Goal: Task Accomplishment & Management: Manage account settings

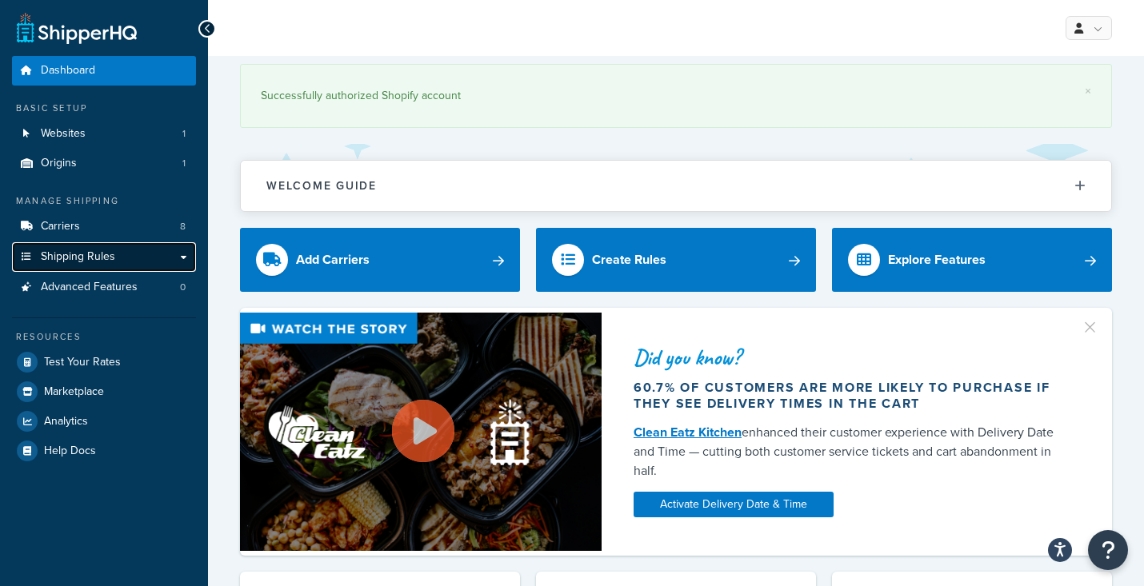
click at [111, 251] on span "Shipping Rules" at bounding box center [78, 257] width 74 height 14
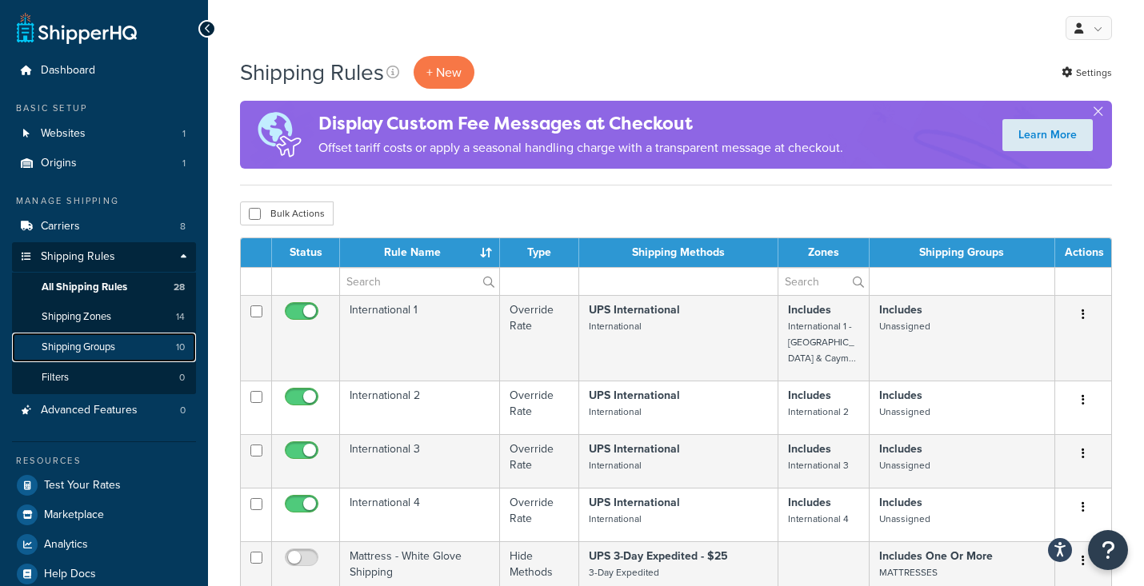
click at [99, 348] on span "Shipping Groups" at bounding box center [79, 348] width 74 height 14
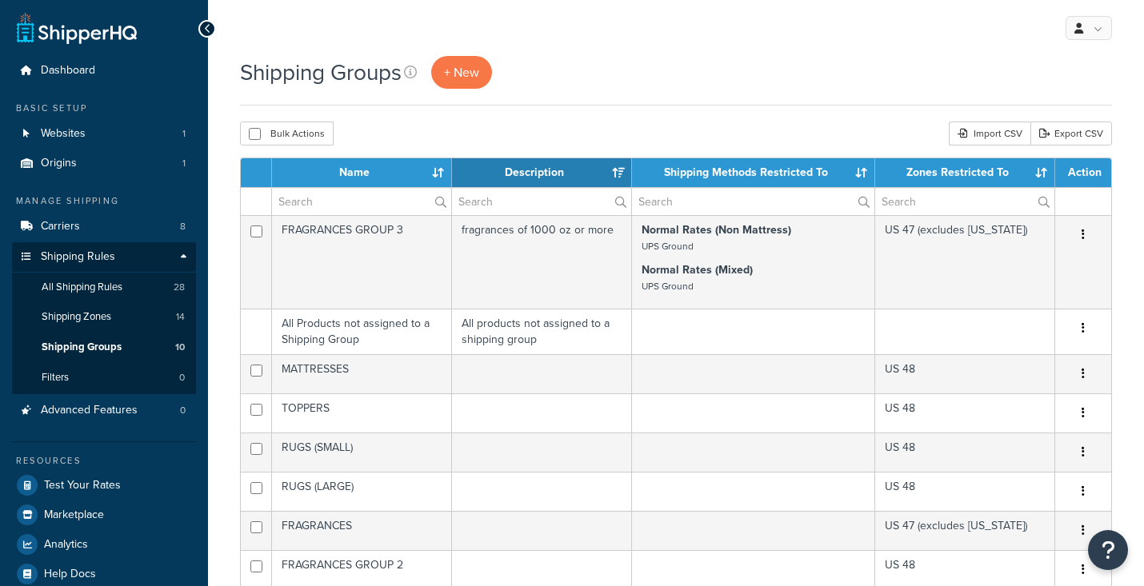
select select "15"
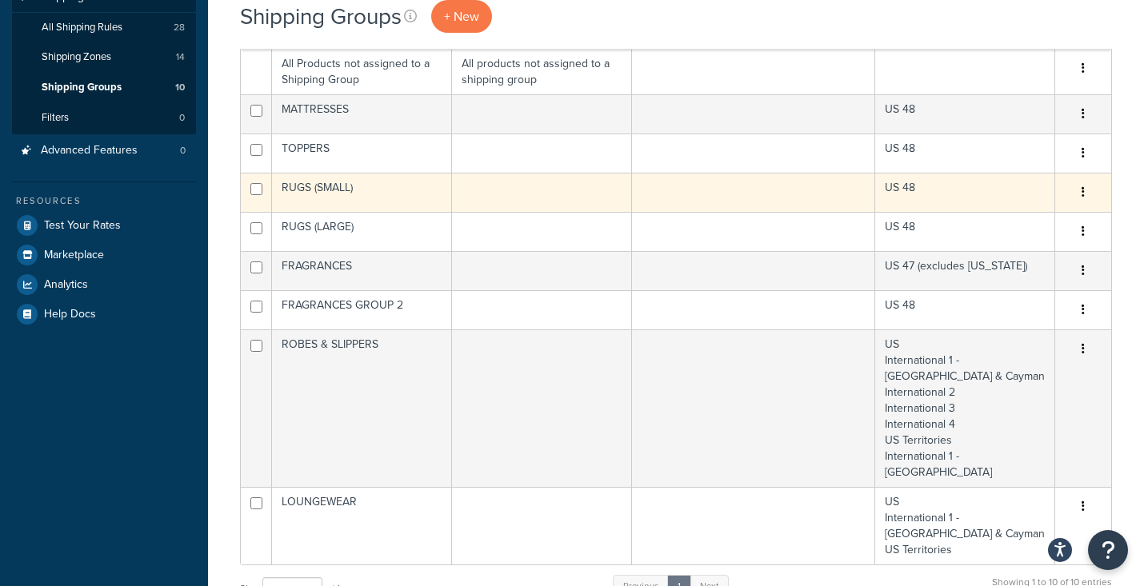
scroll to position [195, 0]
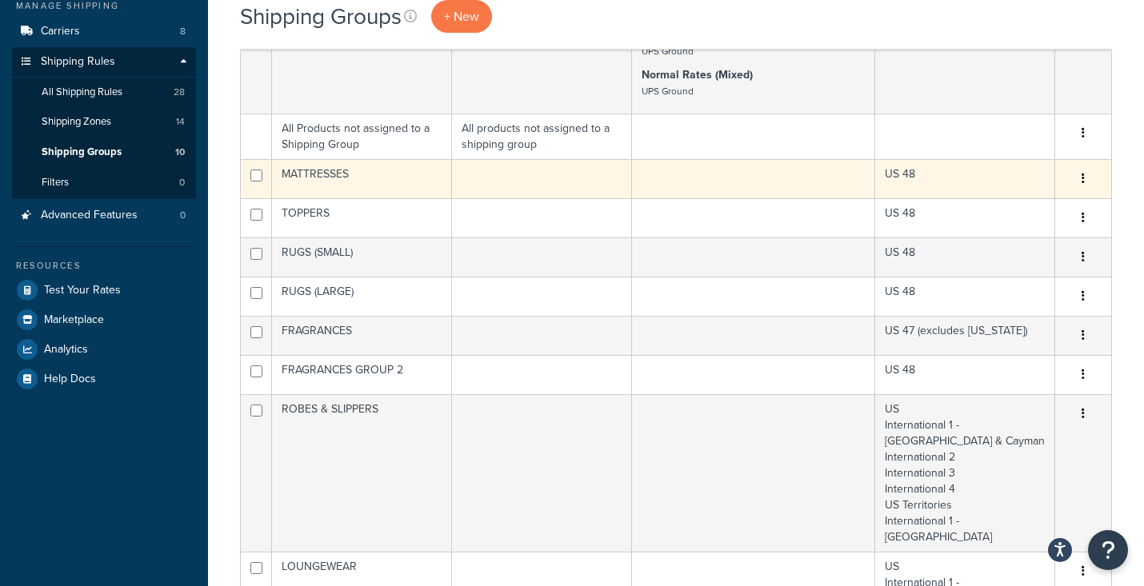
click at [1082, 180] on icon "button" at bounding box center [1082, 178] width 3 height 11
click at [330, 173] on td "MATTRESSES" at bounding box center [362, 178] width 180 height 39
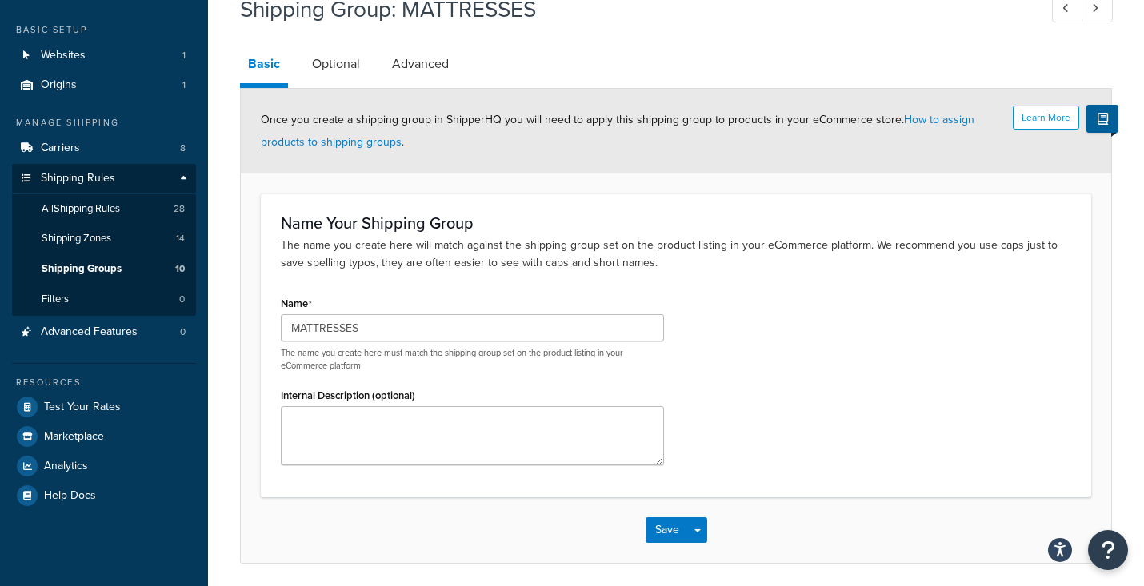
scroll to position [70, 0]
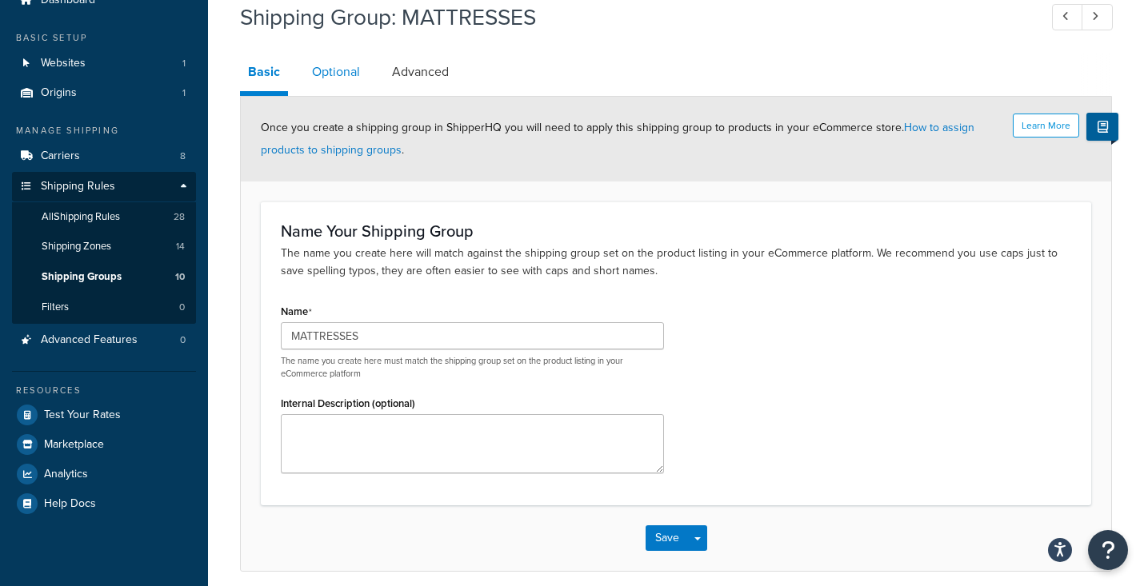
click at [344, 73] on link "Optional" at bounding box center [336, 72] width 64 height 38
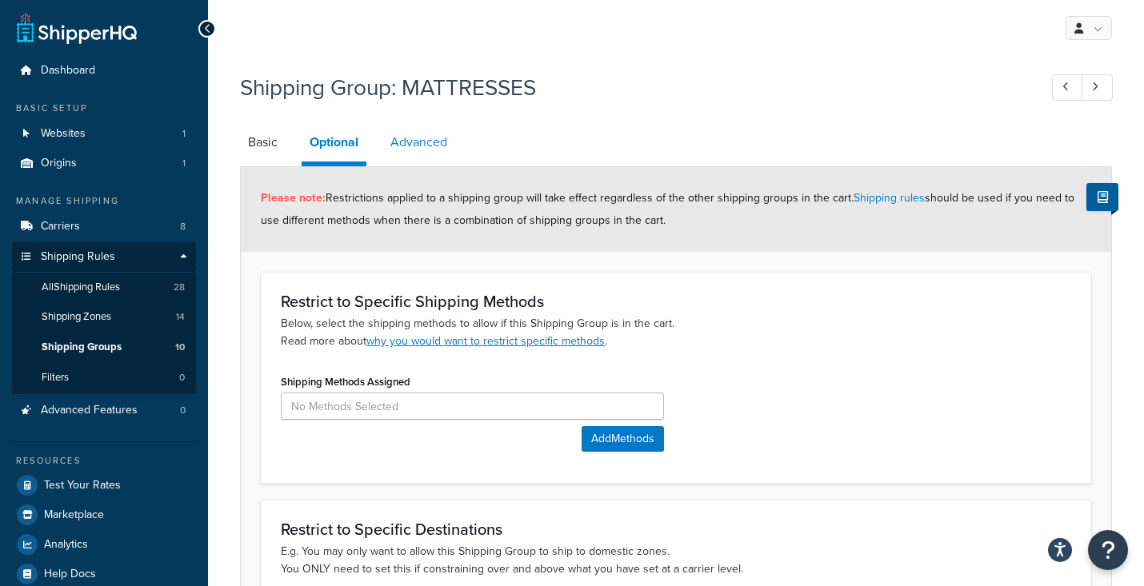
click at [418, 142] on link "Advanced" at bounding box center [418, 142] width 73 height 38
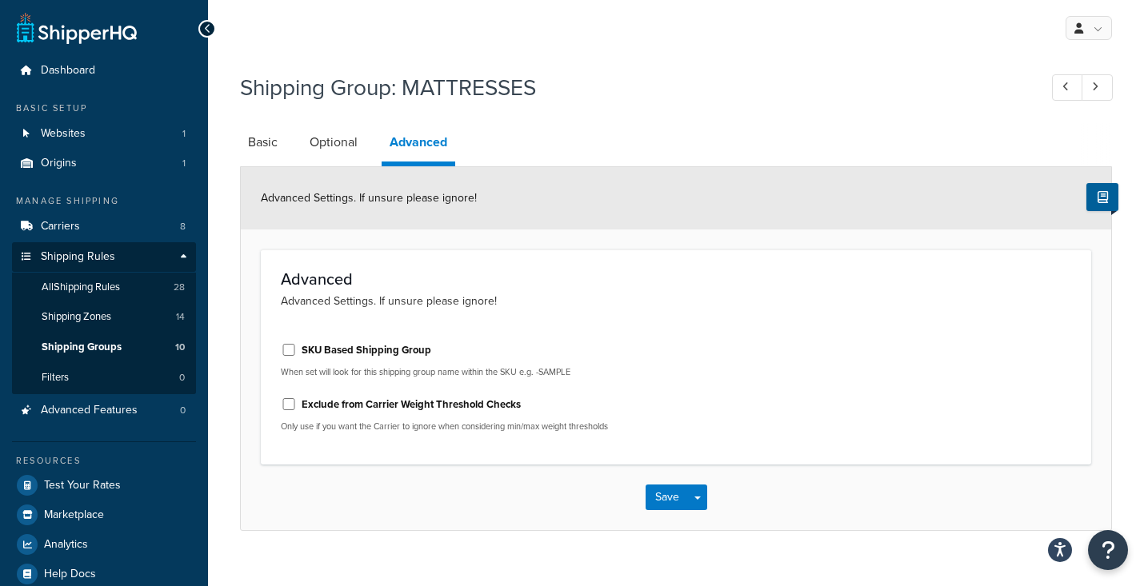
scroll to position [25, 0]
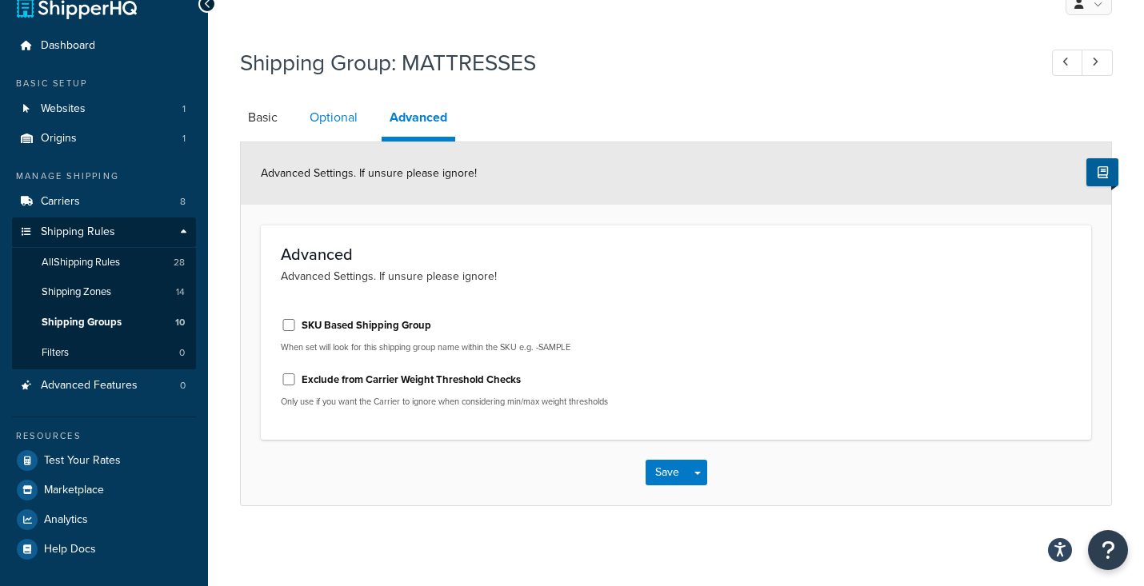
click at [332, 119] on link "Optional" at bounding box center [334, 117] width 64 height 38
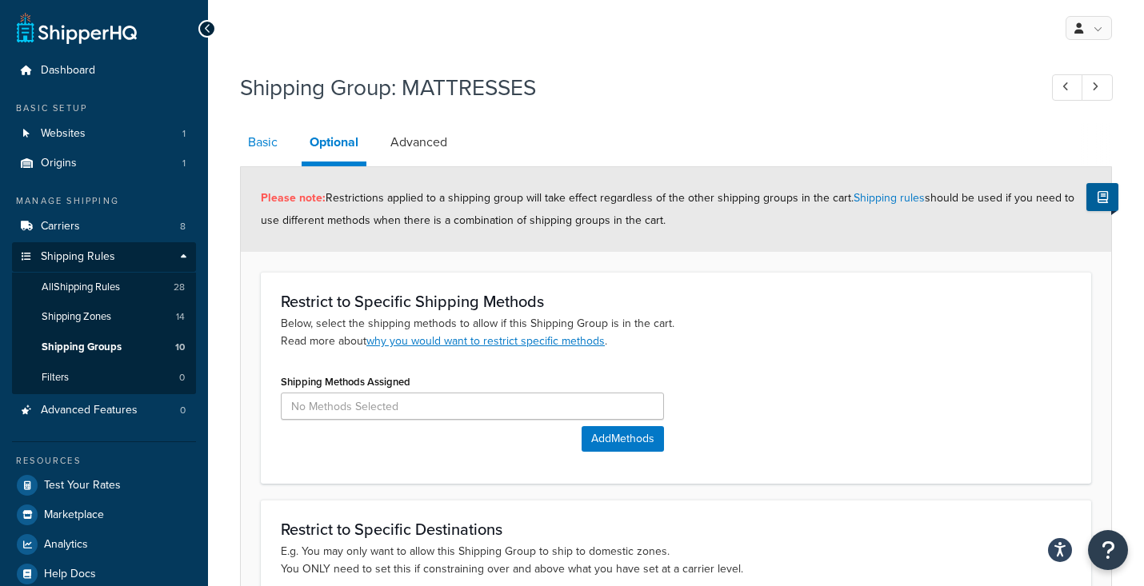
click at [262, 144] on link "Basic" at bounding box center [263, 142] width 46 height 38
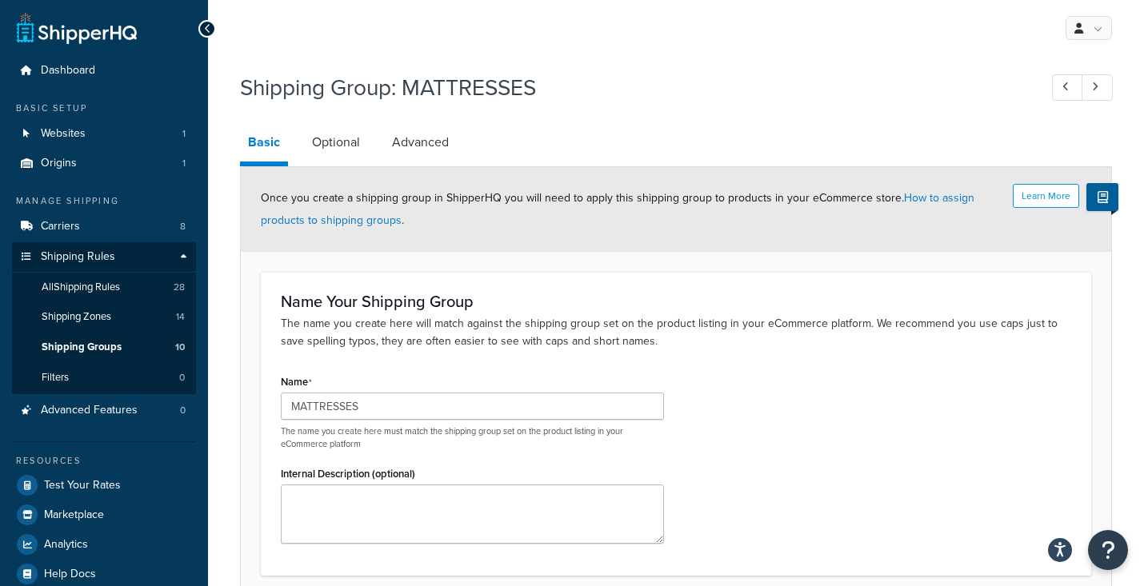
click at [1049, 84] on ul at bounding box center [1077, 87] width 70 height 26
click at [1067, 85] on icon at bounding box center [1065, 87] width 6 height 10
click at [82, 343] on span "Shipping Groups" at bounding box center [82, 348] width 80 height 14
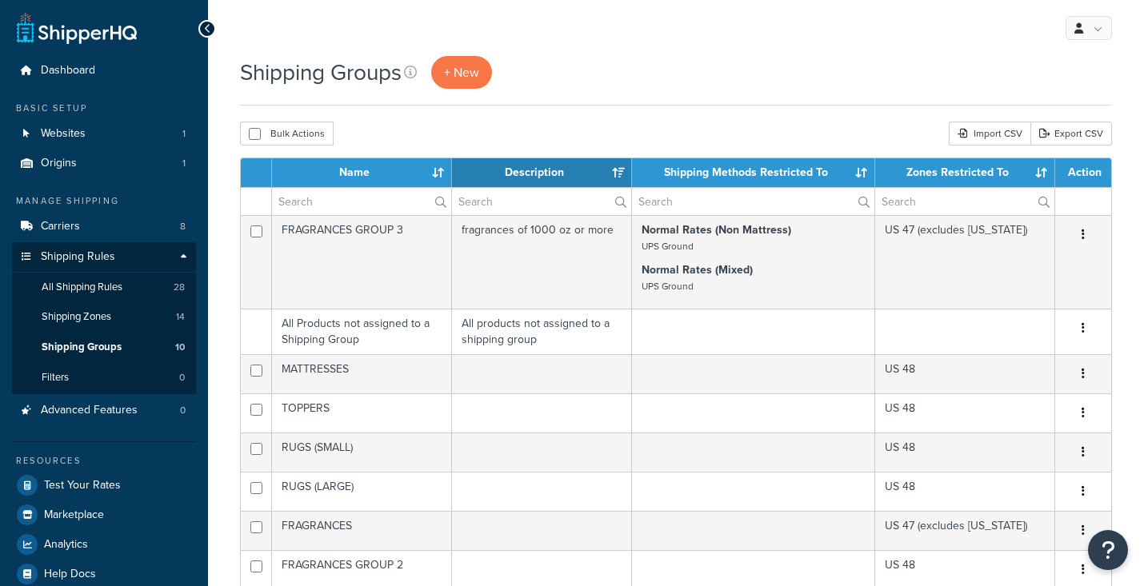
select select "15"
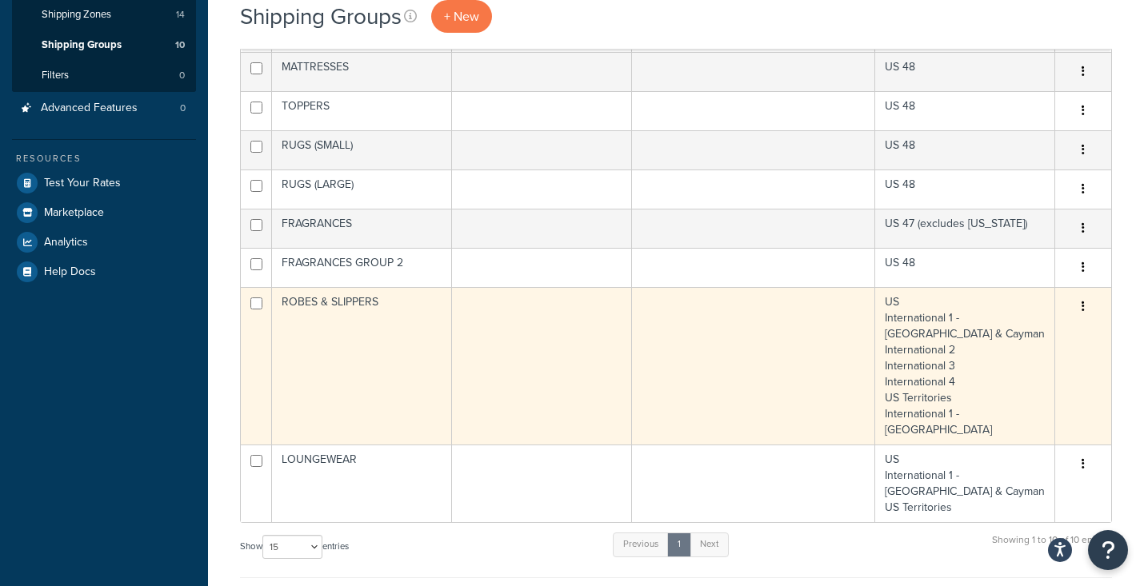
scroll to position [308, 0]
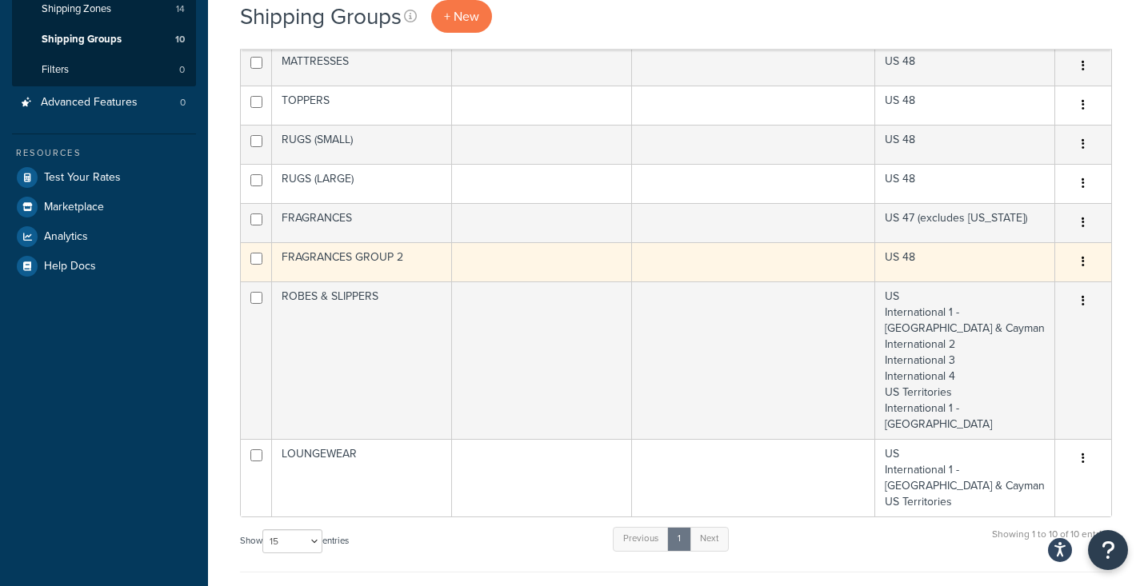
click at [1087, 262] on button "button" at bounding box center [1083, 263] width 22 height 26
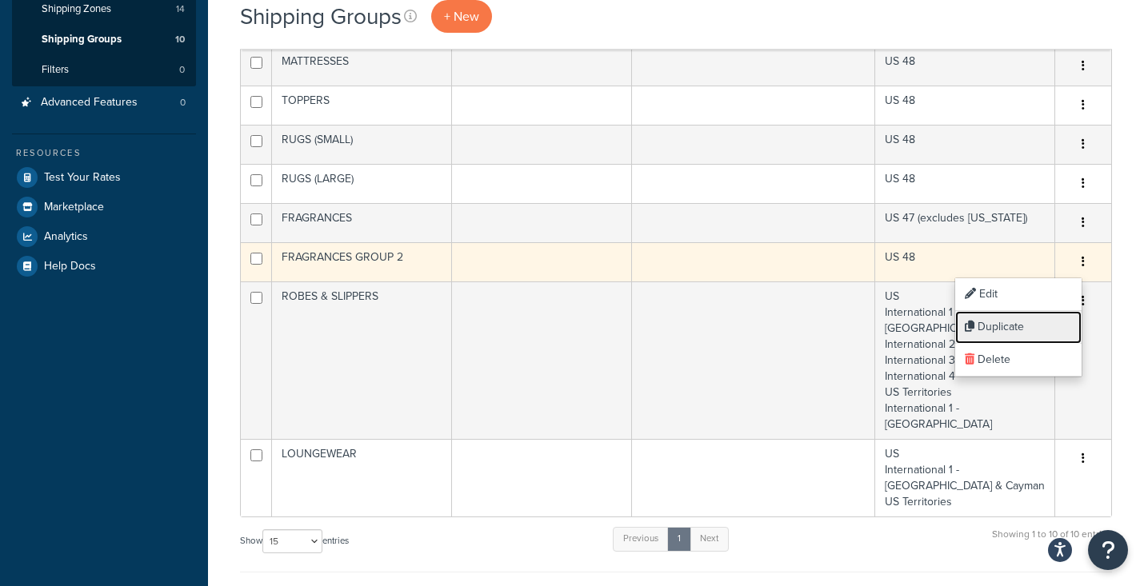
click at [1033, 317] on link "Duplicate" at bounding box center [1018, 327] width 126 height 33
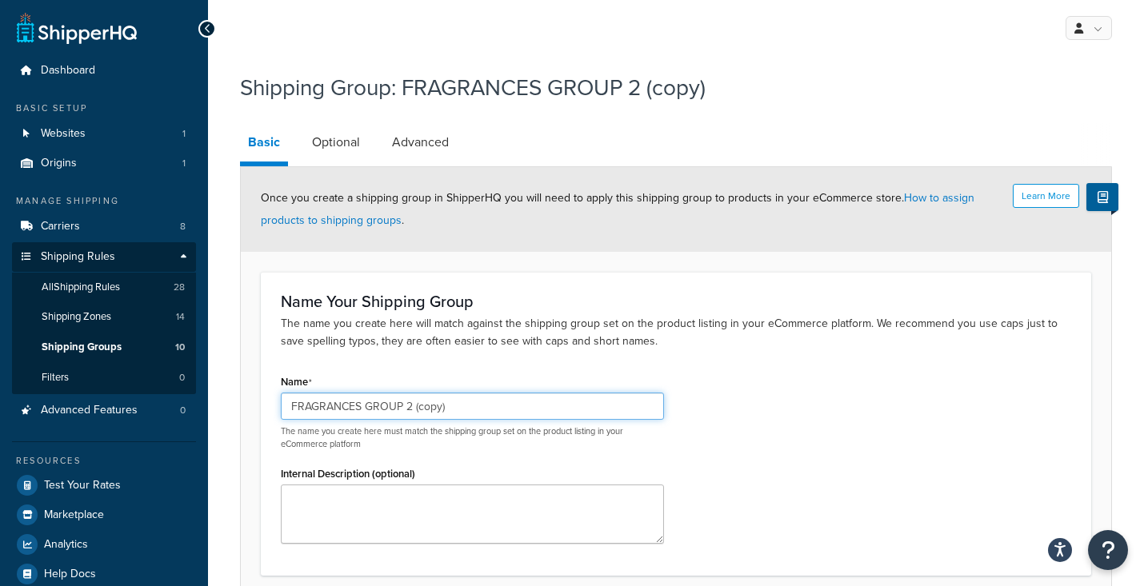
drag, startPoint x: 461, startPoint y: 408, endPoint x: 294, endPoint y: 409, distance: 166.4
click at [294, 409] on input "FRAGRANCES GROUP 2 (copy)" at bounding box center [472, 406] width 383 height 27
type input "F"
type input "V"
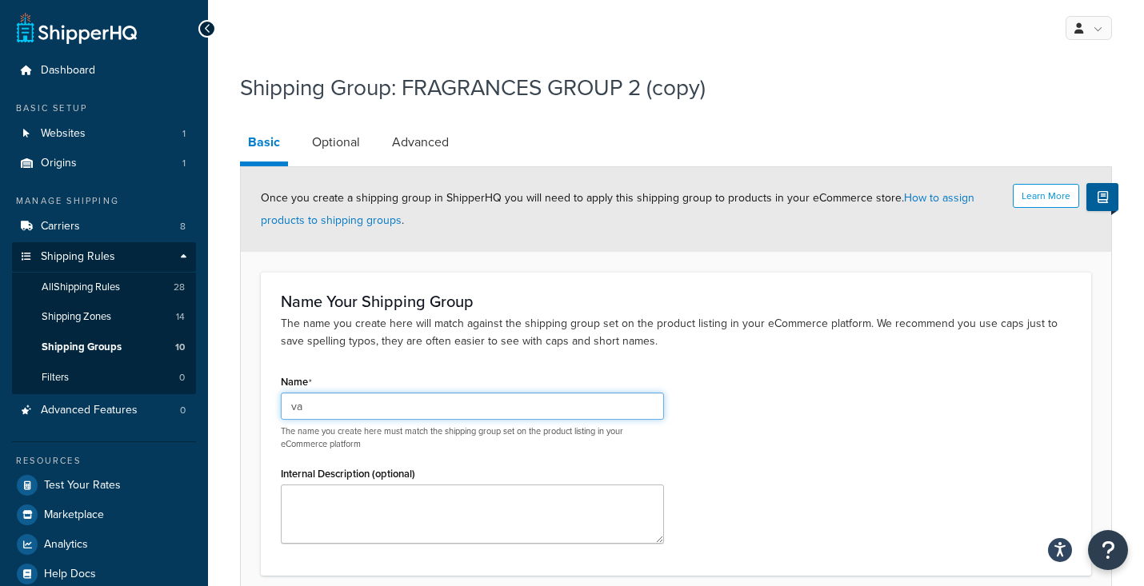
type input "v"
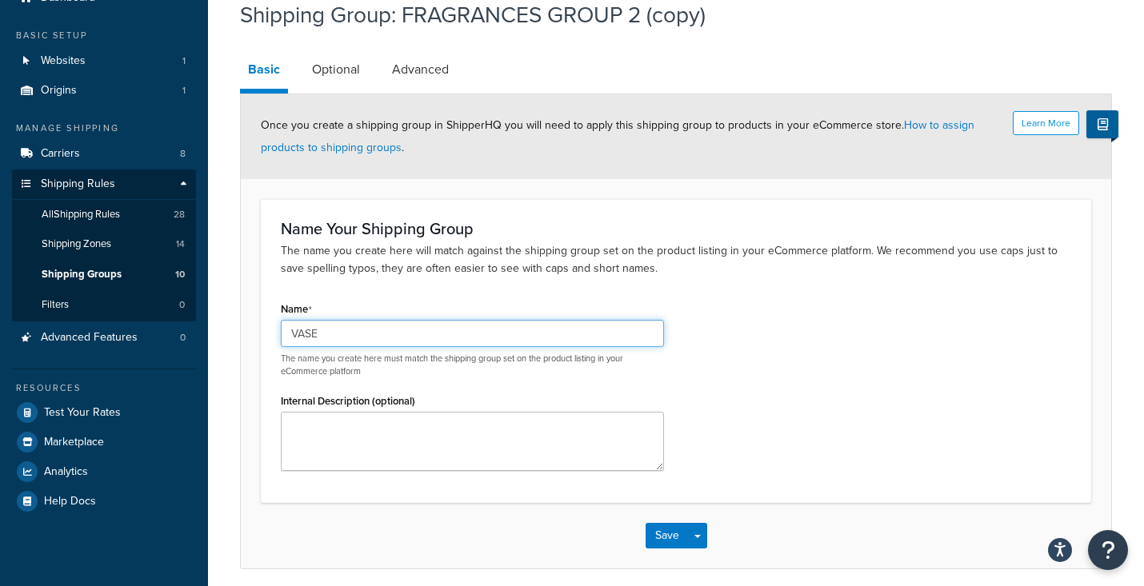
scroll to position [86, 0]
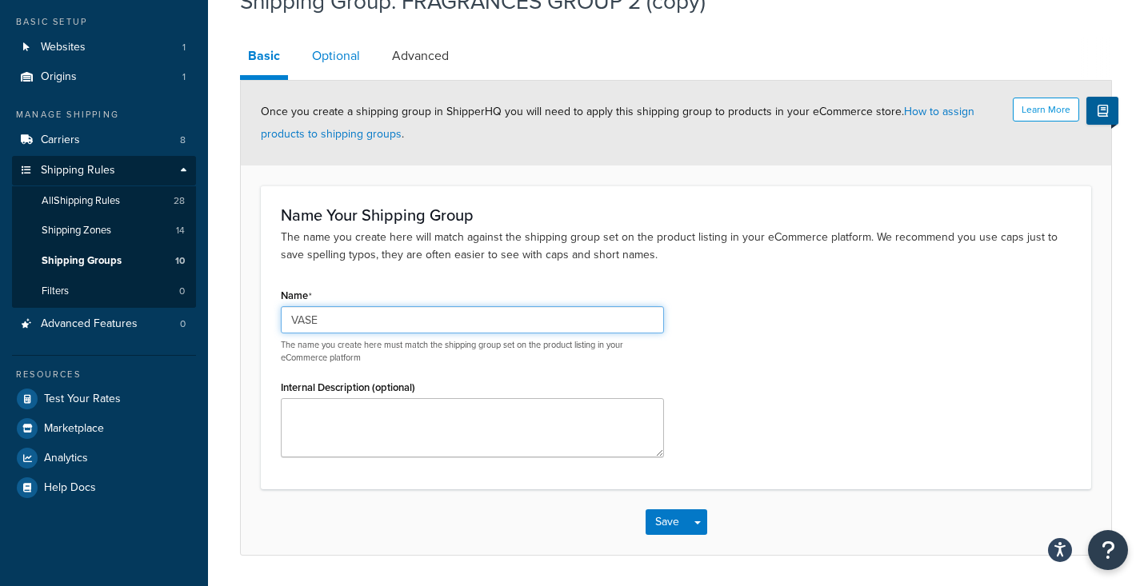
type input "VASE"
click at [342, 60] on link "Optional" at bounding box center [336, 56] width 64 height 38
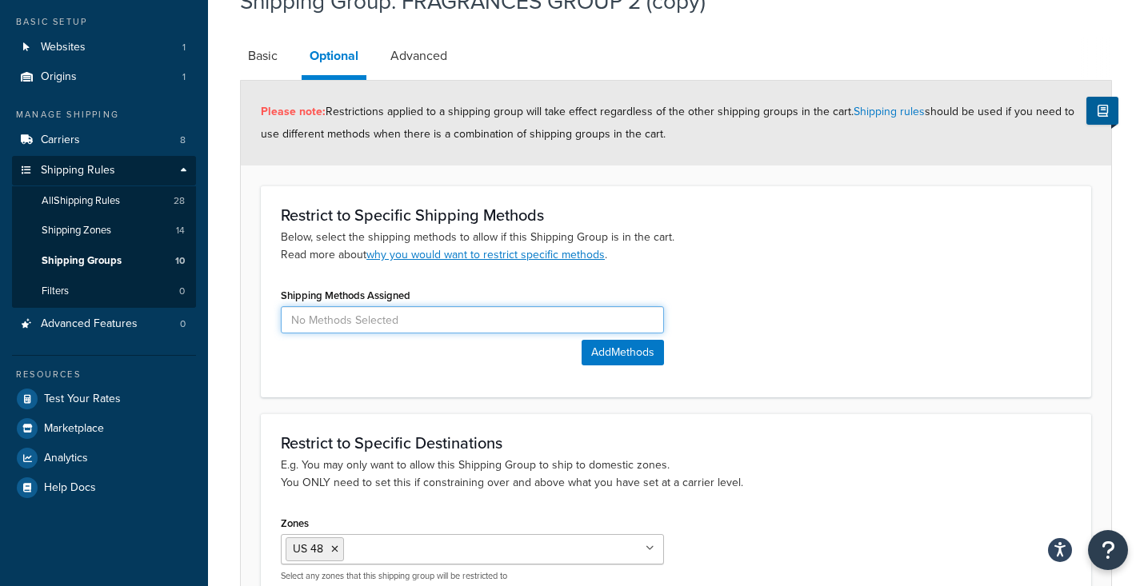
click at [365, 319] on input at bounding box center [472, 319] width 383 height 27
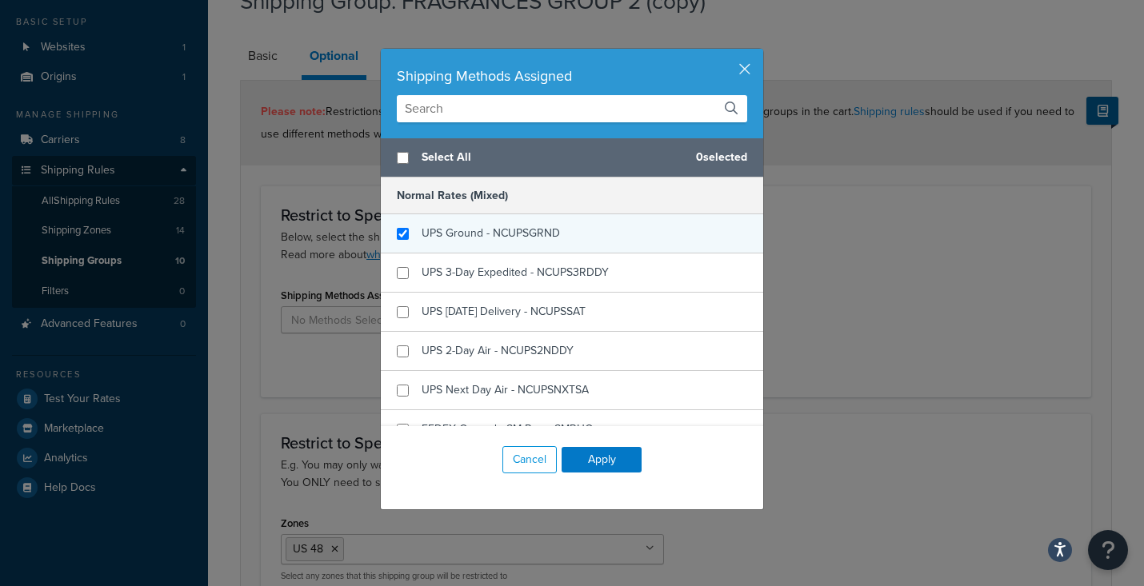
checkbox input "true"
click at [448, 235] on span "UPS Ground - NCUPSGRND" at bounding box center [491, 233] width 138 height 17
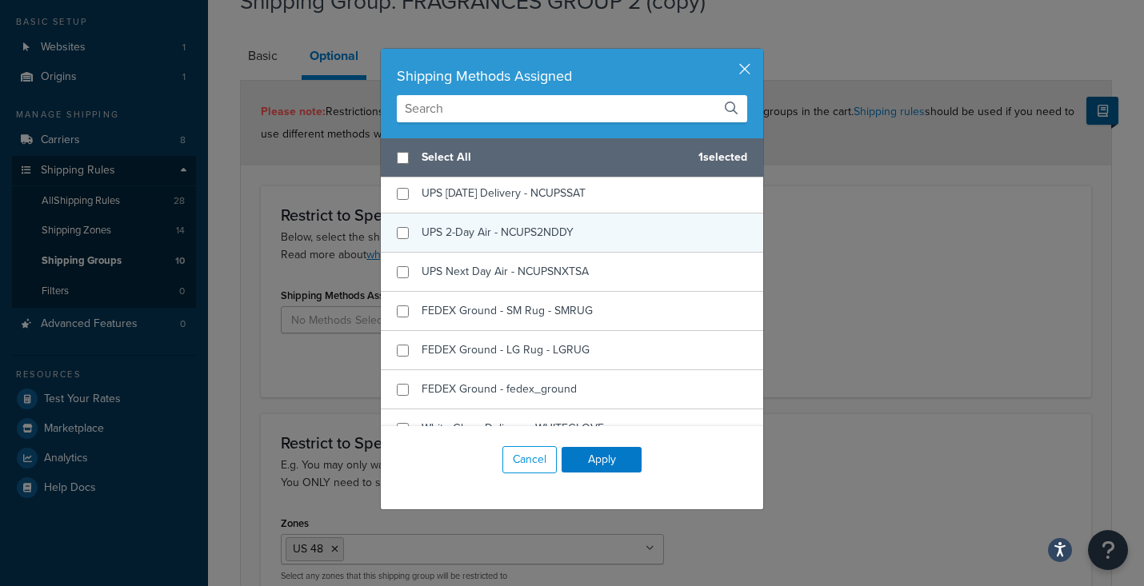
scroll to position [134, 0]
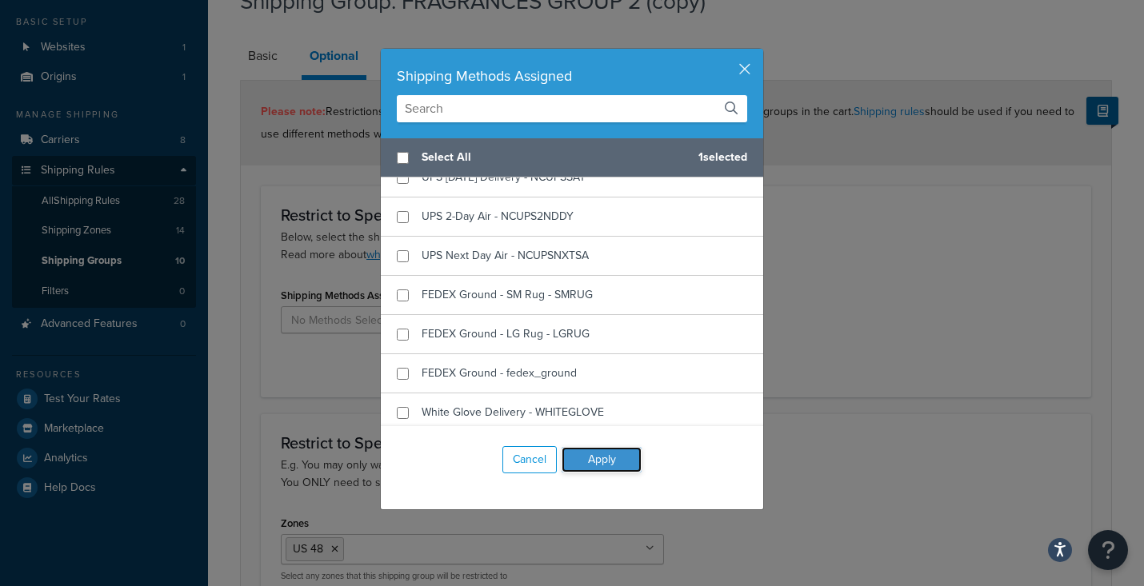
click at [618, 462] on button "Apply" at bounding box center [602, 460] width 80 height 26
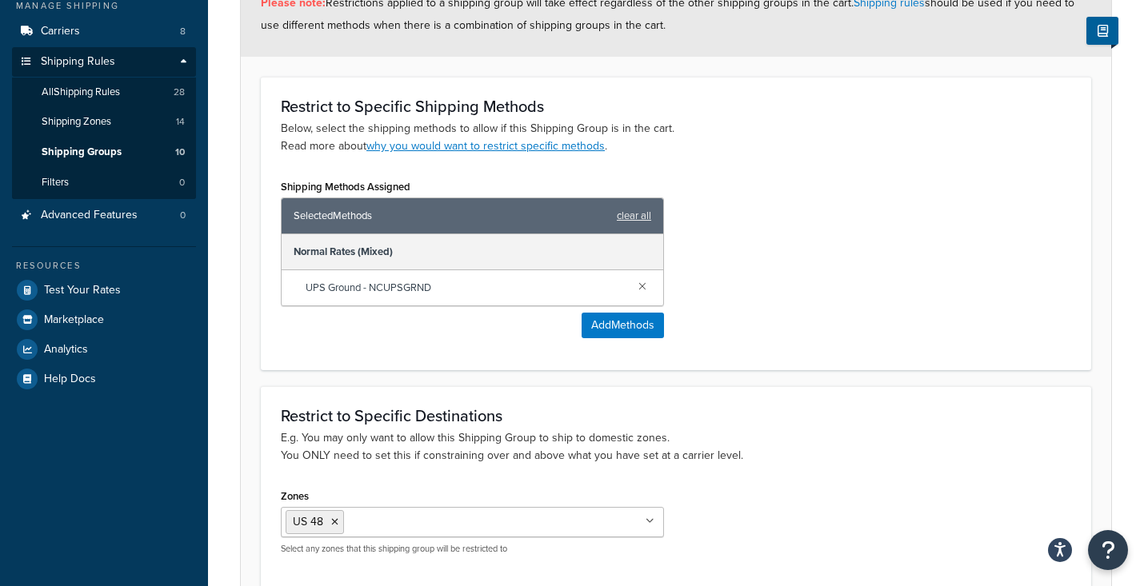
scroll to position [0, 0]
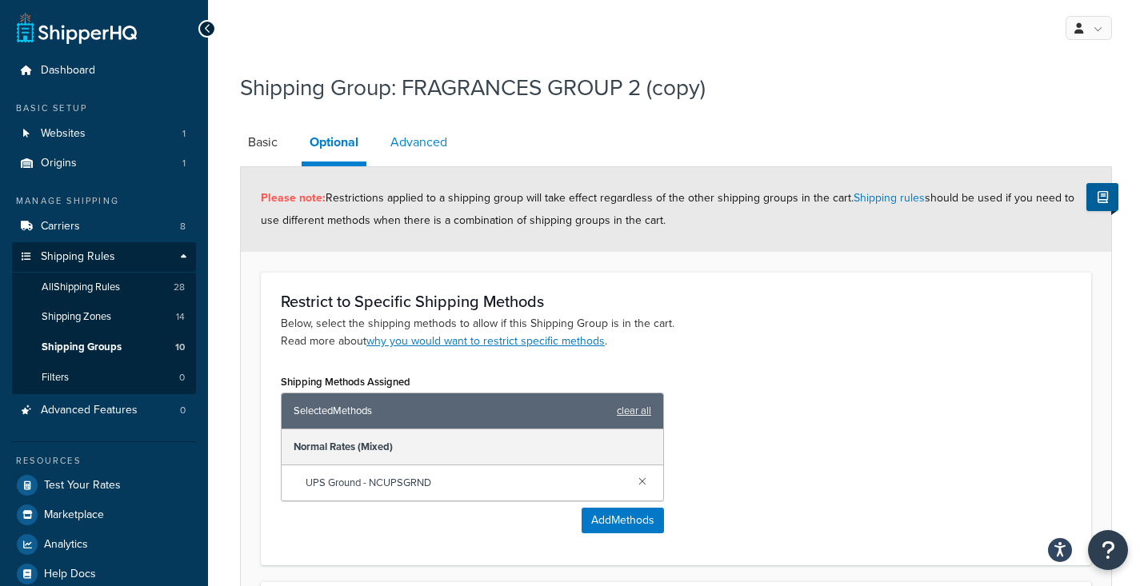
click at [434, 146] on link "Advanced" at bounding box center [418, 142] width 73 height 38
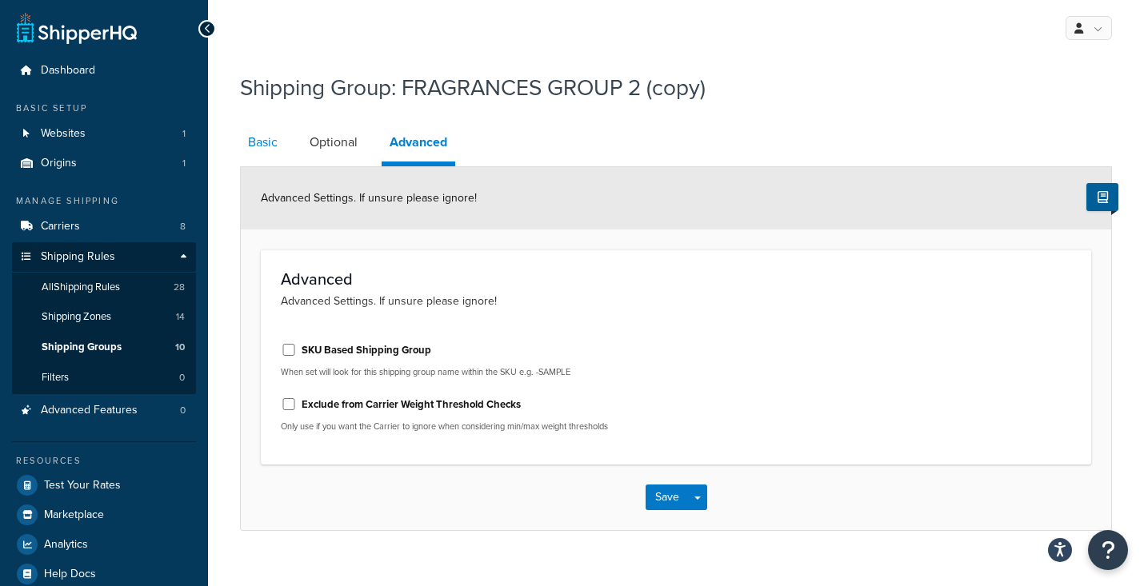
click at [265, 152] on link "Basic" at bounding box center [263, 142] width 46 height 38
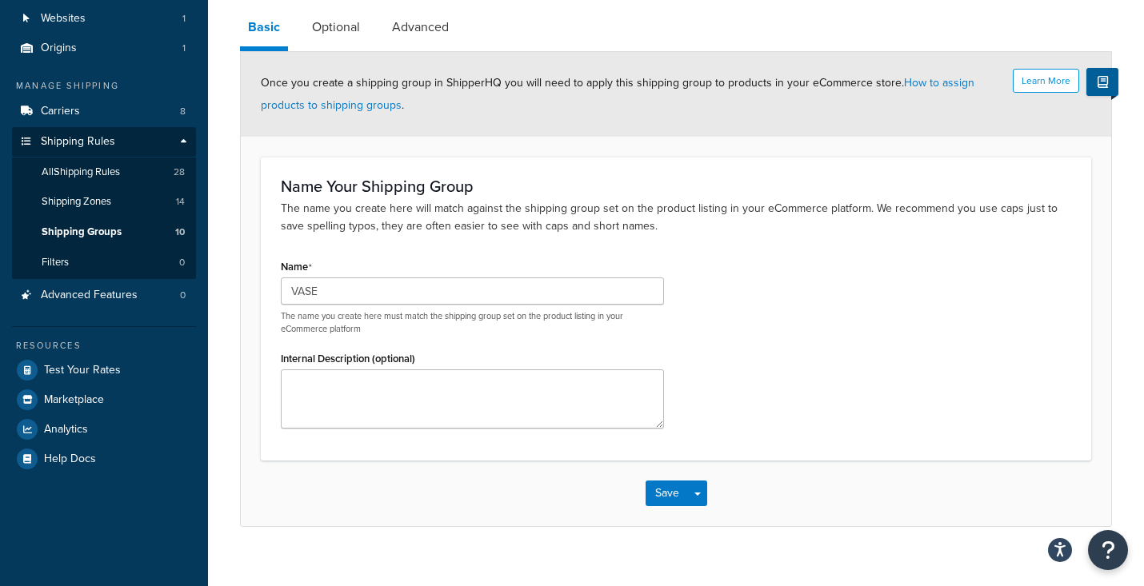
scroll to position [116, 0]
click at [674, 494] on button "Save" at bounding box center [667, 493] width 43 height 26
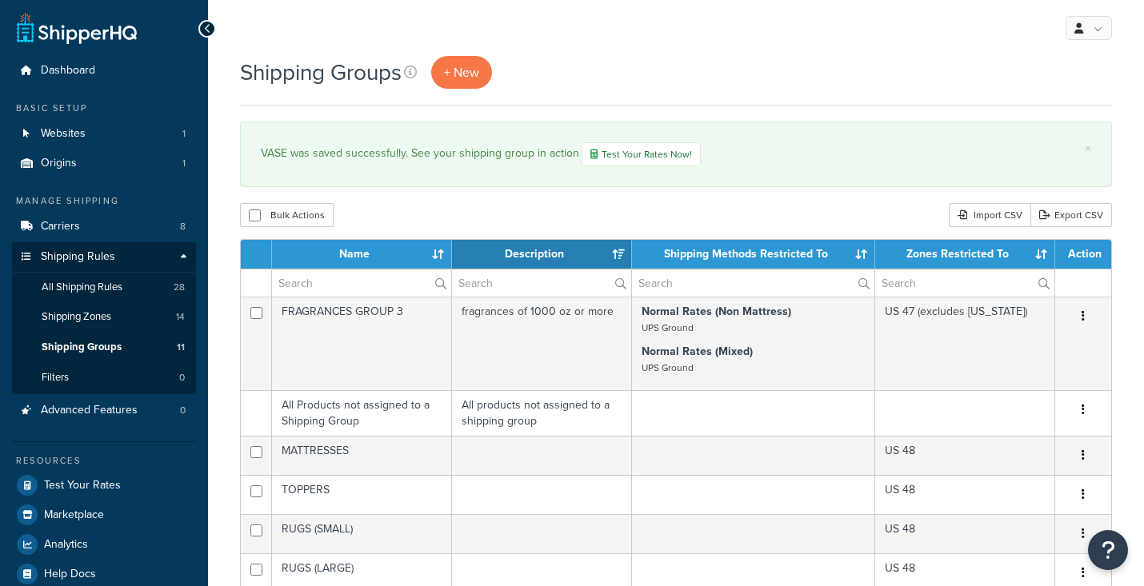
select select "15"
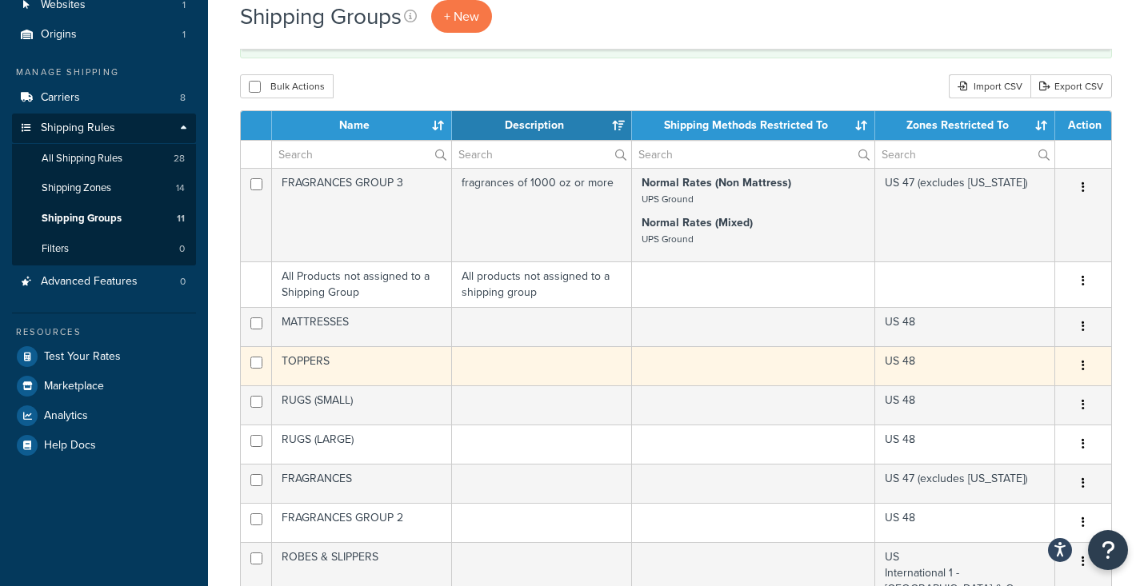
scroll to position [138, 0]
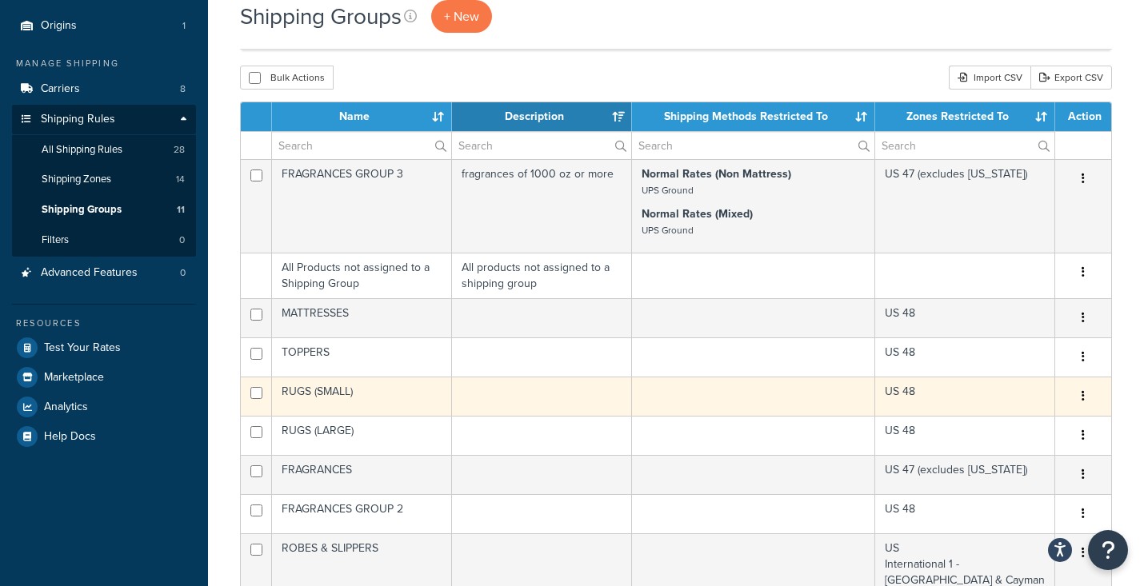
click at [368, 398] on td "RUGS (SMALL)" at bounding box center [362, 396] width 180 height 39
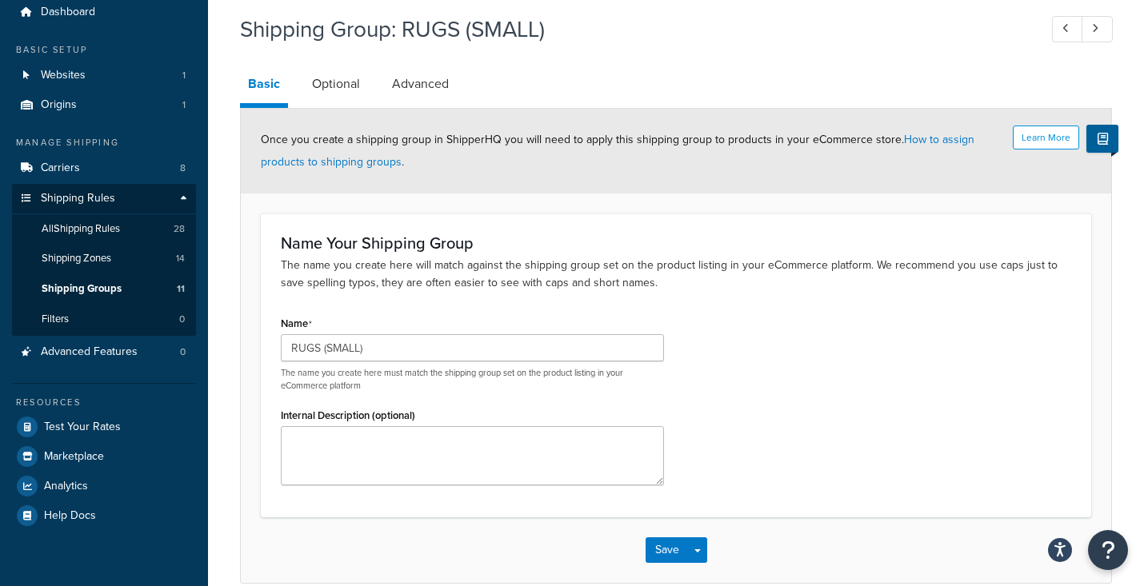
scroll to position [43, 0]
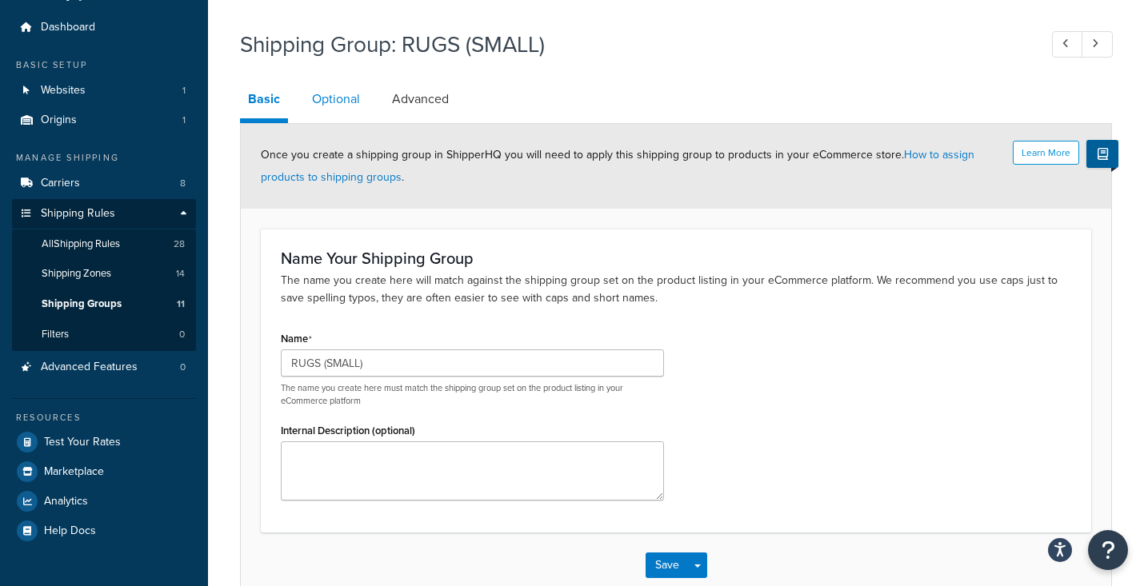
click at [348, 103] on link "Optional" at bounding box center [336, 99] width 64 height 38
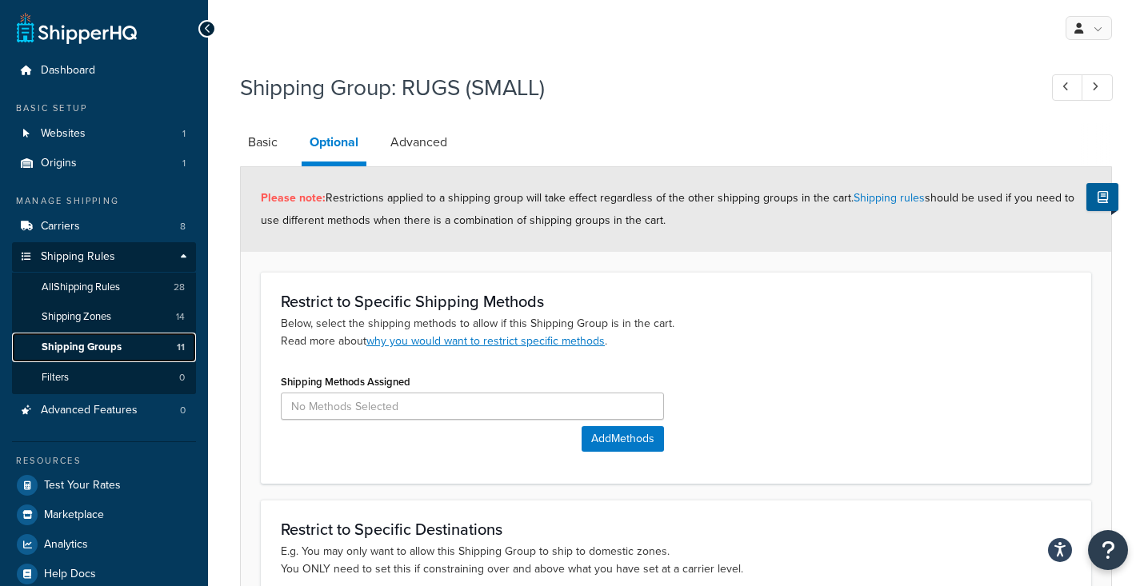
click at [106, 349] on span "Shipping Groups" at bounding box center [82, 348] width 80 height 14
click at [116, 350] on span "Shipping Groups" at bounding box center [82, 348] width 80 height 14
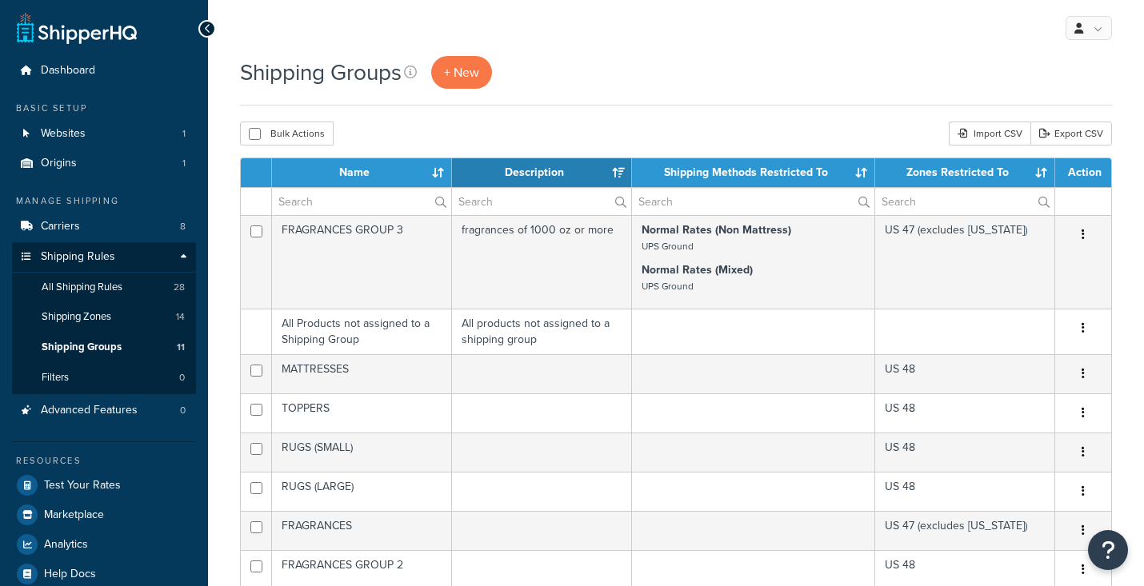
select select "15"
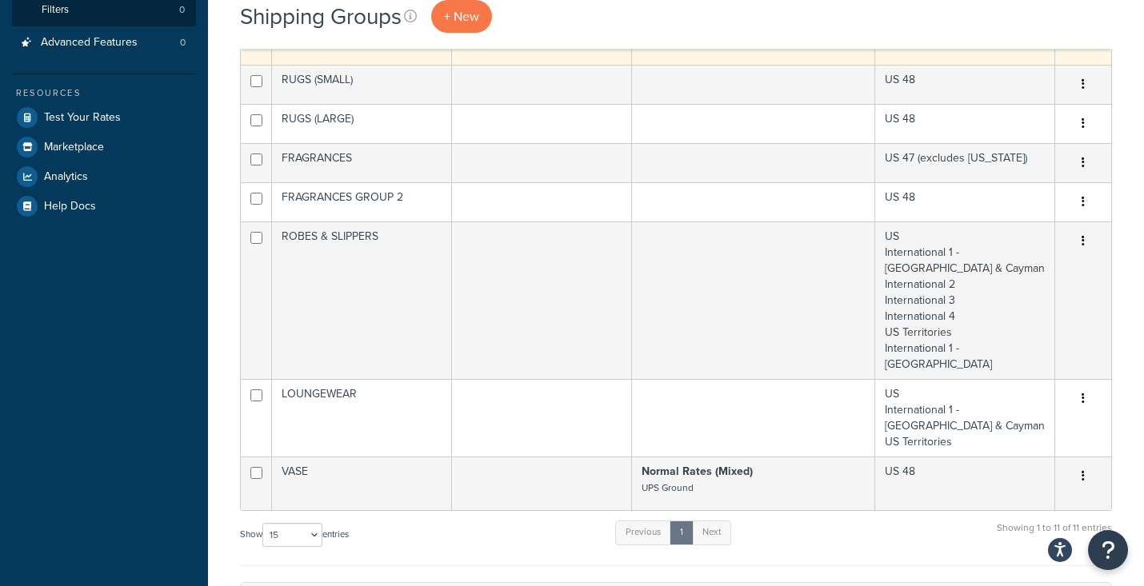
scroll to position [372, 0]
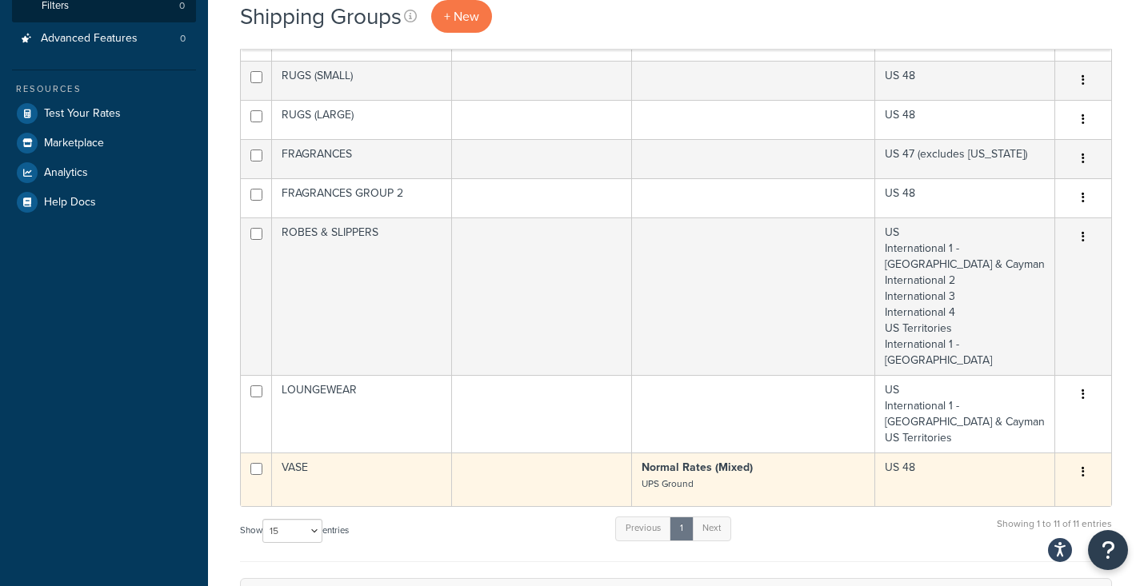
click at [1085, 460] on button "button" at bounding box center [1083, 473] width 22 height 26
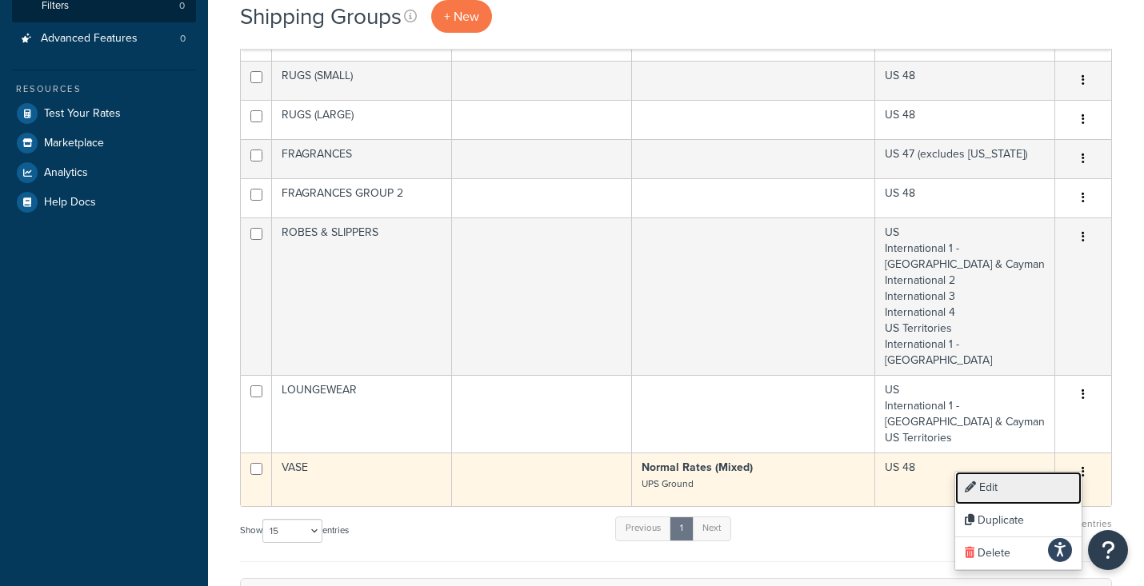
click at [1025, 486] on link "Edit" at bounding box center [1018, 488] width 126 height 33
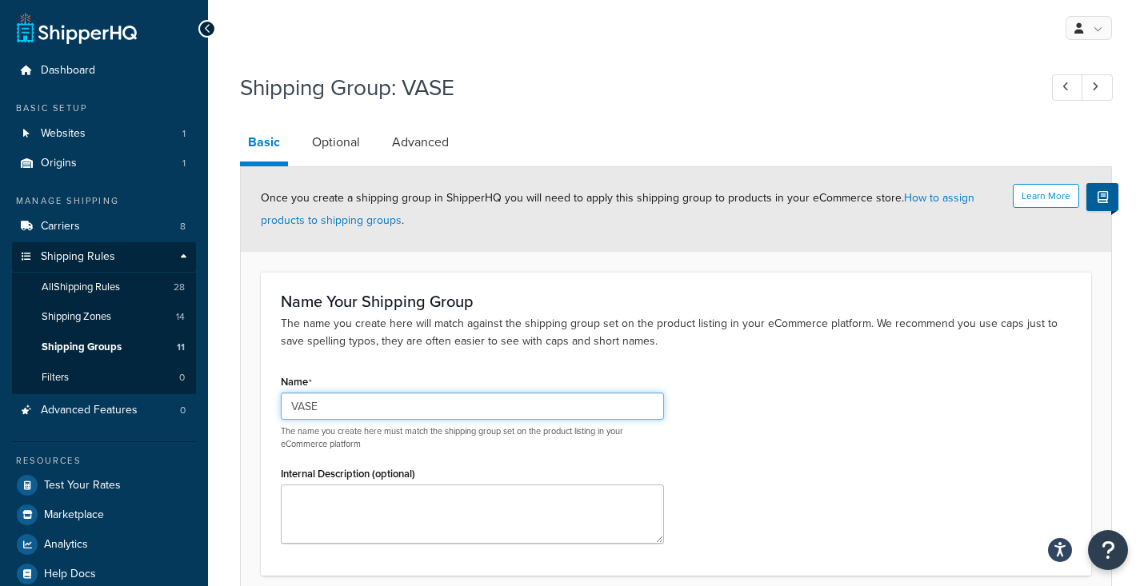
drag, startPoint x: 330, startPoint y: 408, endPoint x: 271, endPoint y: 408, distance: 58.4
click at [271, 408] on div "Name VASE The name you create here must match the shipping group set on the pro…" at bounding box center [472, 463] width 407 height 186
type input "MARBLE"
click at [447, 367] on div "Name Your Shipping Group The name you create here will match against the shippi…" at bounding box center [676, 424] width 830 height 304
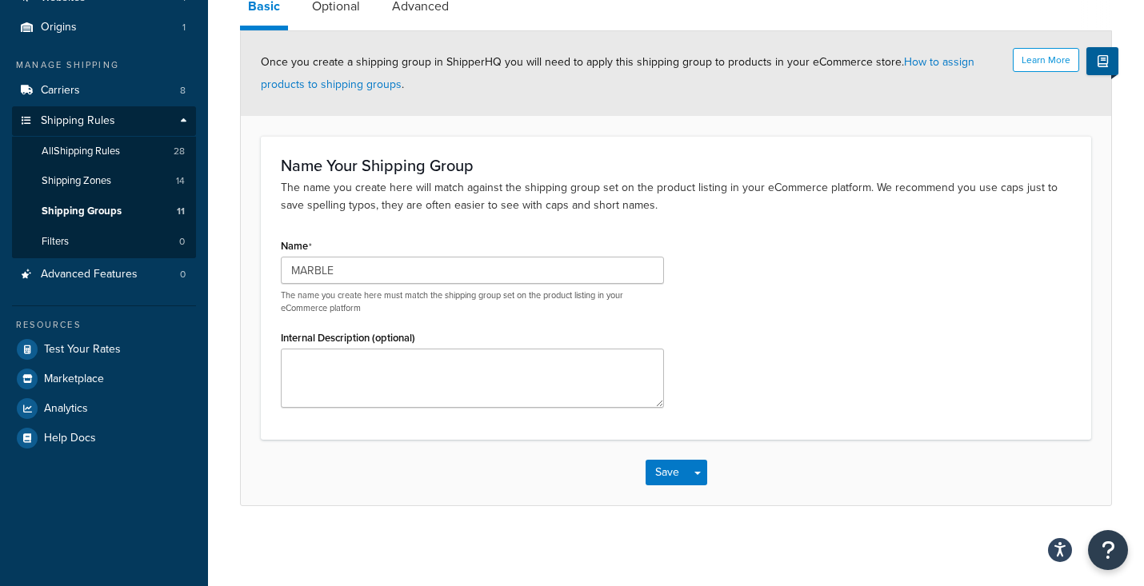
scroll to position [46, 0]
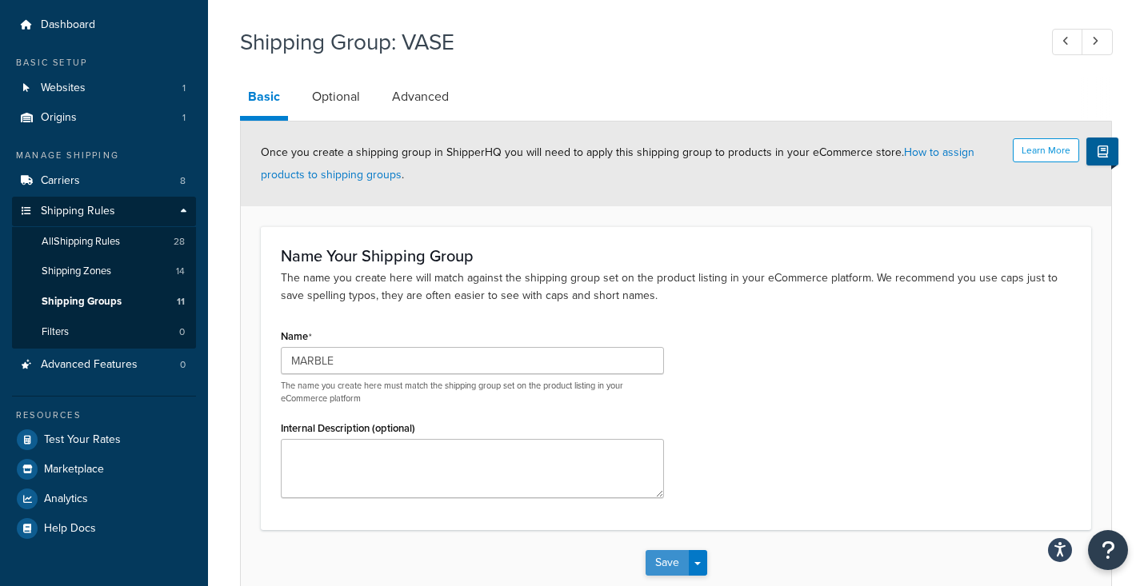
click at [673, 567] on button "Save" at bounding box center [667, 563] width 43 height 26
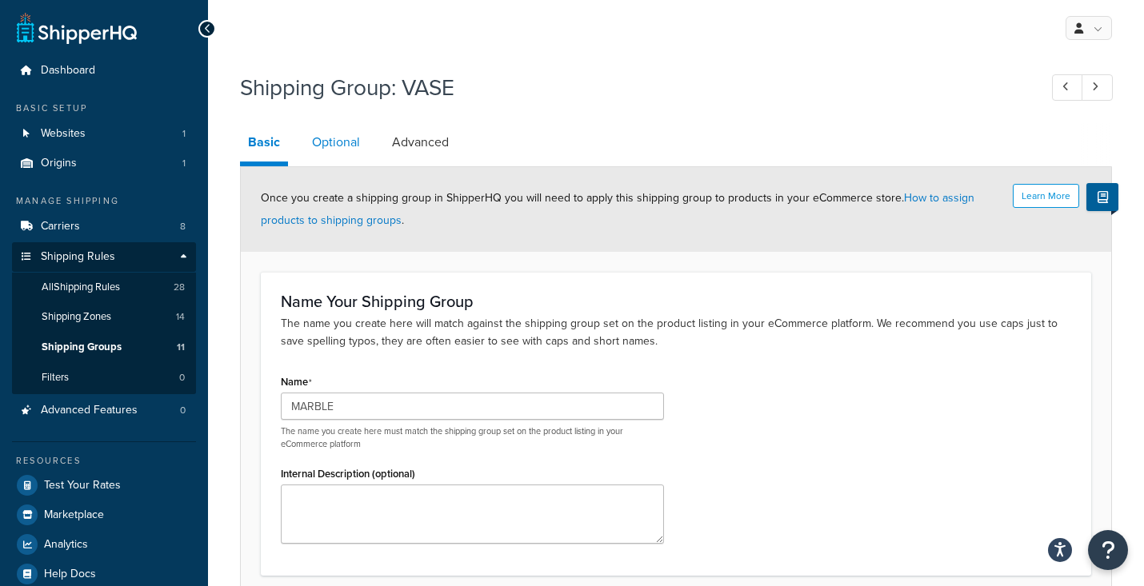
click at [347, 135] on link "Optional" at bounding box center [336, 142] width 64 height 38
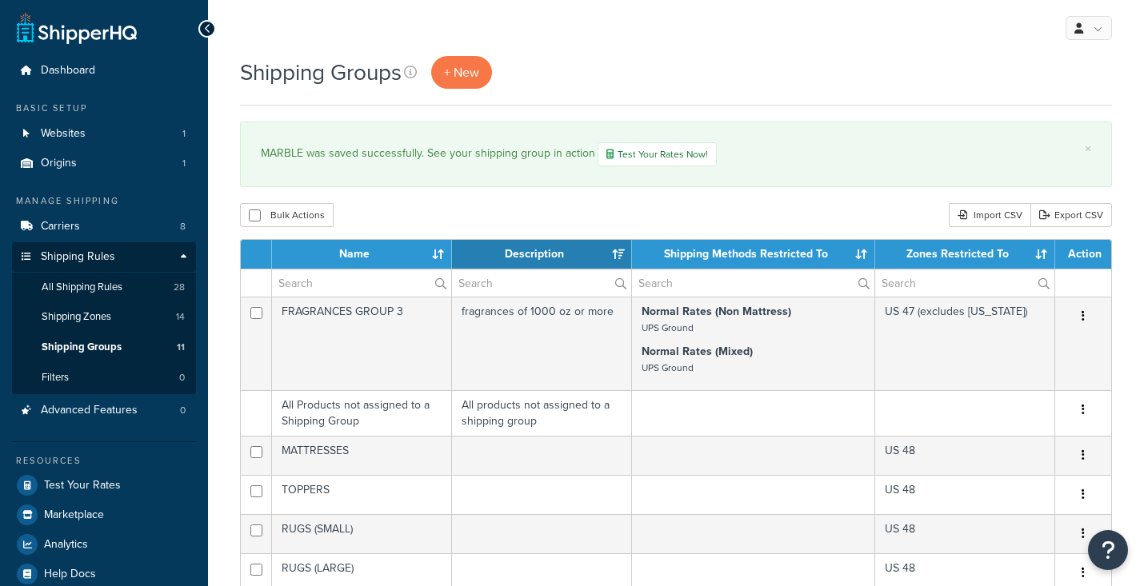
select select "15"
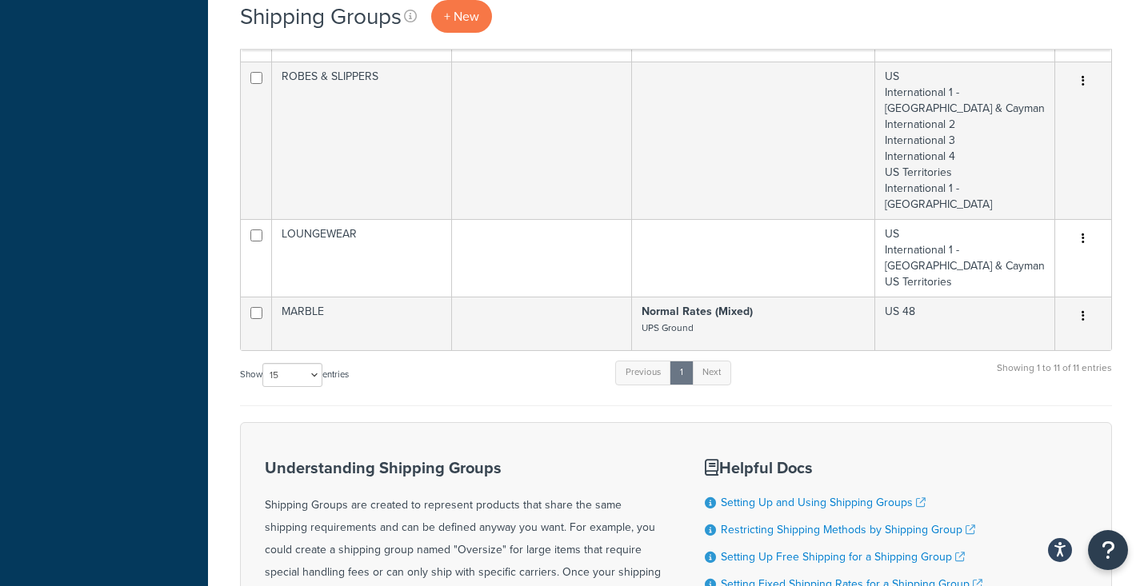
scroll to position [626, 0]
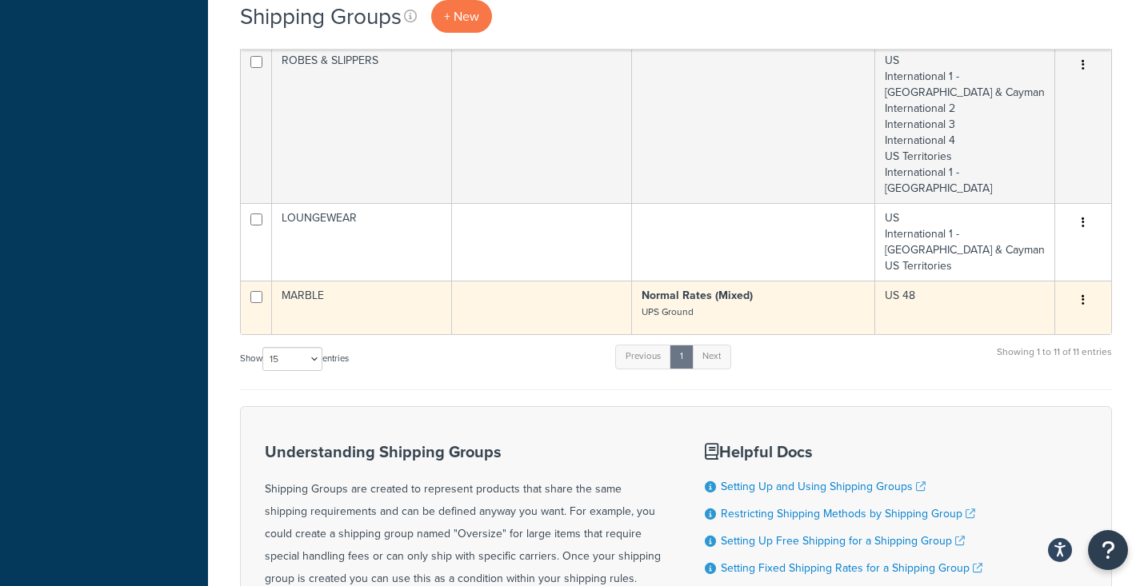
click at [314, 282] on td "MARBLE" at bounding box center [362, 308] width 180 height 54
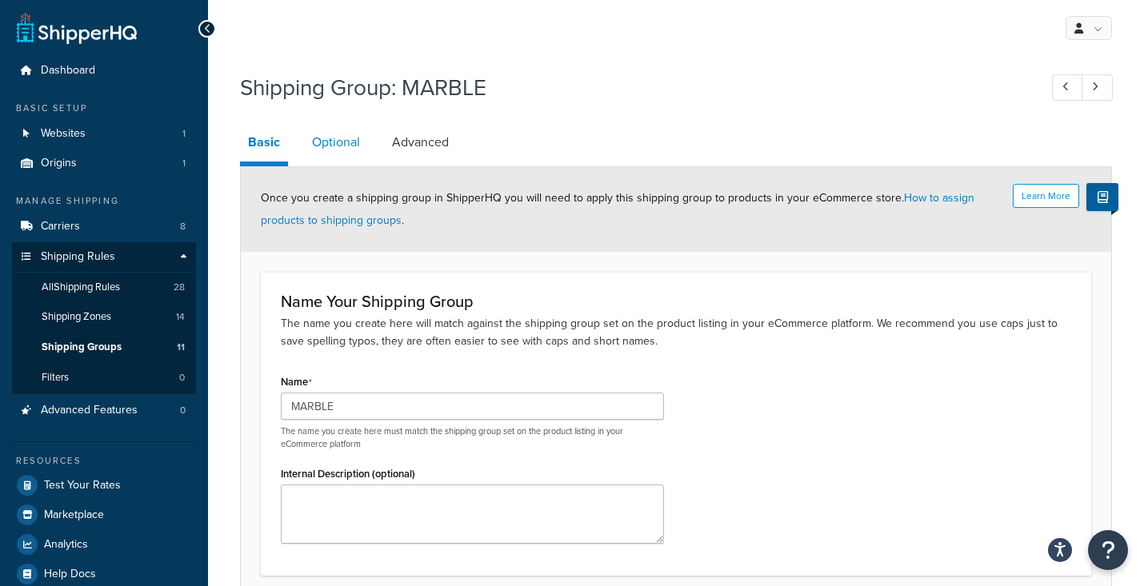
click at [337, 154] on link "Optional" at bounding box center [336, 142] width 64 height 38
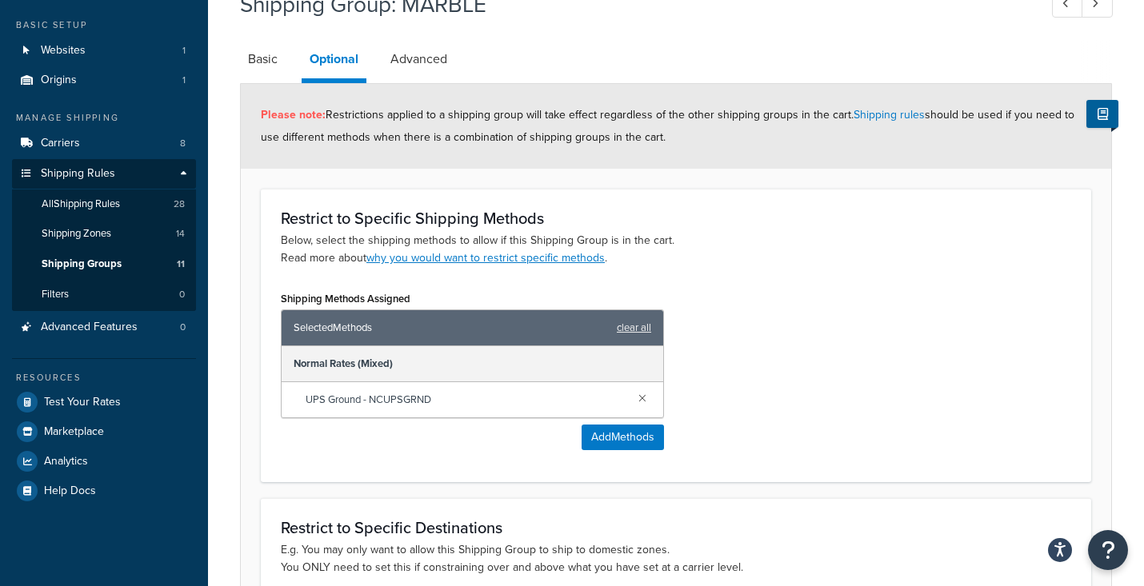
scroll to position [90, 0]
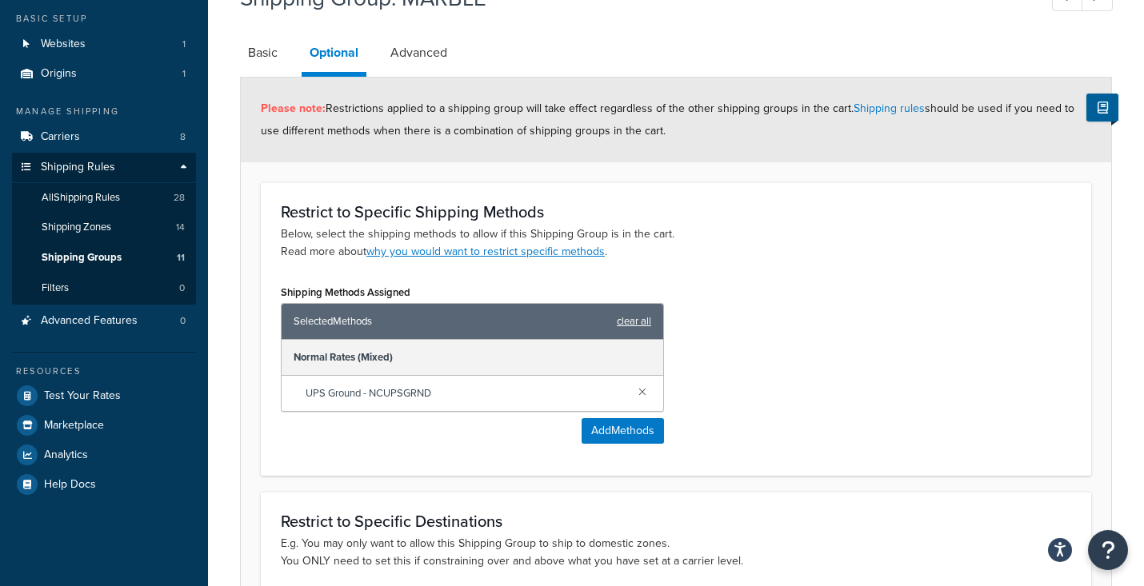
click at [642, 318] on link "clear all" at bounding box center [634, 321] width 34 height 22
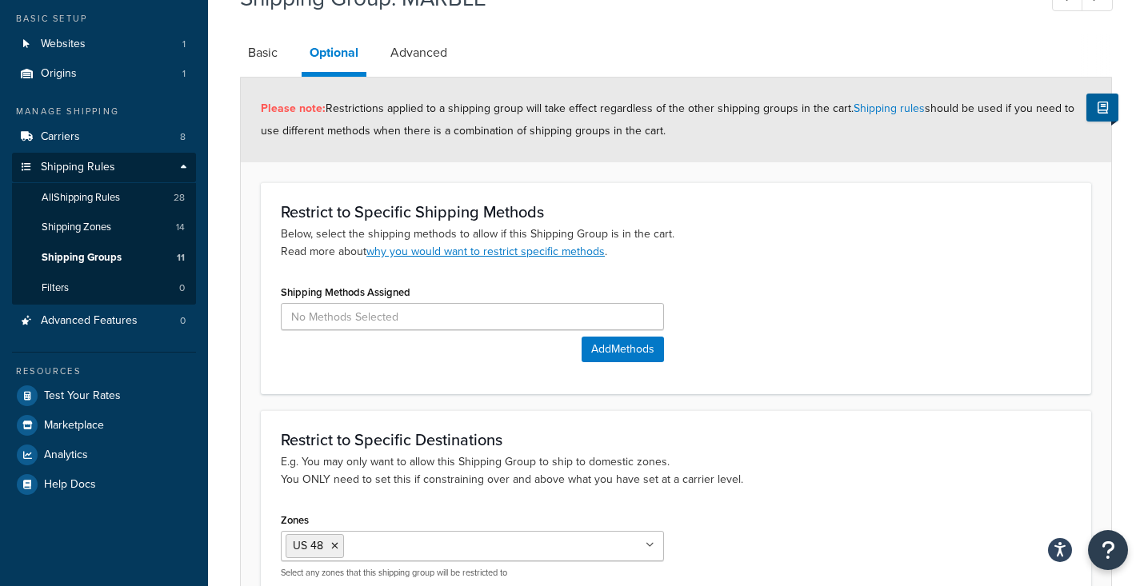
scroll to position [233, 0]
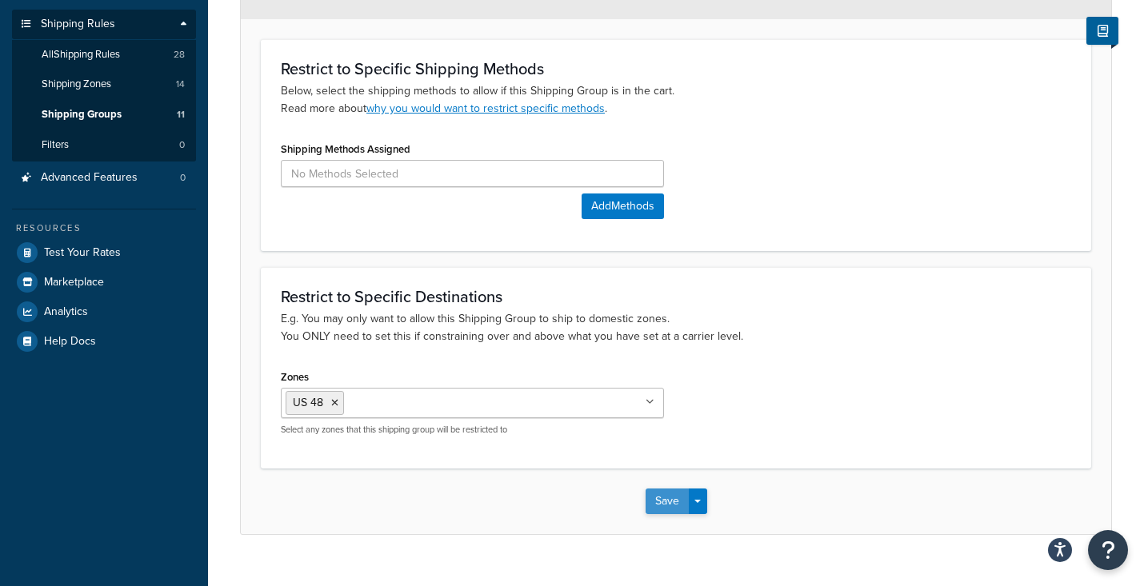
click at [661, 497] on button "Save" at bounding box center [667, 502] width 43 height 26
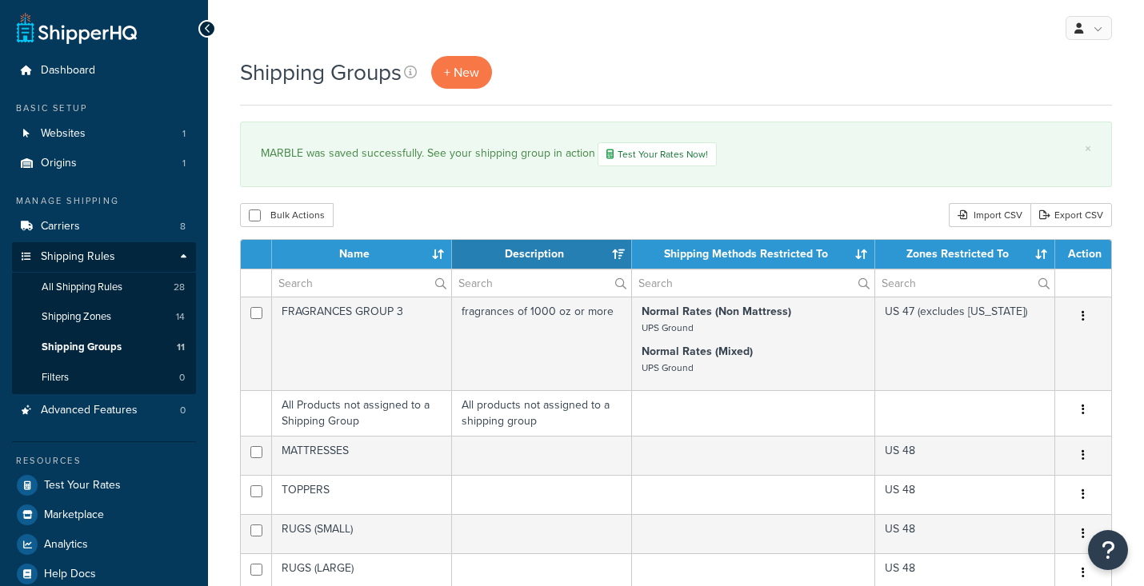
select select "15"
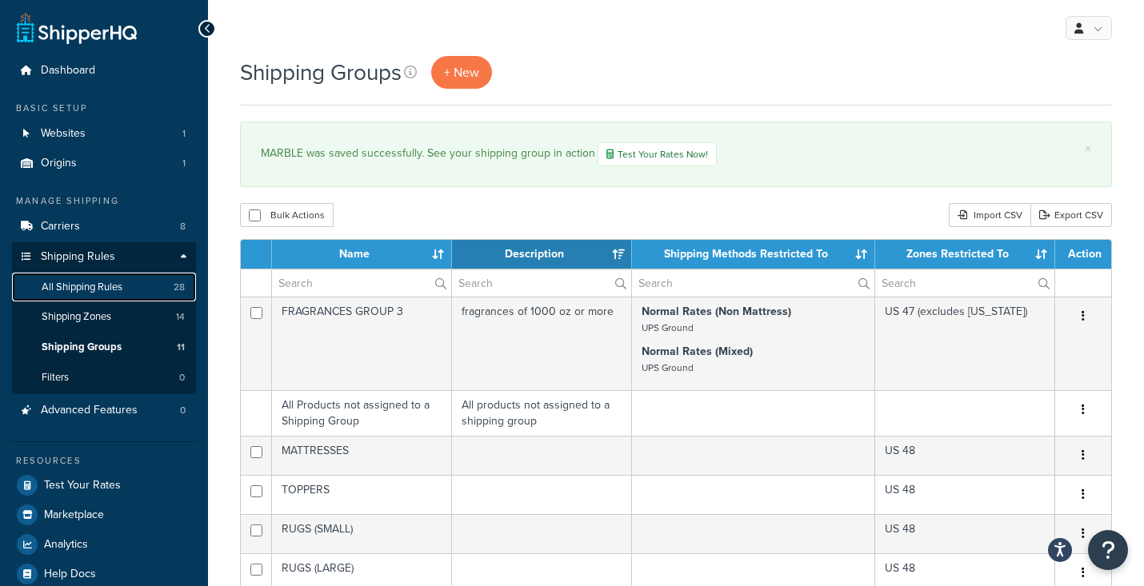
click at [87, 287] on span "All Shipping Rules" at bounding box center [82, 288] width 81 height 14
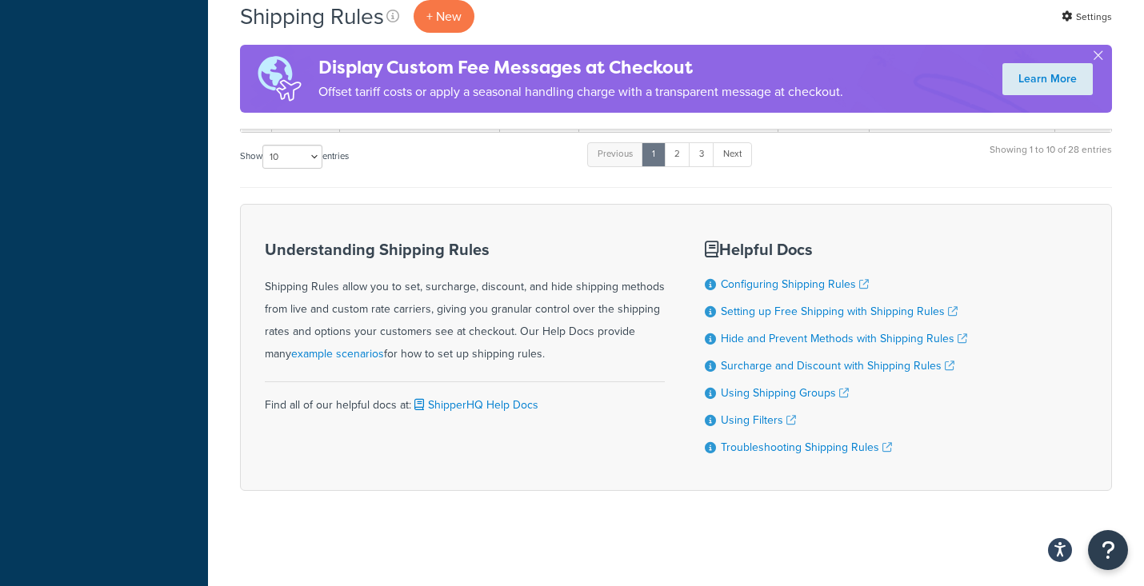
scroll to position [1349, 0]
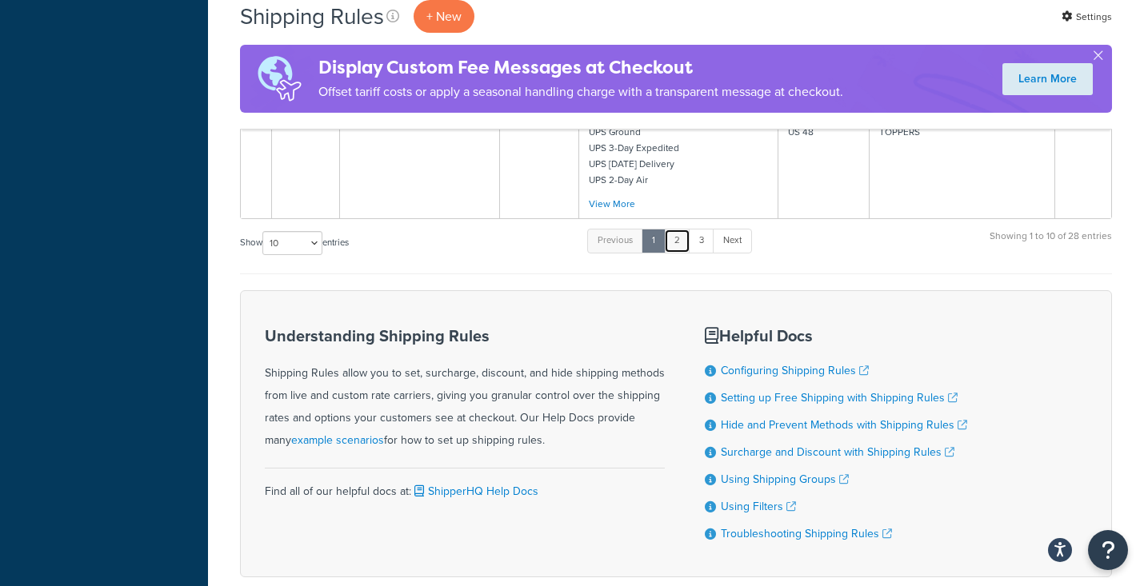
click at [684, 240] on link "2" at bounding box center [677, 241] width 26 height 24
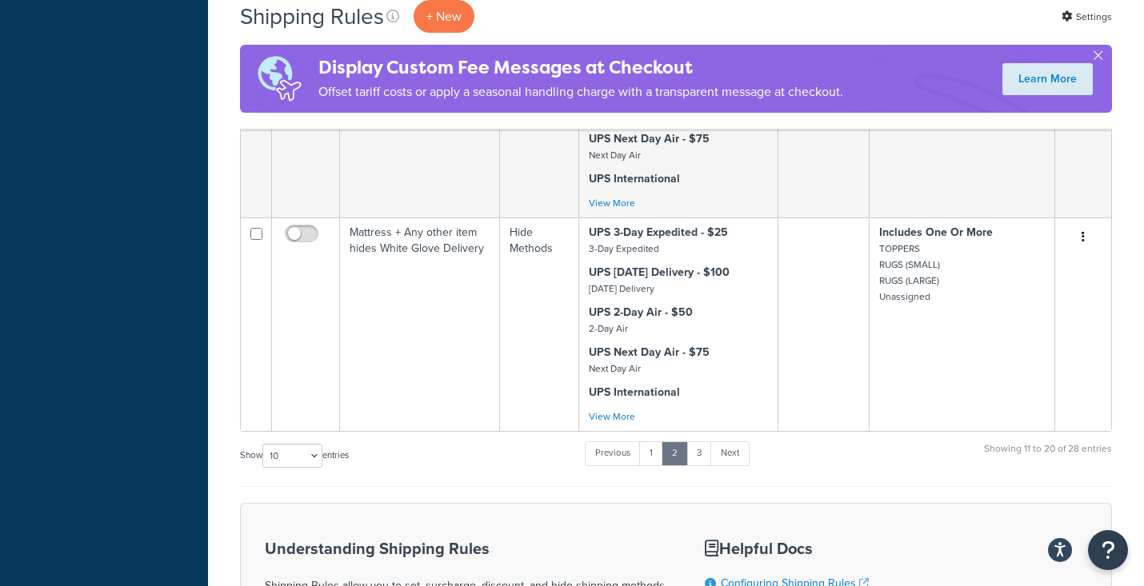
scroll to position [1716, 0]
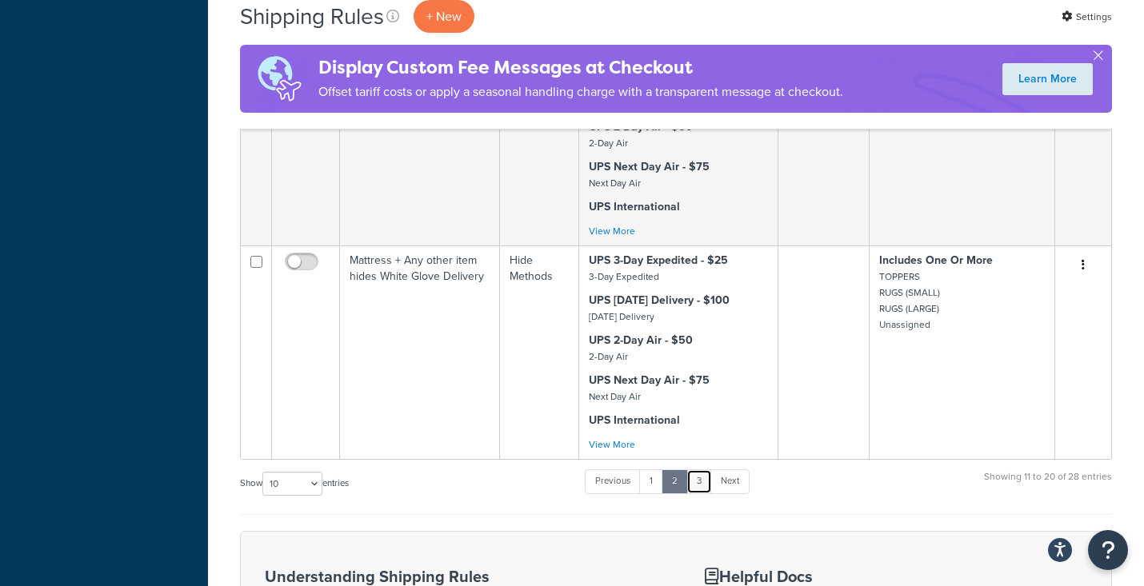
click at [706, 480] on link "3" at bounding box center [699, 482] width 26 height 24
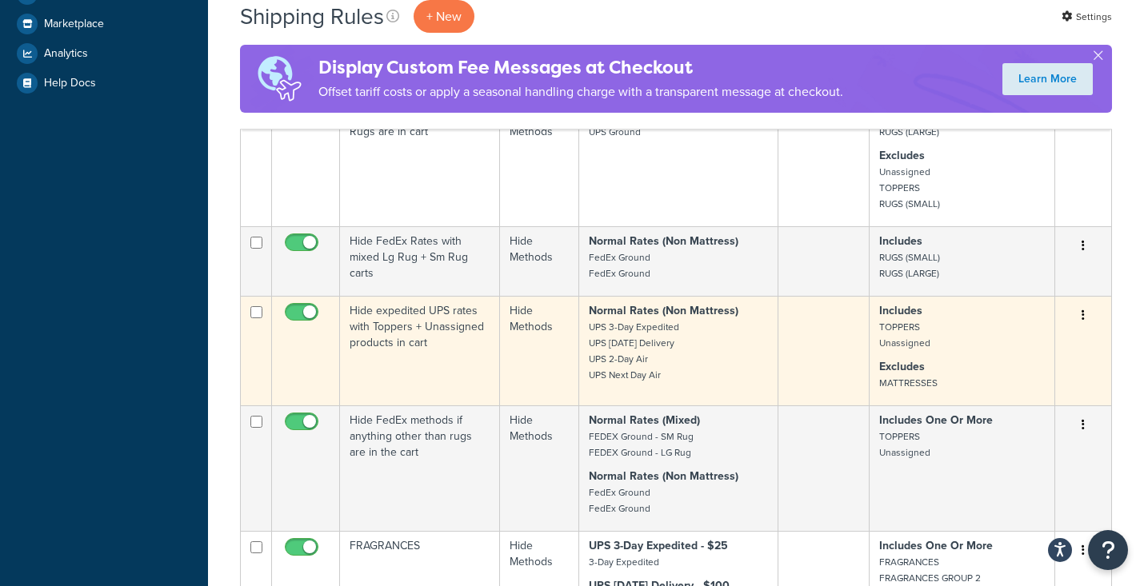
scroll to position [505, 0]
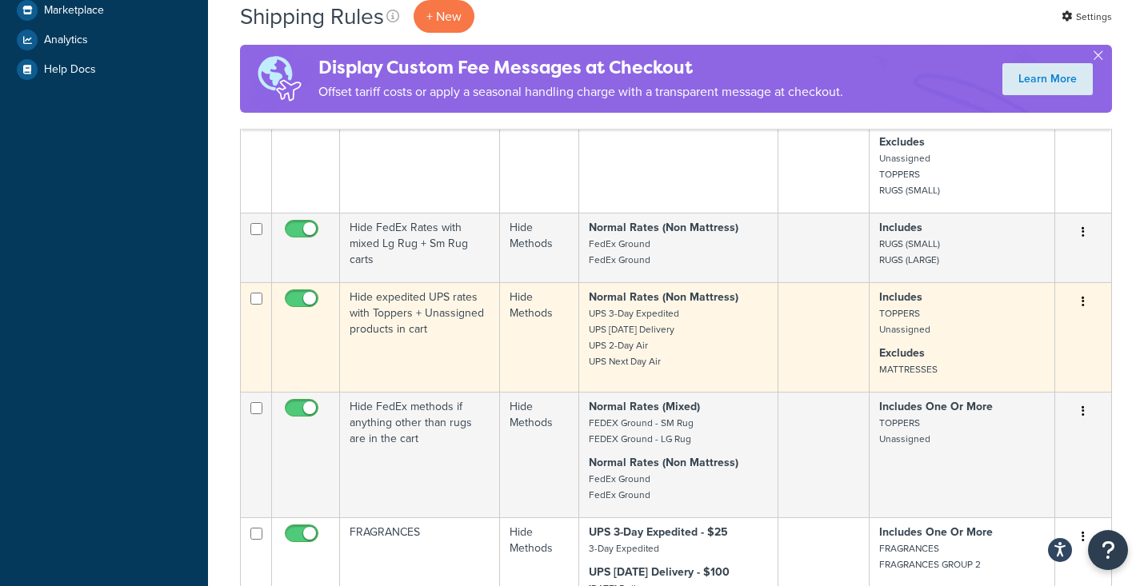
click at [963, 334] on p "Includes TOPPERS Unassigned" at bounding box center [962, 314] width 166 height 48
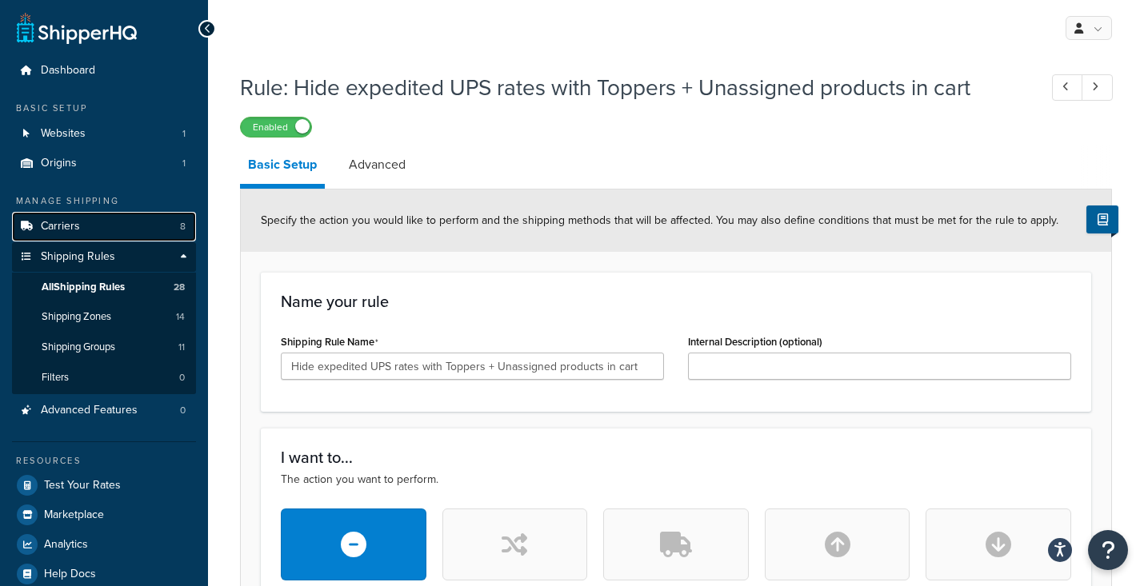
click at [67, 230] on span "Carriers" at bounding box center [60, 227] width 39 height 14
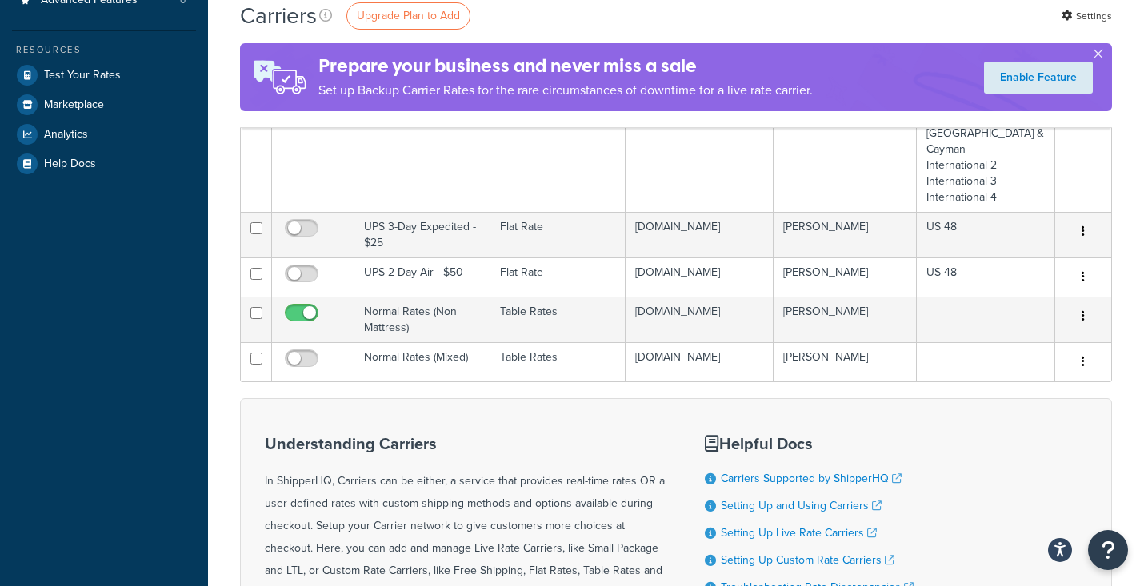
scroll to position [286, 0]
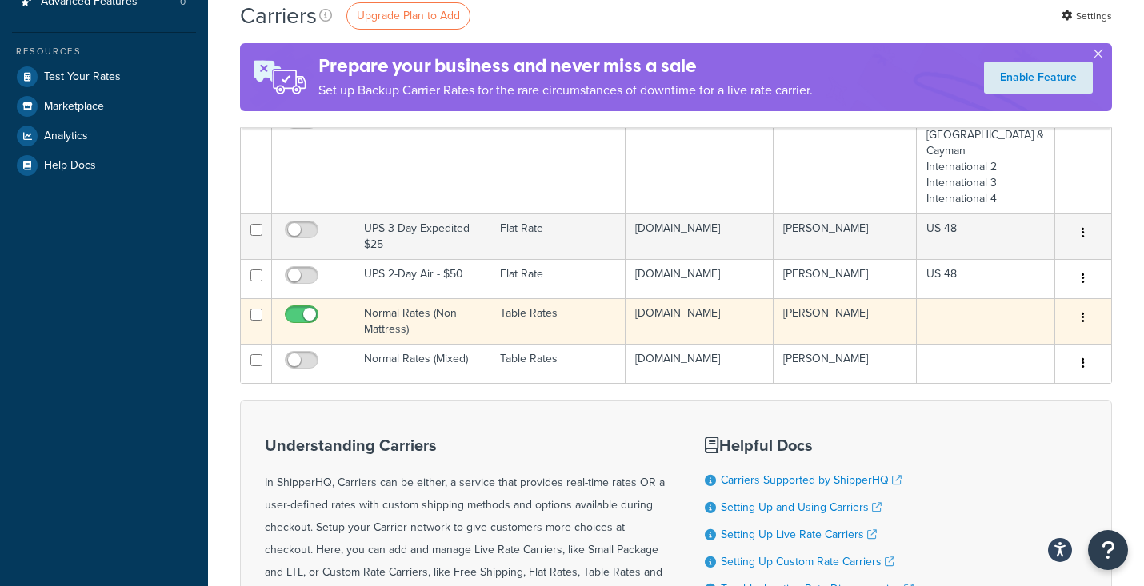
click at [434, 330] on td "Normal Rates (Non Mattress)" at bounding box center [422, 321] width 136 height 46
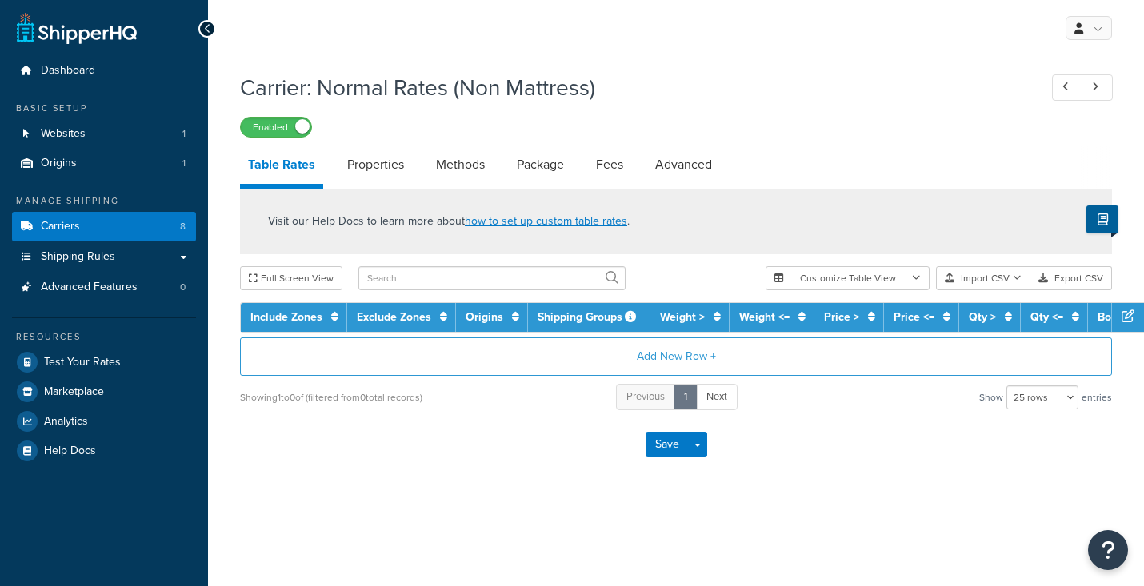
select select "25"
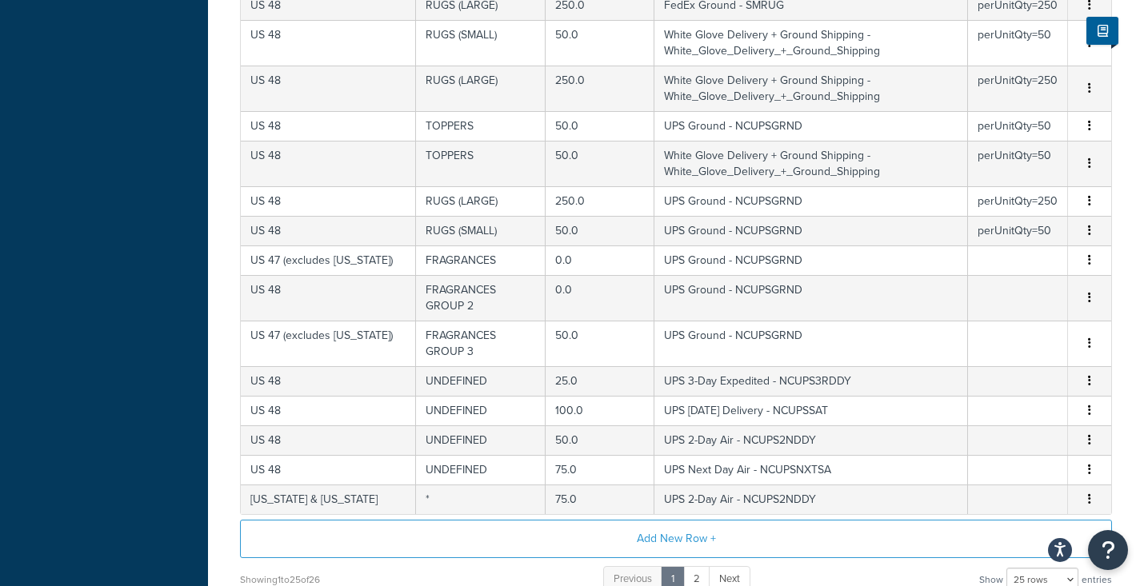
scroll to position [710, 0]
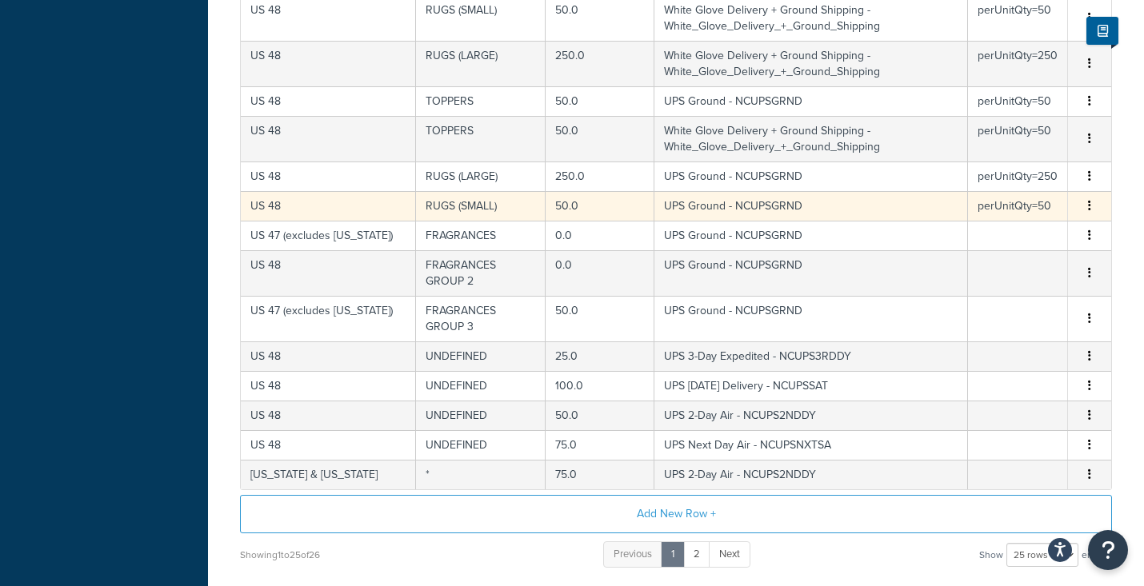
click at [1094, 198] on button "button" at bounding box center [1089, 207] width 13 height 18
click at [1033, 186] on div "Duplicate" at bounding box center [1009, 191] width 114 height 33
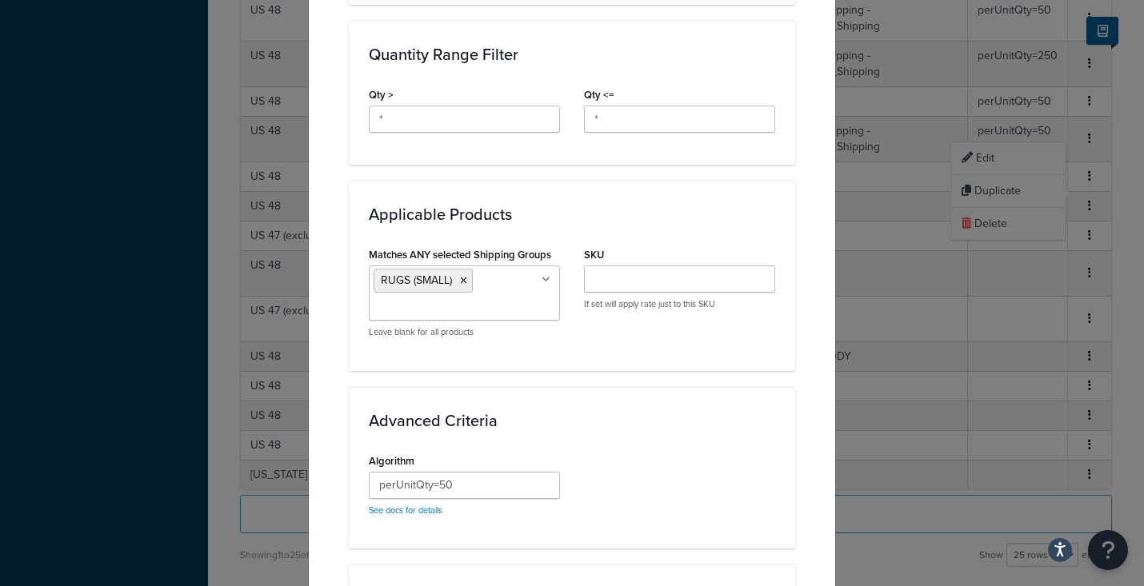
scroll to position [786, 0]
click at [466, 281] on icon at bounding box center [463, 279] width 7 height 10
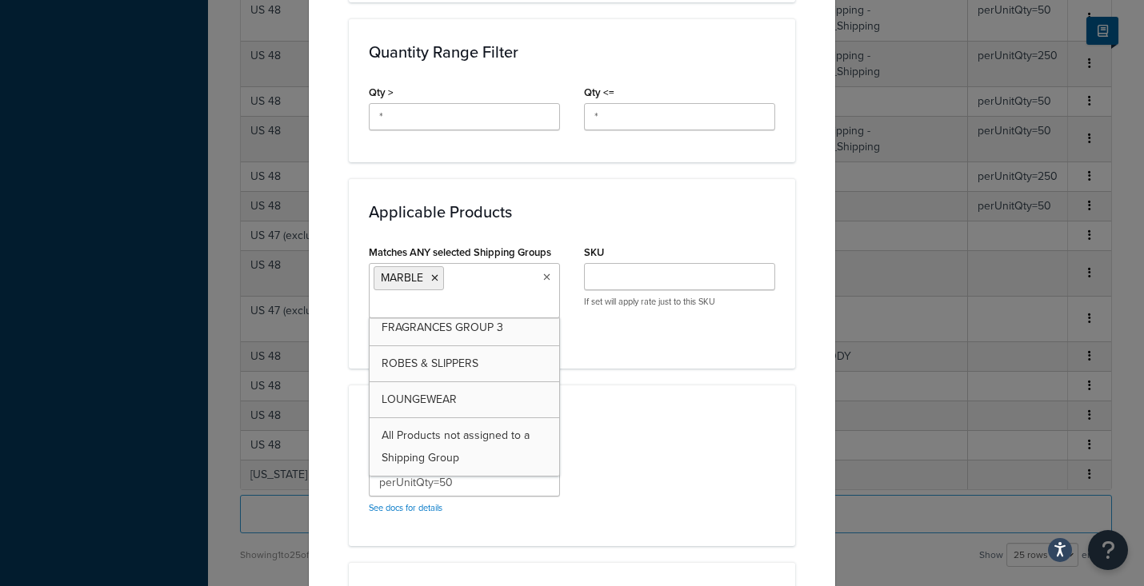
scroll to position [223, 0]
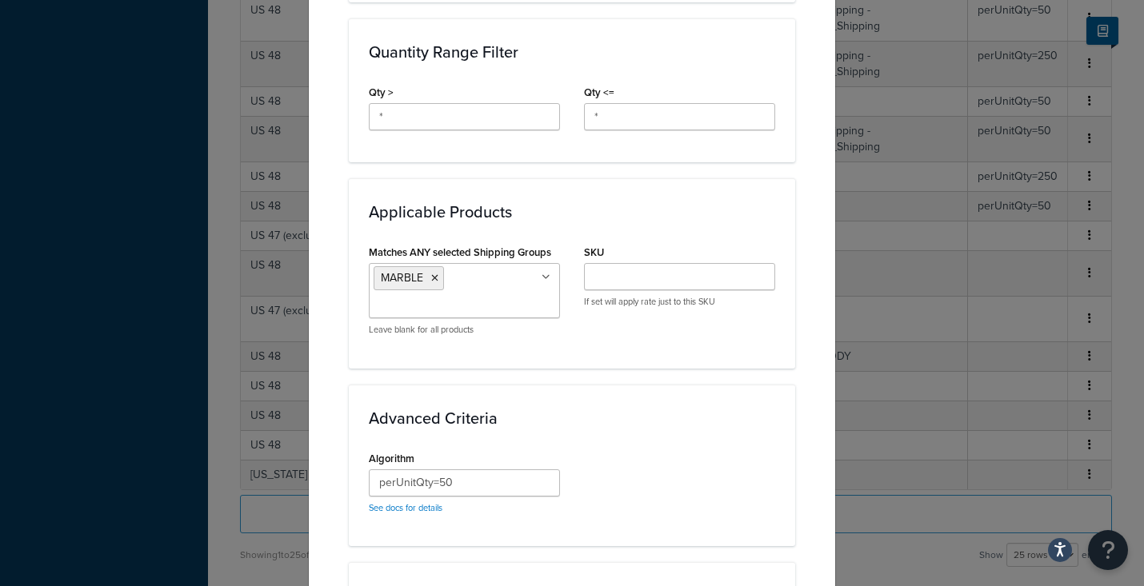
click at [635, 335] on div "Matches ANY selected Shipping Groups MARBLE MATTRESSES TOPPERS RUGS (SMALL) RUG…" at bounding box center [572, 294] width 430 height 107
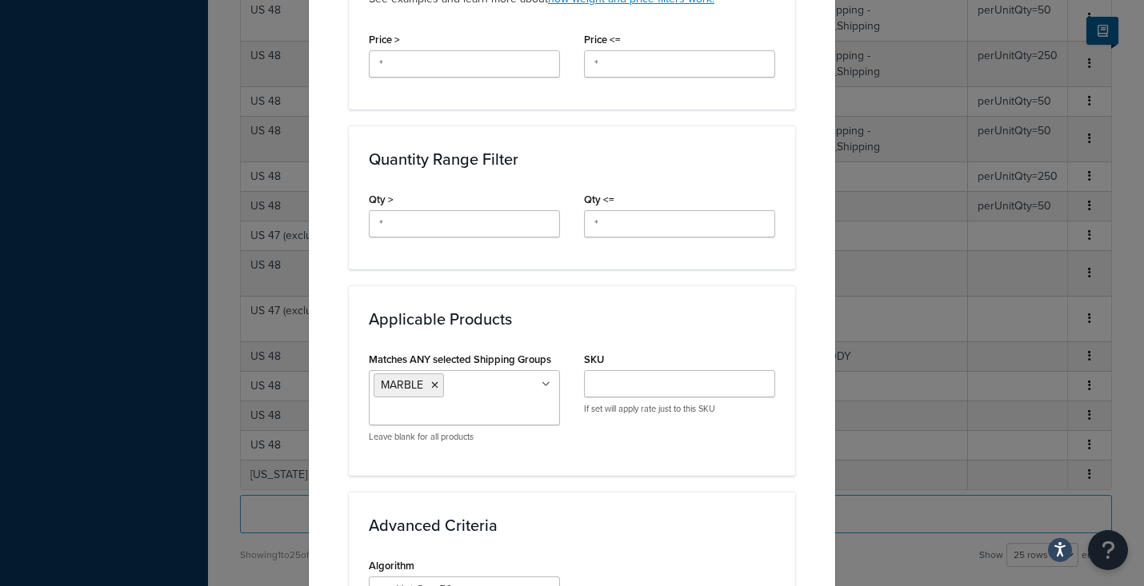
scroll to position [1041, 0]
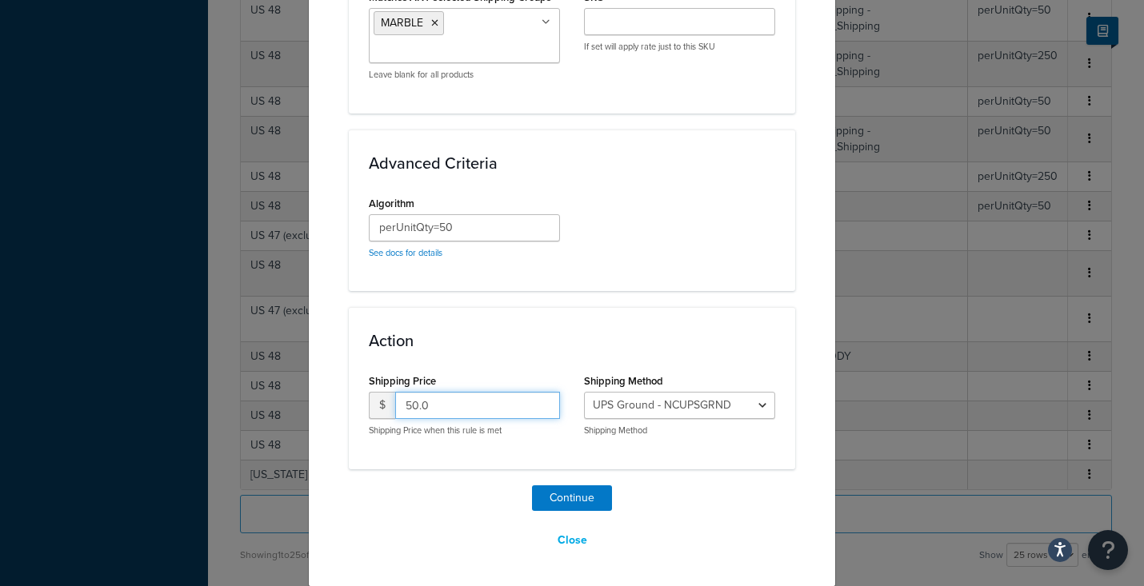
click at [459, 405] on input "50.0" at bounding box center [477, 405] width 165 height 27
drag, startPoint x: 417, startPoint y: 403, endPoint x: 398, endPoint y: 403, distance: 18.4
click at [398, 403] on input "50.0" at bounding box center [477, 405] width 165 height 27
type input "25.0"
click at [602, 226] on div "Algorithm perUnitQty=50 See docs for details" at bounding box center [572, 231] width 430 height 79
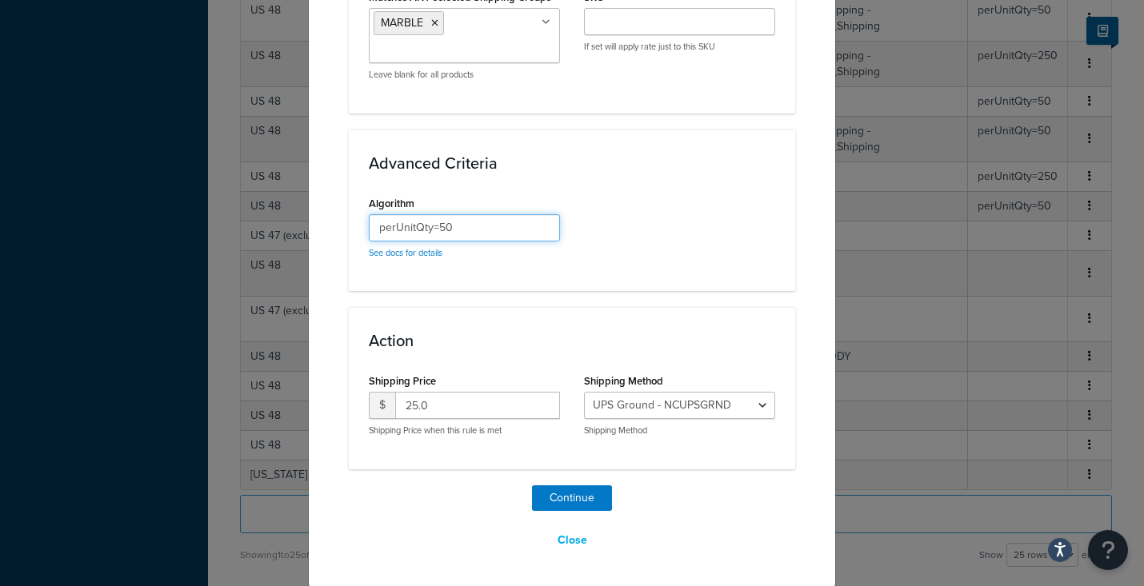
click at [459, 226] on input "perUnitQty=50" at bounding box center [464, 227] width 191 height 27
type input "perUnitQty=25"
click at [562, 498] on button "Continue" at bounding box center [572, 499] width 80 height 26
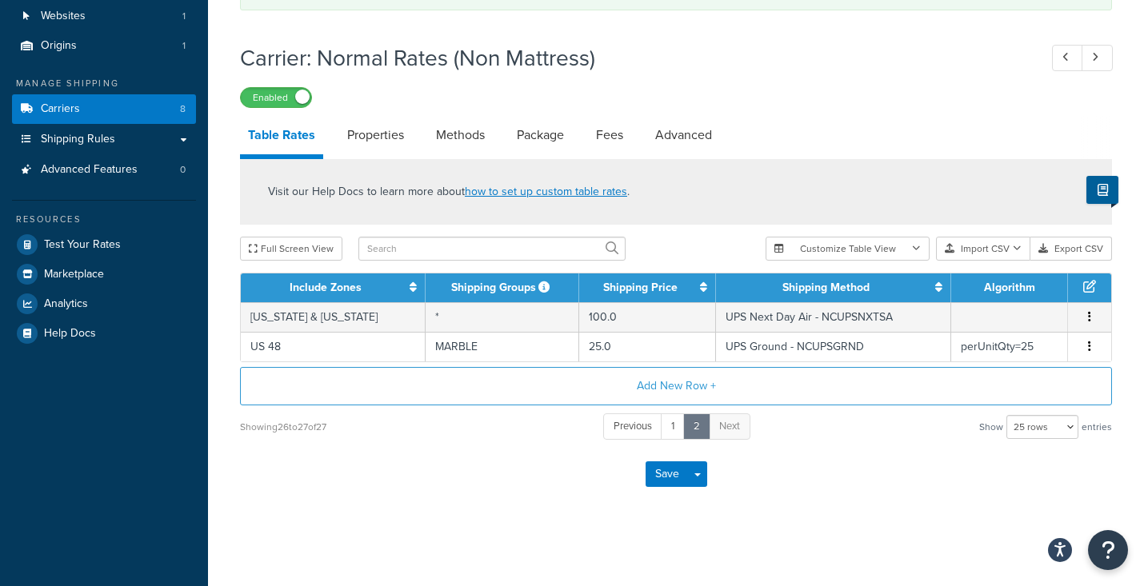
scroll to position [119, 0]
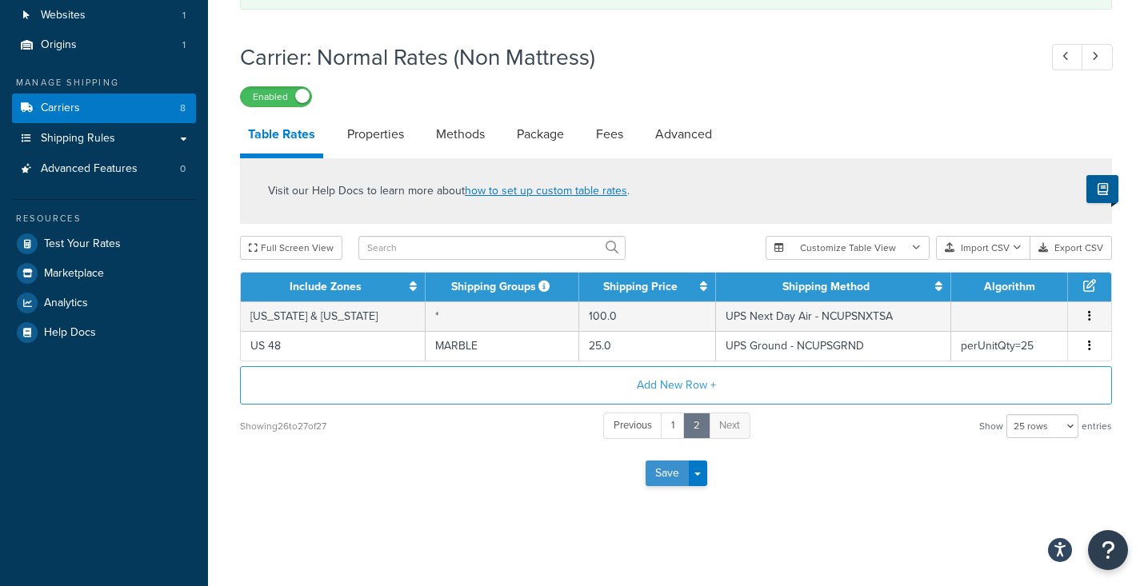
click at [661, 470] on button "Save" at bounding box center [667, 474] width 43 height 26
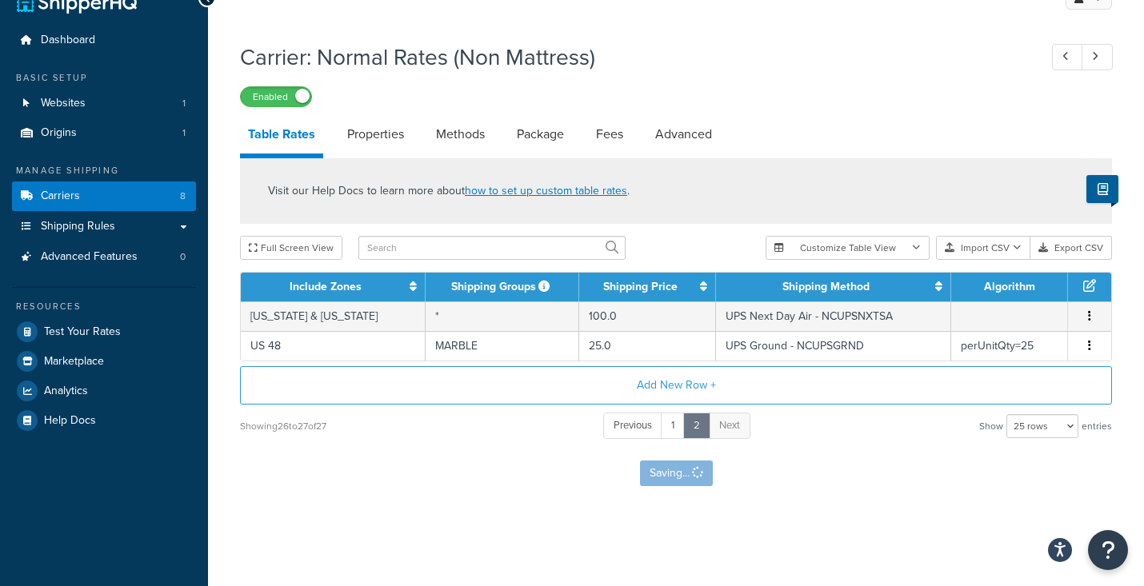
scroll to position [0, 0]
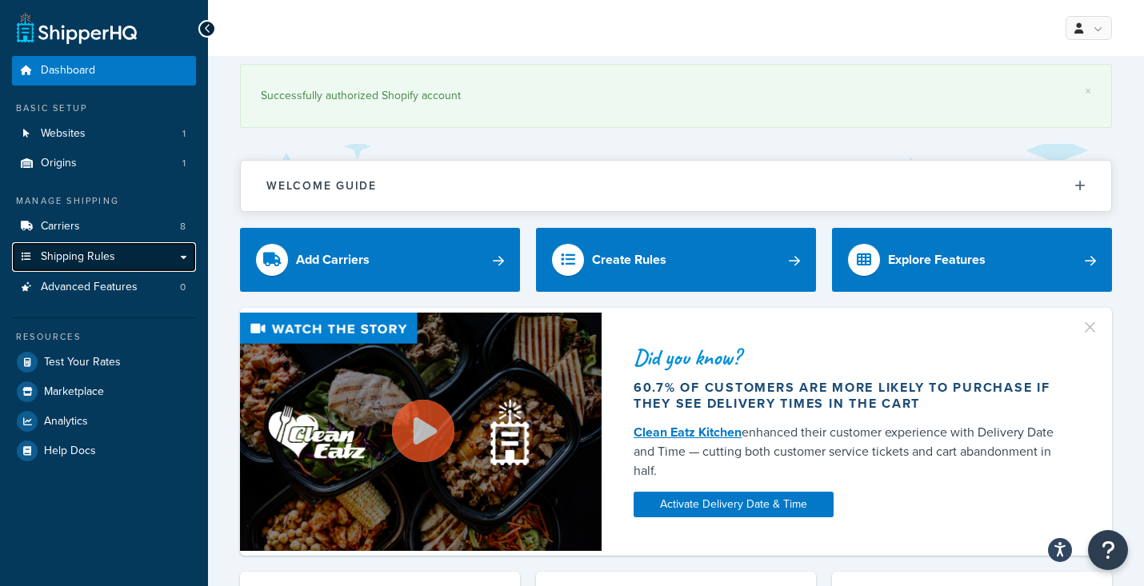
click at [90, 256] on span "Shipping Rules" at bounding box center [78, 257] width 74 height 14
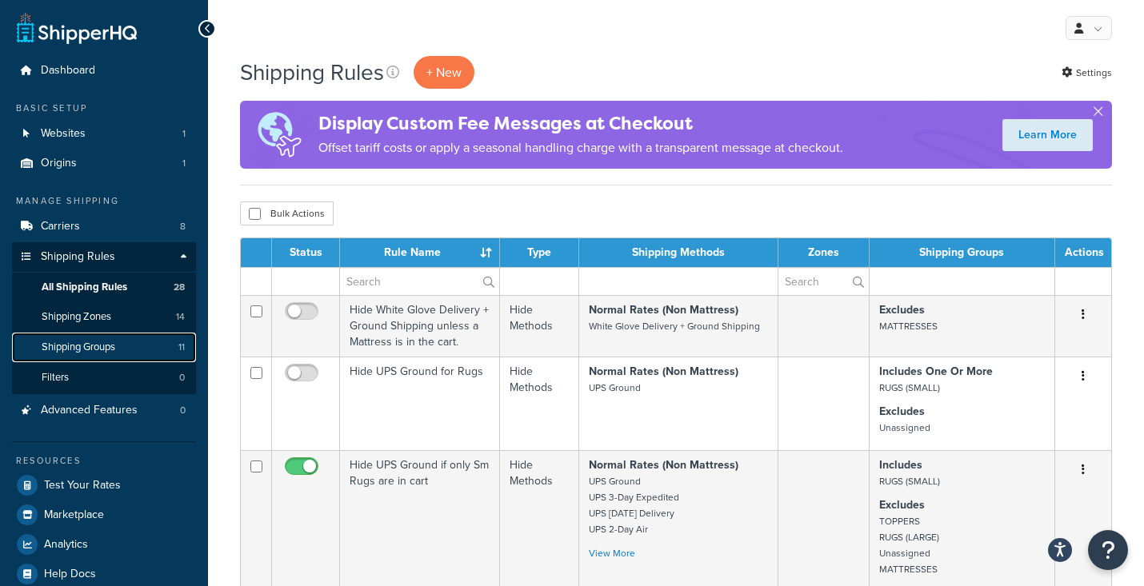
click at [104, 348] on span "Shipping Groups" at bounding box center [79, 348] width 74 height 14
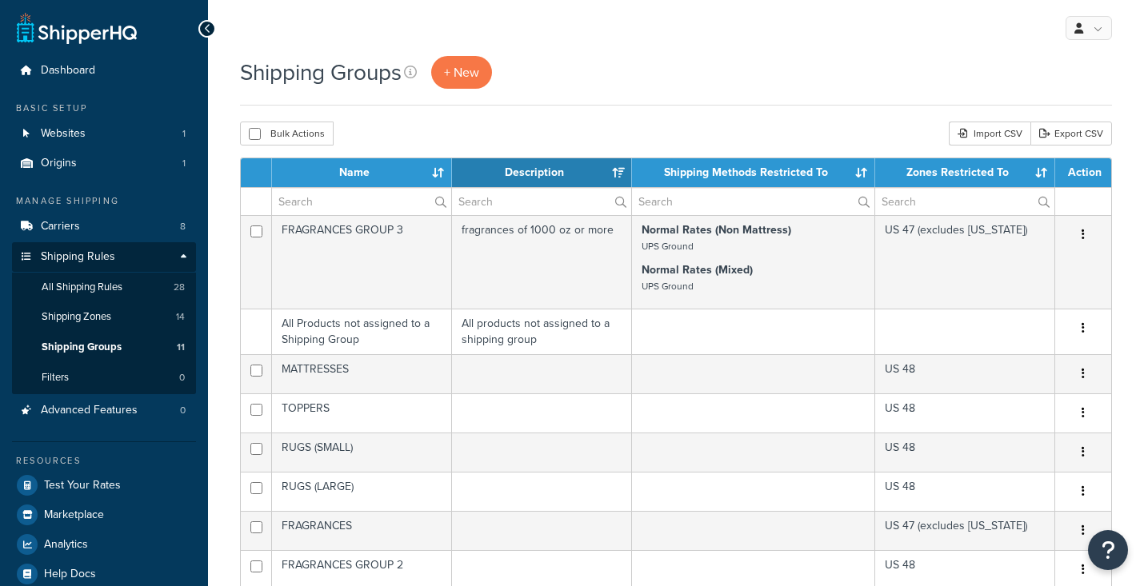
select select "15"
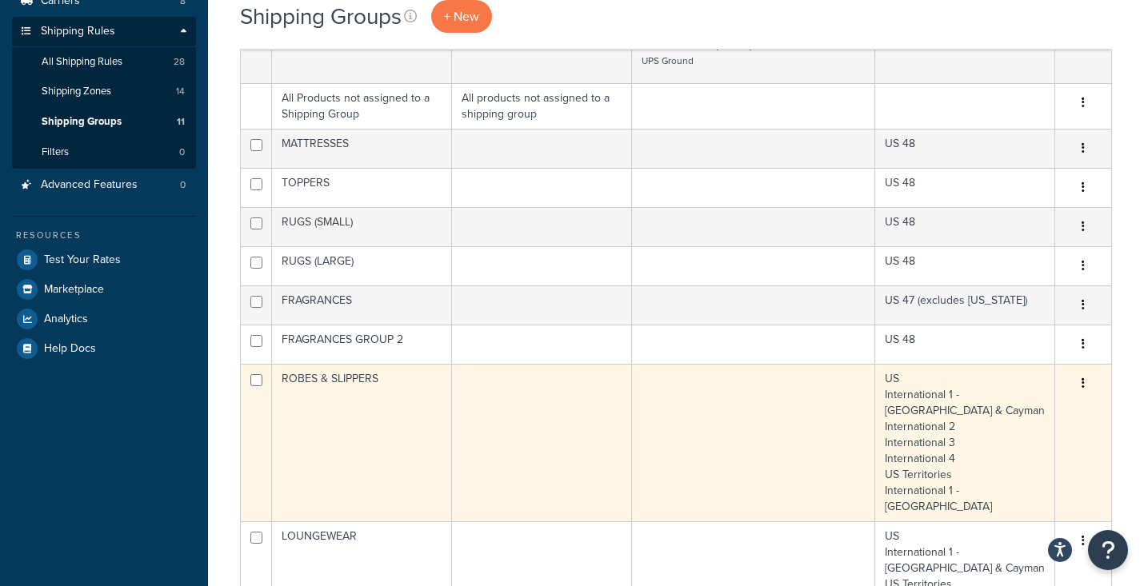
scroll to position [222, 0]
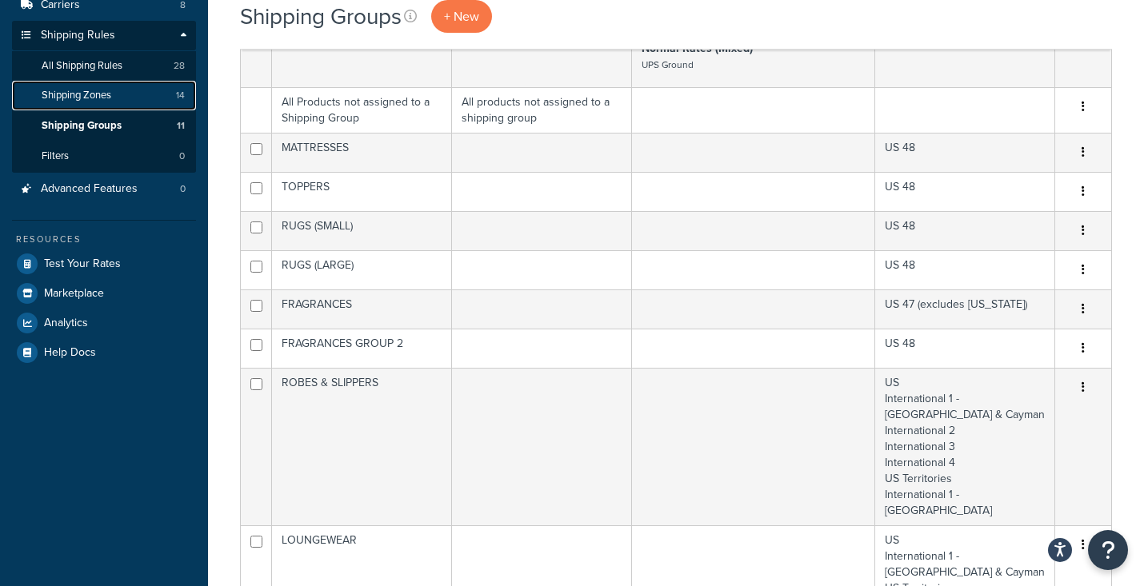
click at [101, 93] on span "Shipping Zones" at bounding box center [77, 96] width 70 height 14
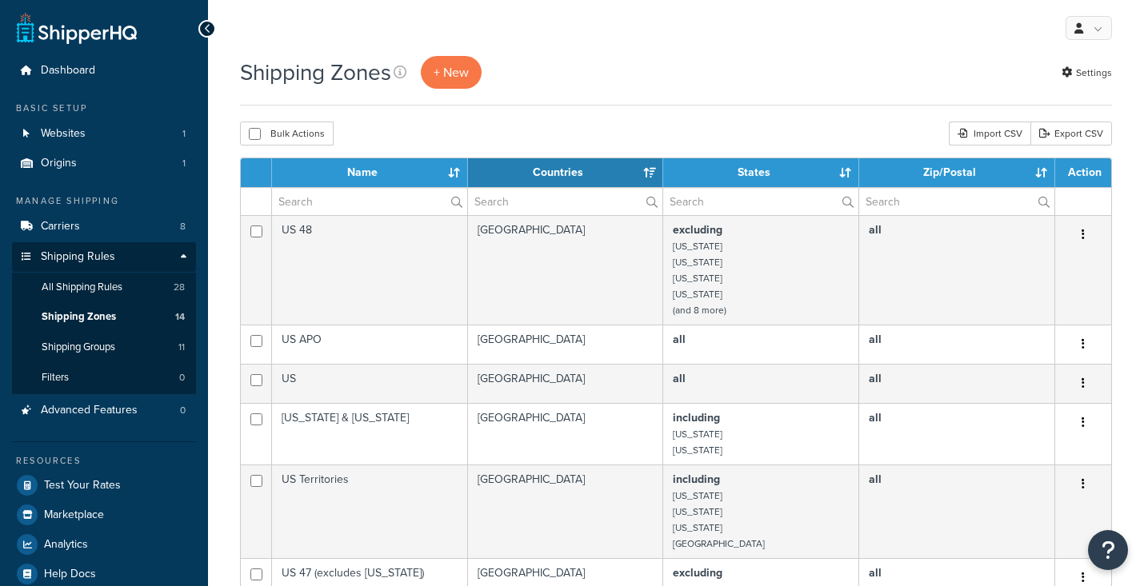
select select "15"
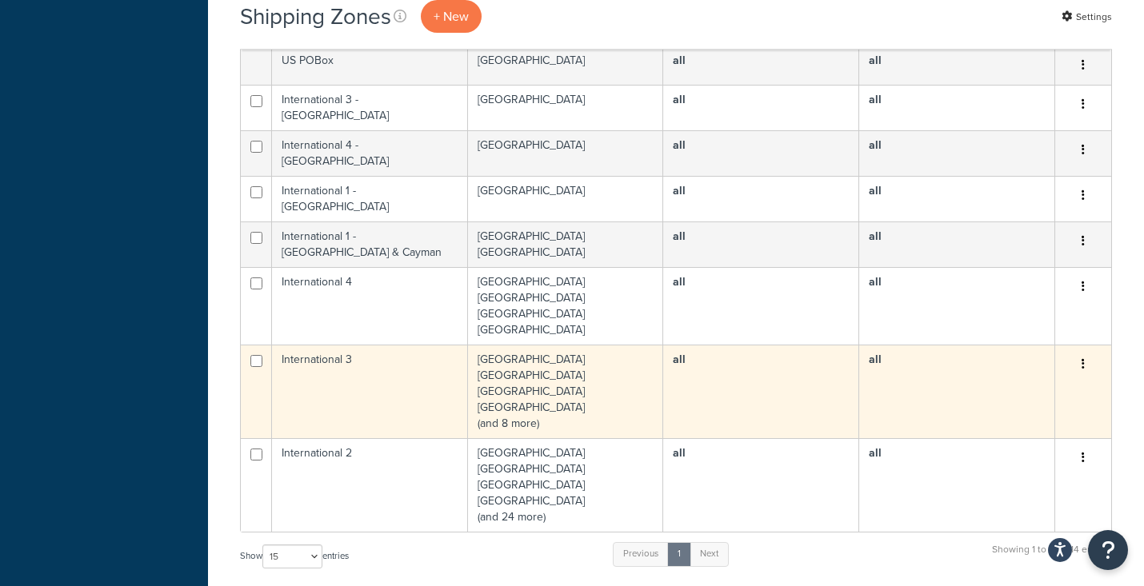
scroll to position [622, 0]
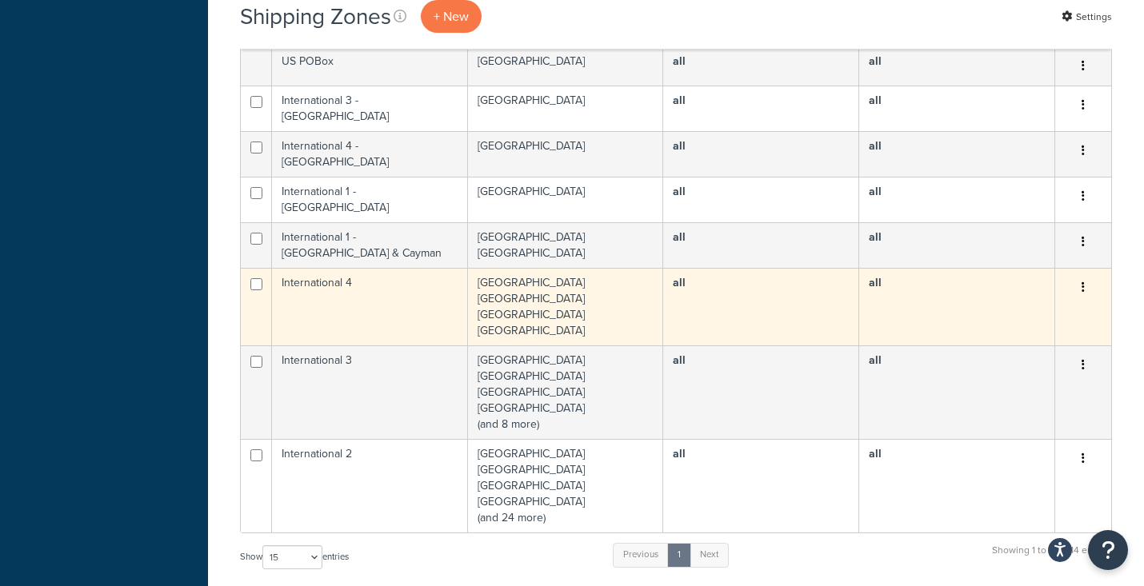
click at [351, 268] on td "International 4" at bounding box center [370, 307] width 196 height 78
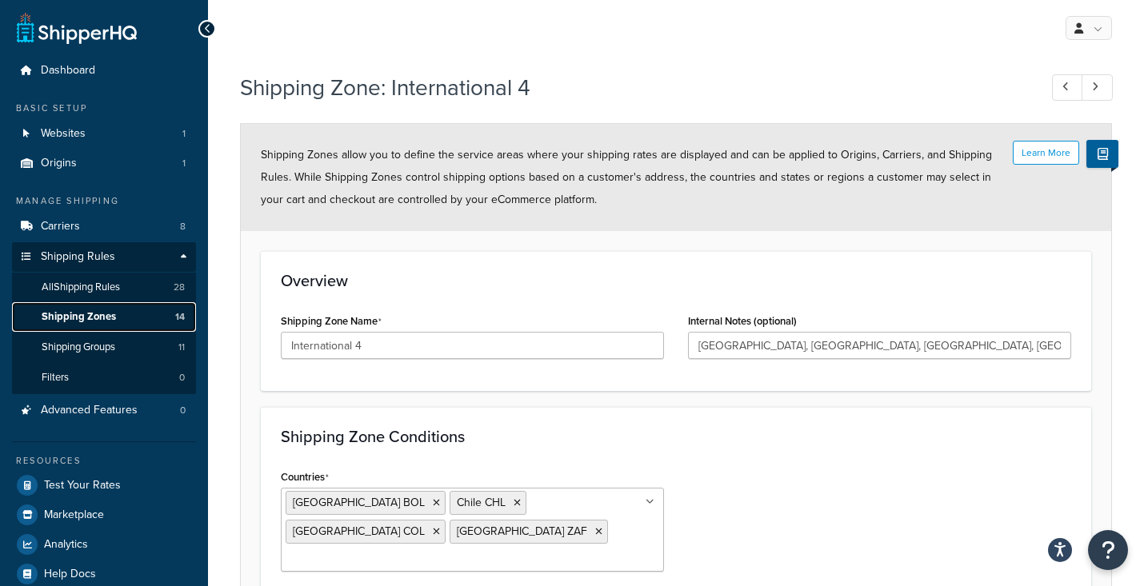
click at [86, 318] on span "Shipping Zones" at bounding box center [79, 317] width 74 height 14
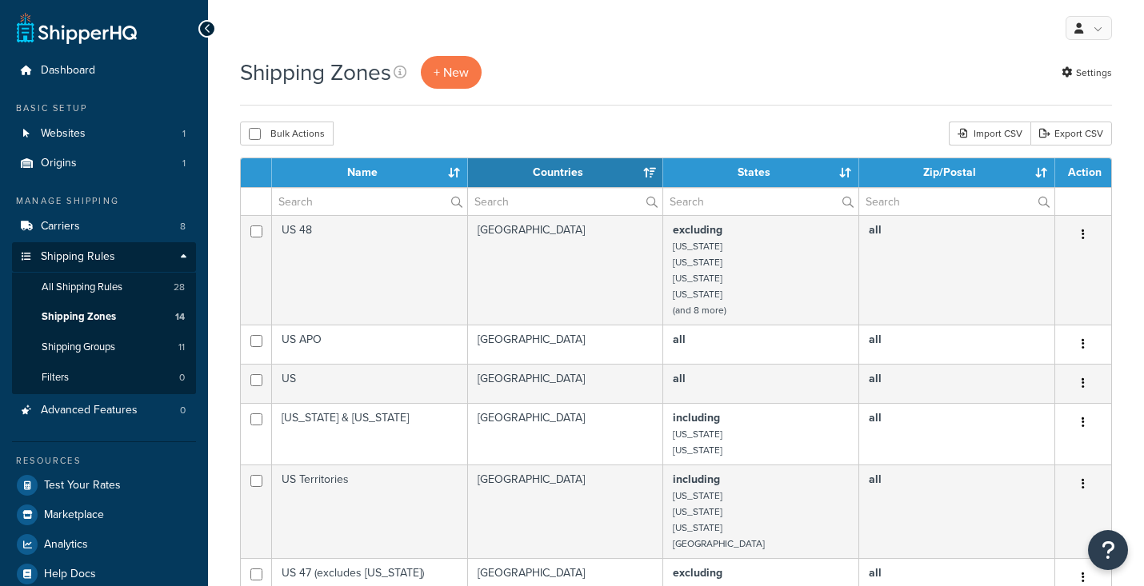
select select "15"
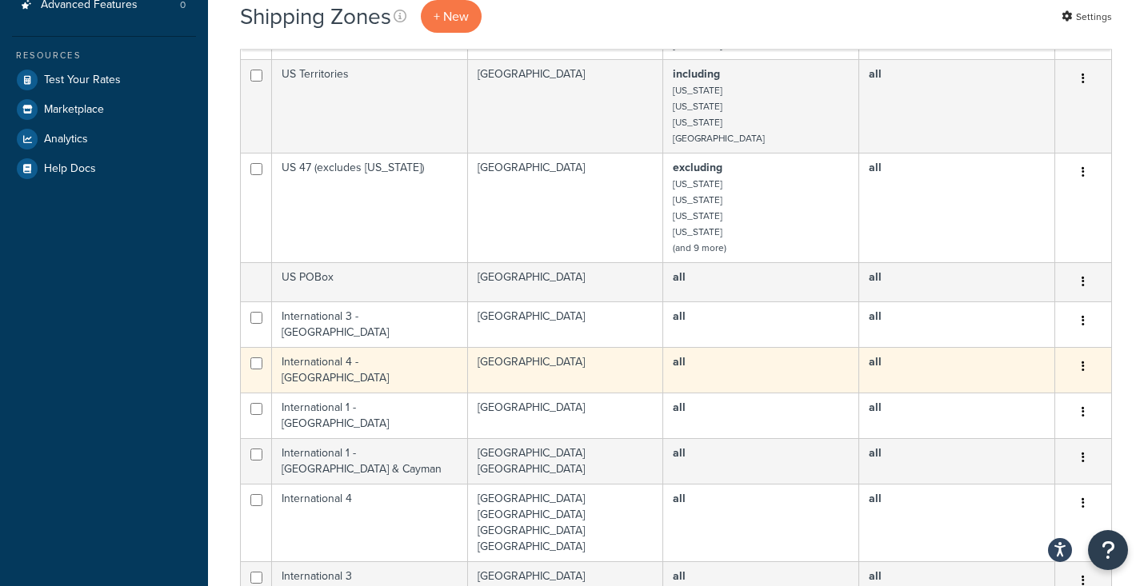
scroll to position [407, 0]
click at [1085, 355] on button "button" at bounding box center [1083, 366] width 22 height 26
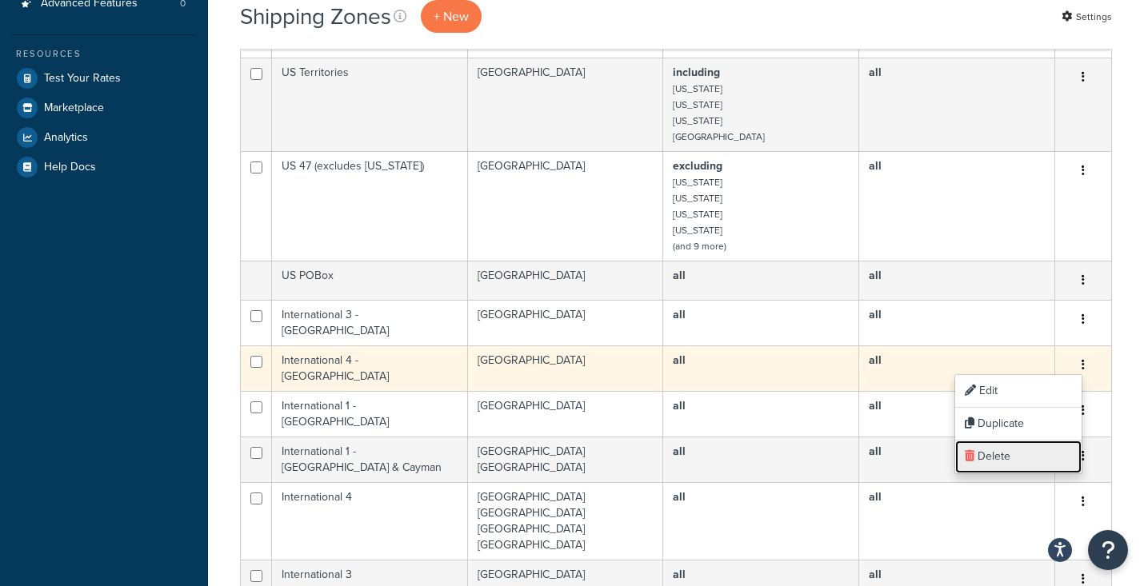
click at [1007, 454] on link "Delete" at bounding box center [1018, 457] width 126 height 33
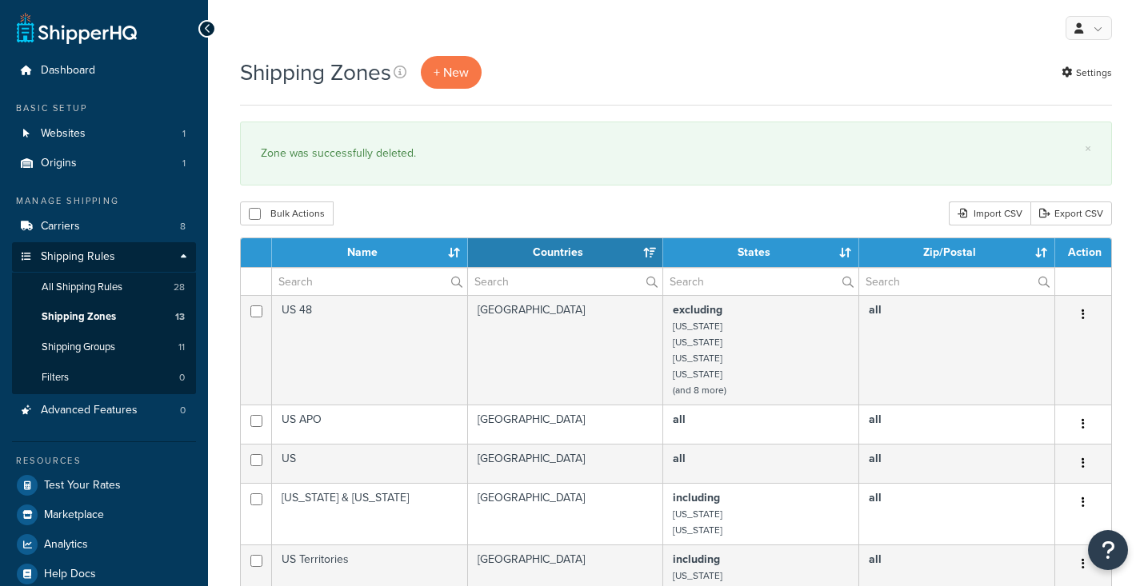
select select "15"
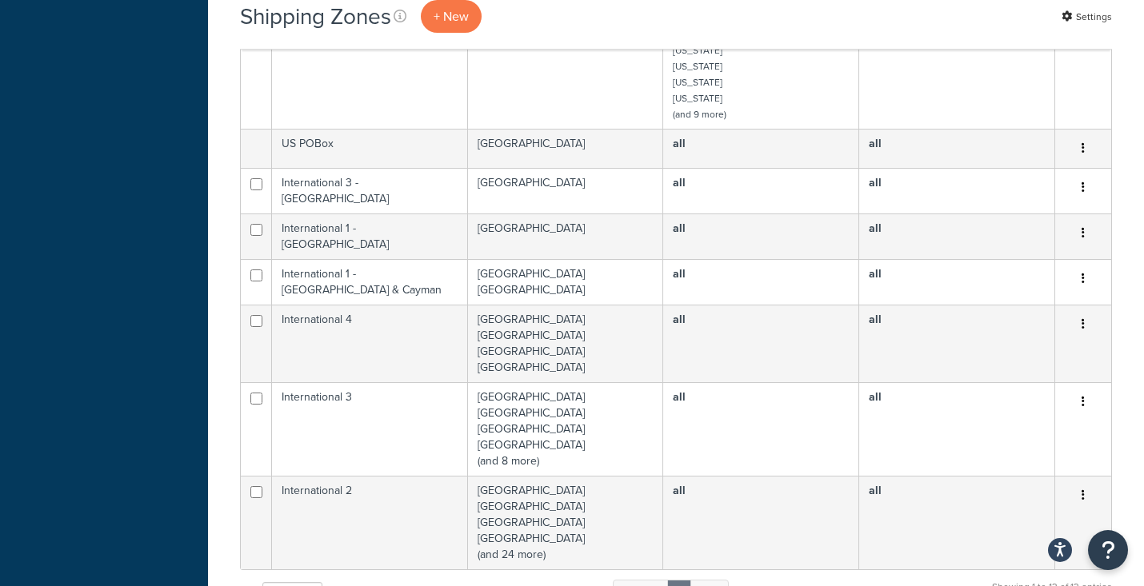
scroll to position [617, 0]
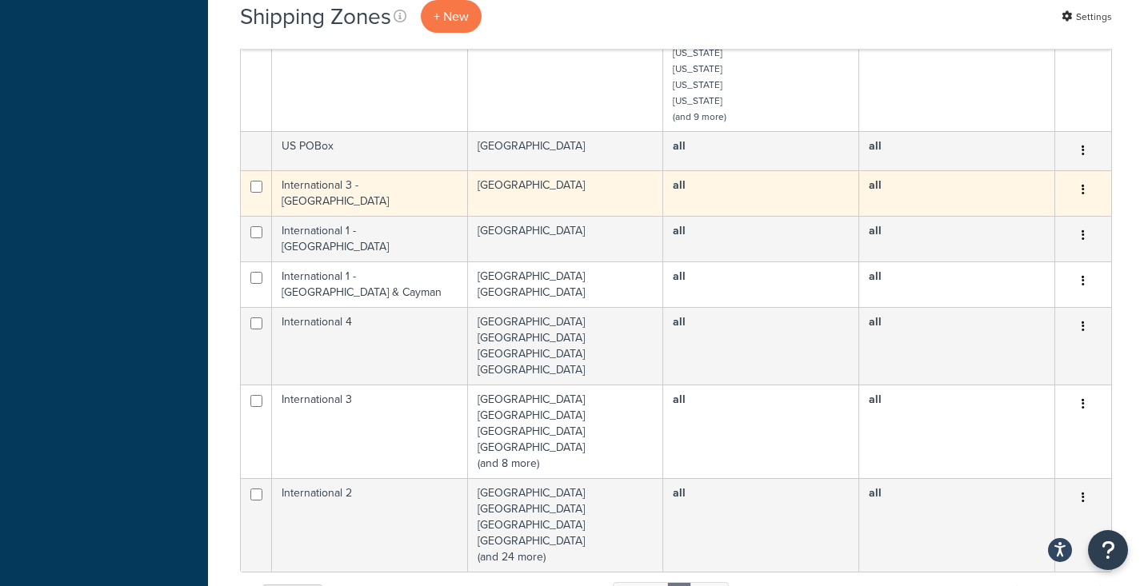
click at [1085, 185] on button "button" at bounding box center [1083, 191] width 22 height 26
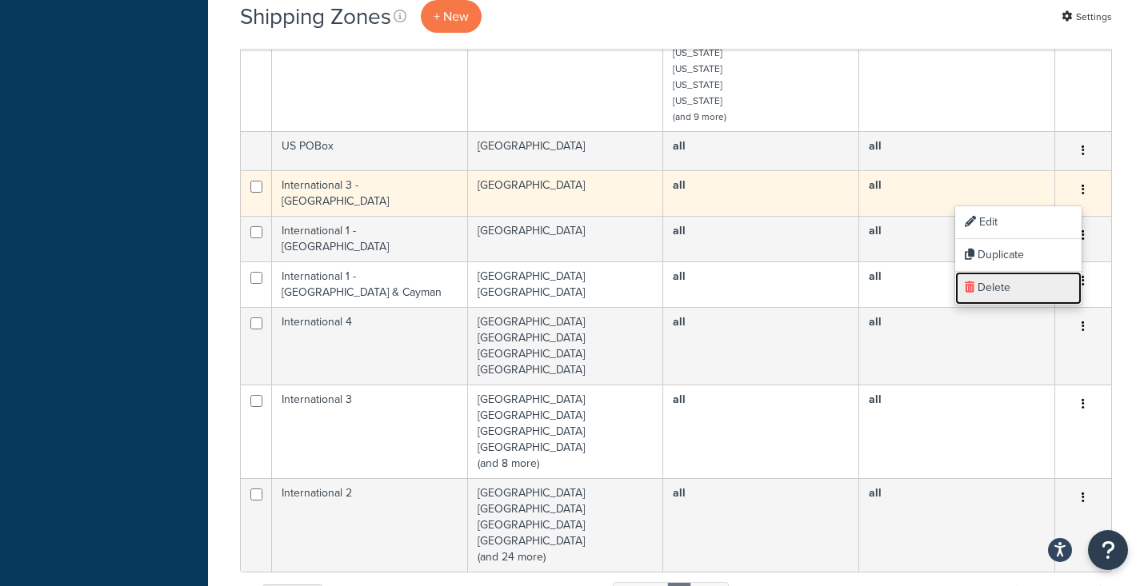
click at [1015, 290] on link "Delete" at bounding box center [1018, 288] width 126 height 33
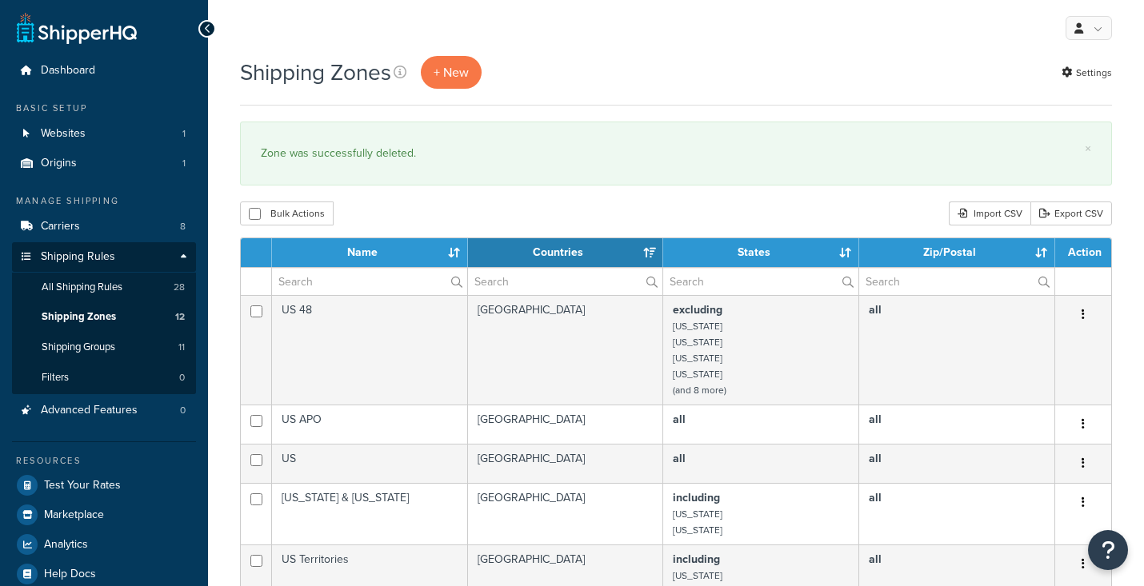
select select "15"
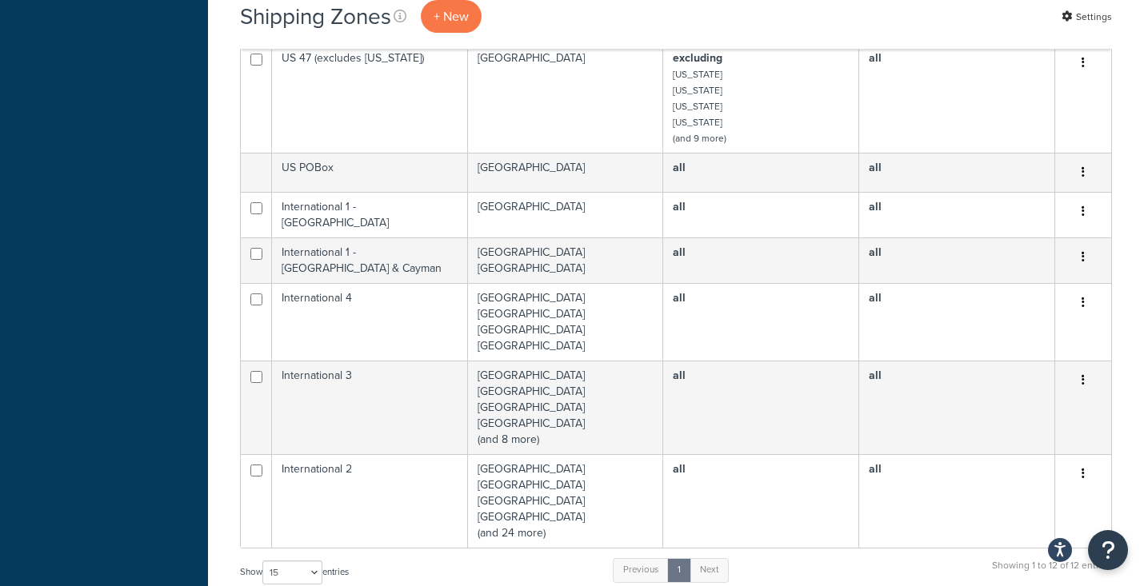
scroll to position [649, 0]
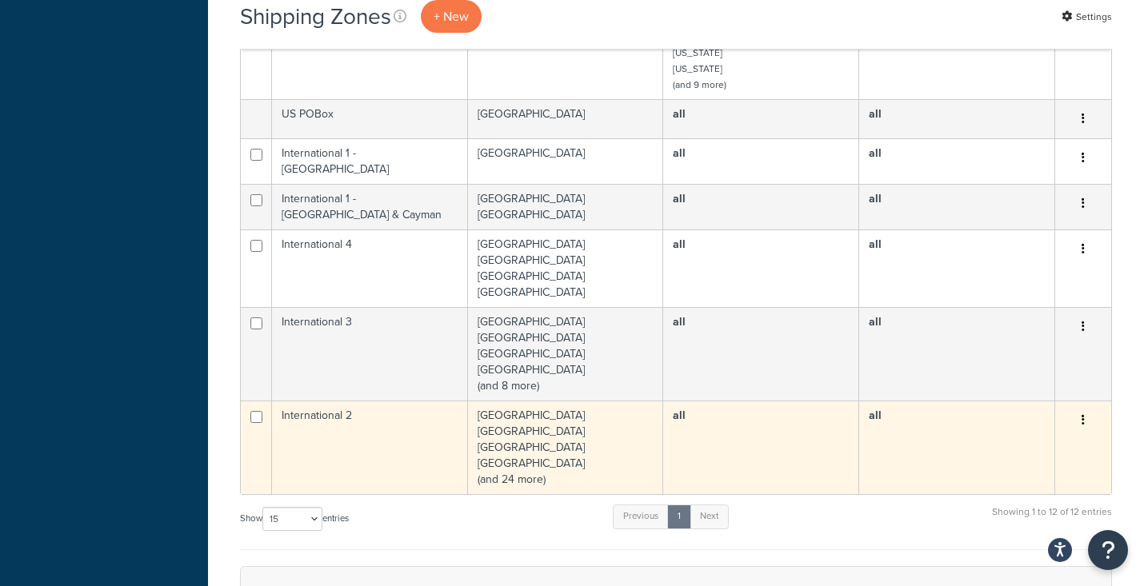
click at [418, 452] on td "International 2" at bounding box center [370, 448] width 196 height 94
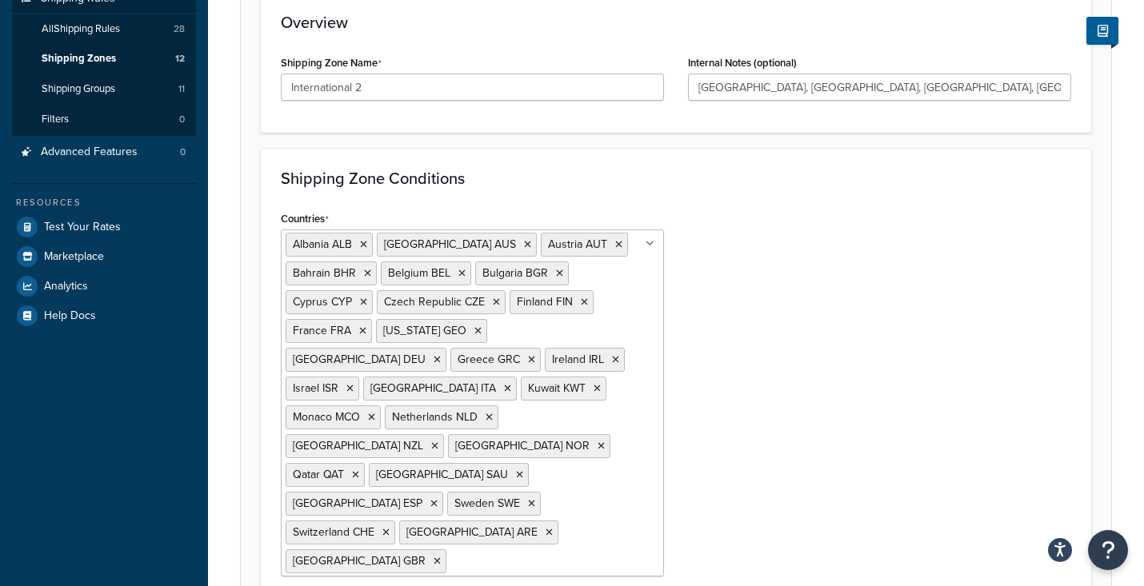
scroll to position [259, 0]
click at [438, 498] on icon at bounding box center [433, 503] width 7 height 10
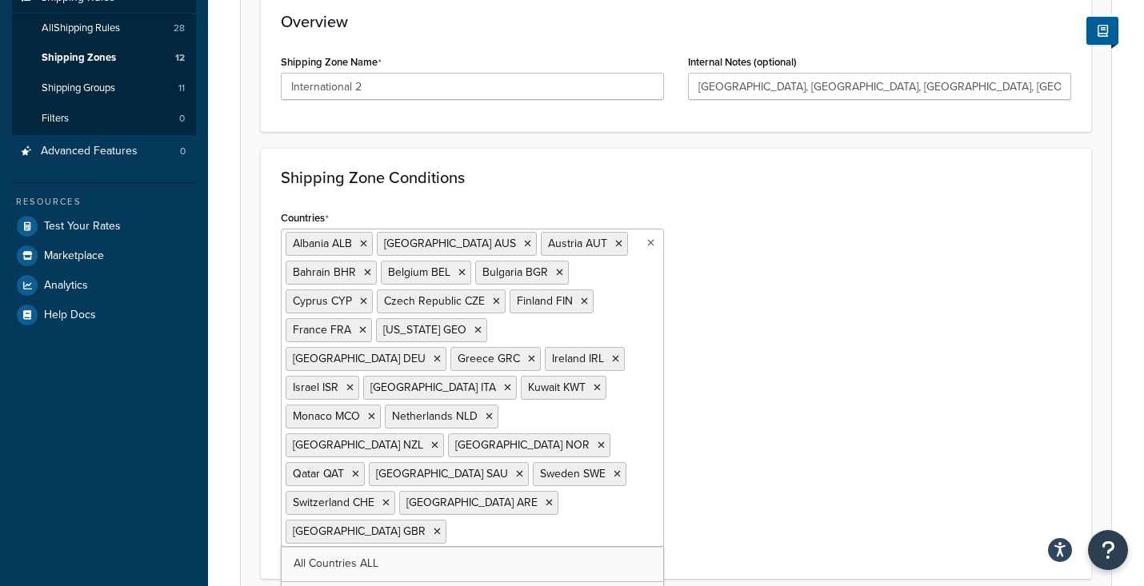
scroll to position [266, 0]
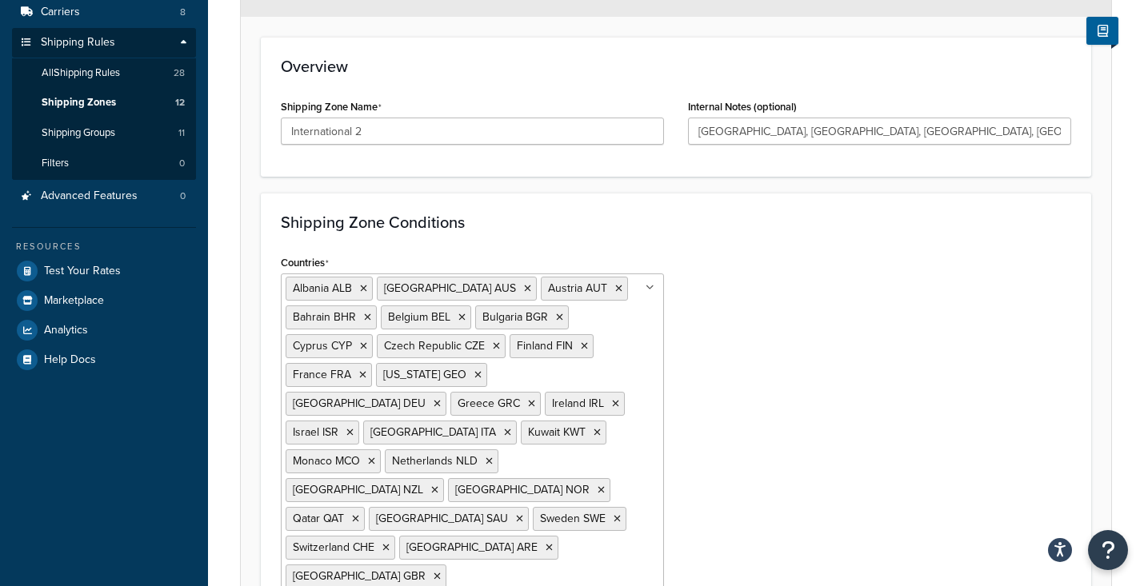
scroll to position [219, 0]
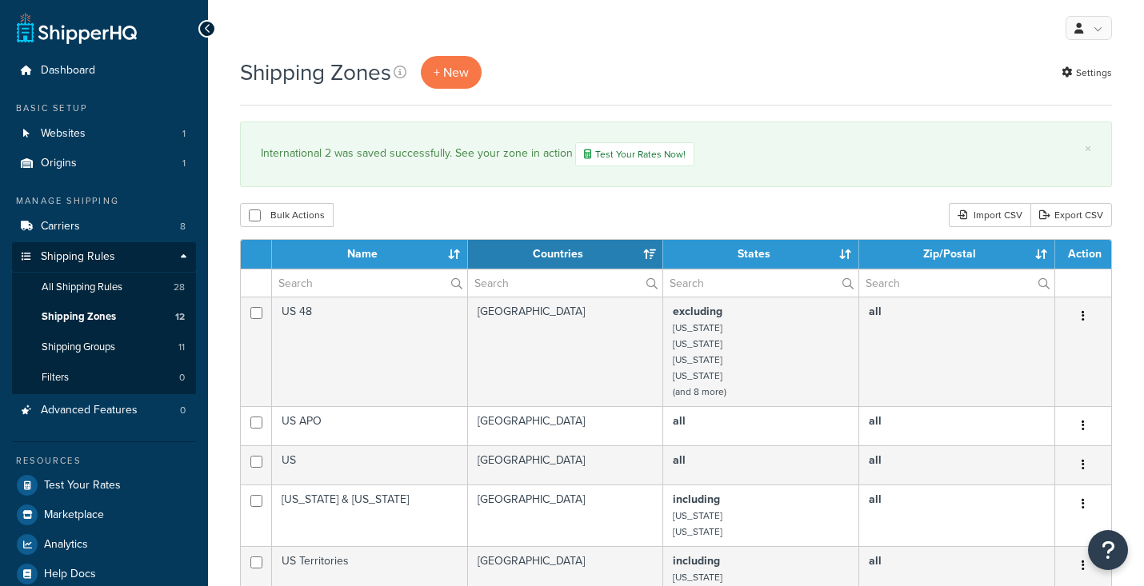
select select "15"
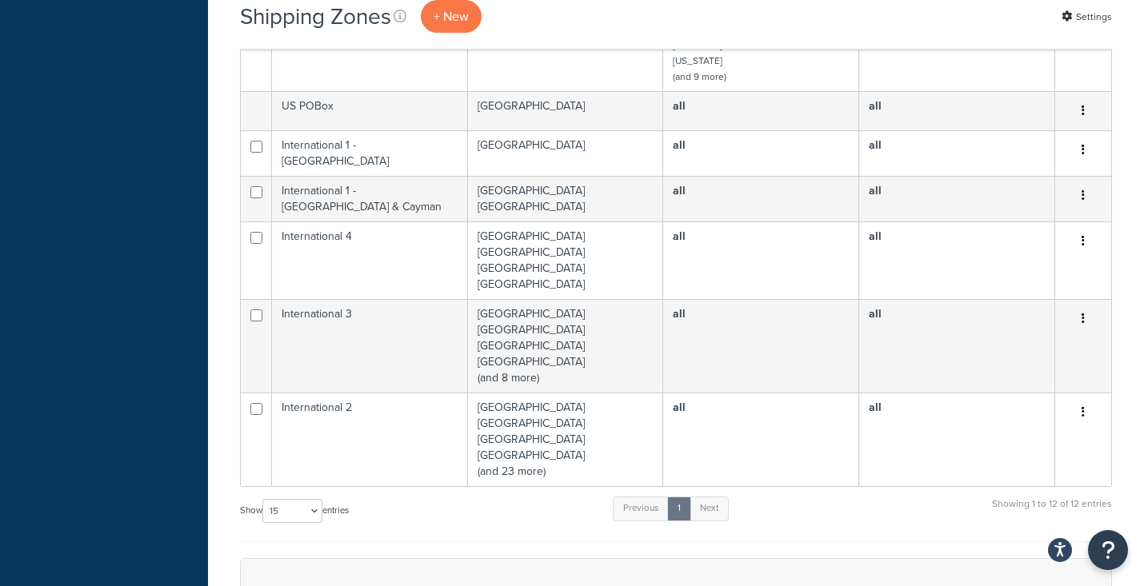
scroll to position [660, 0]
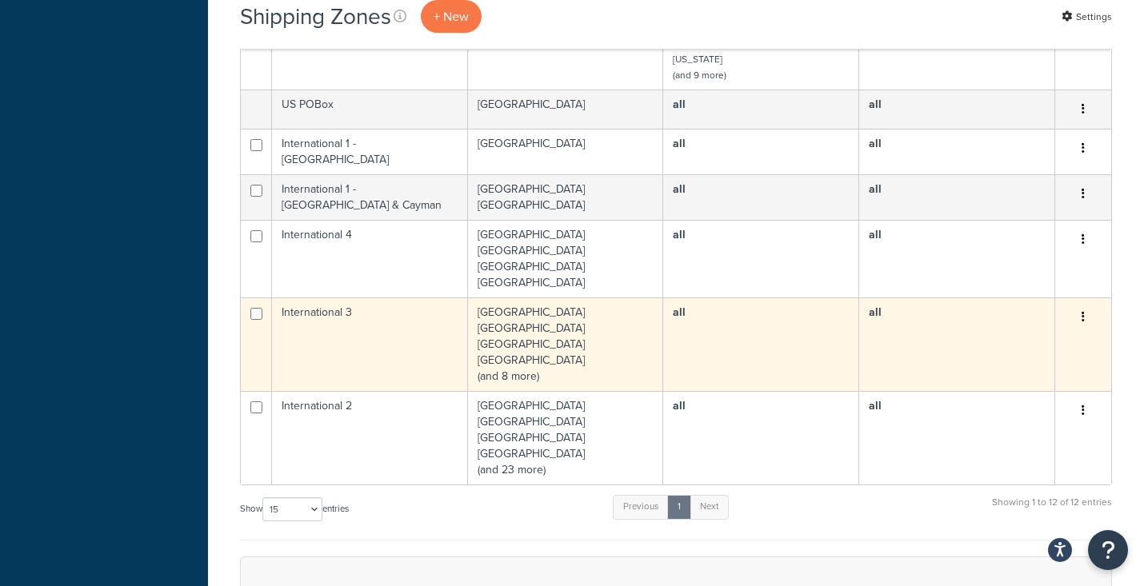
click at [404, 322] on td "International 3" at bounding box center [370, 345] width 196 height 94
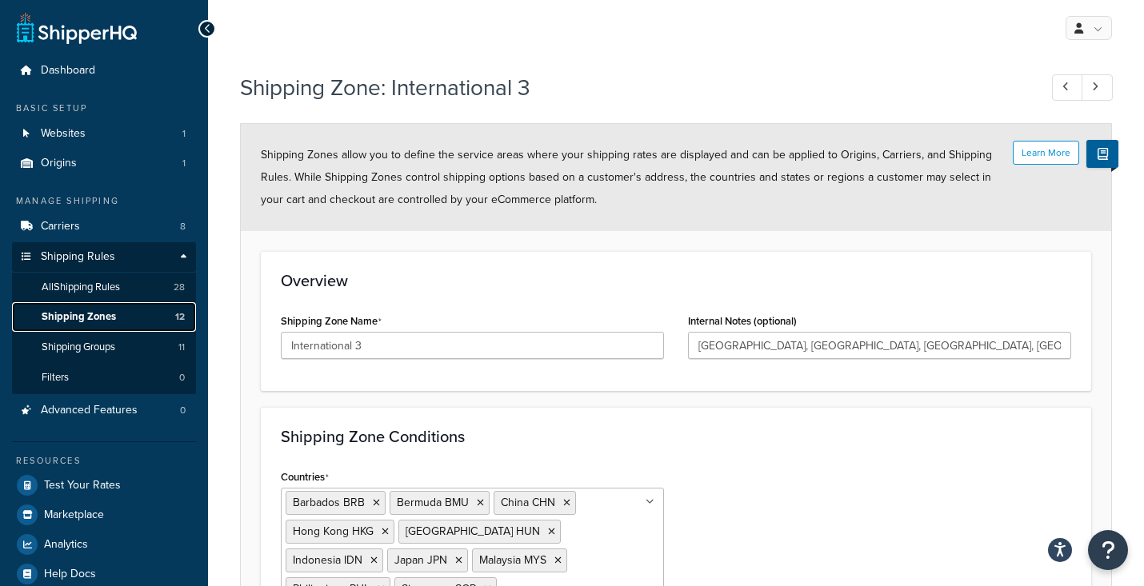
click at [90, 315] on span "Shipping Zones" at bounding box center [79, 317] width 74 height 14
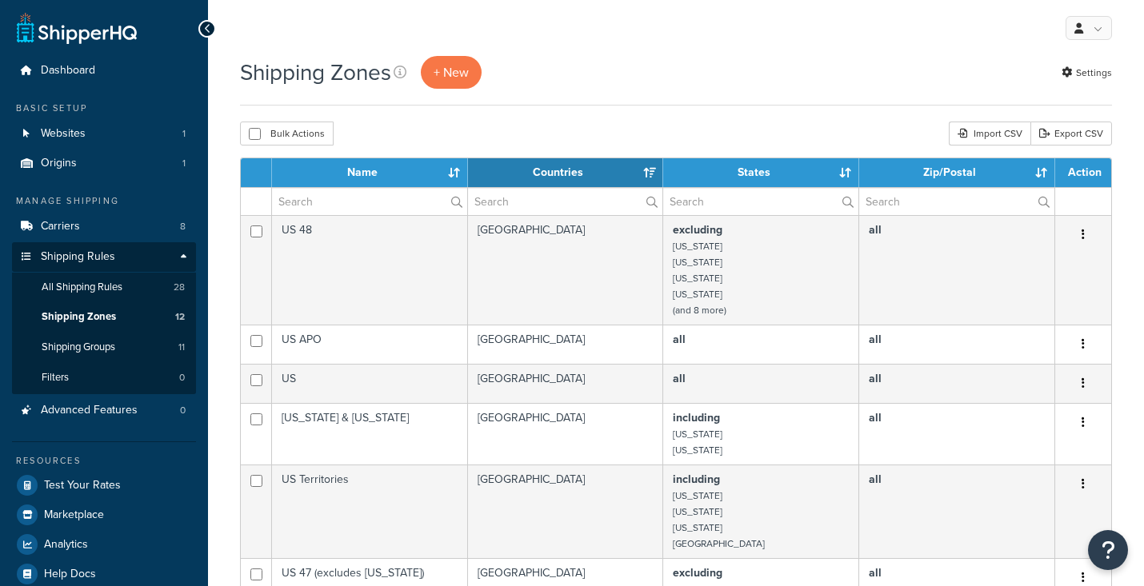
select select "15"
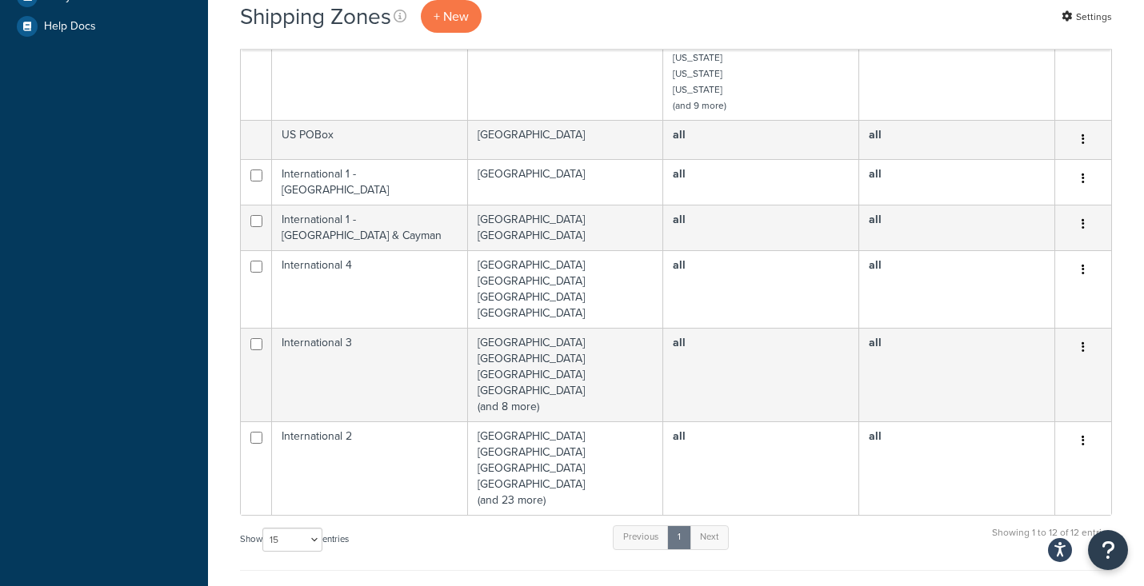
scroll to position [550, 0]
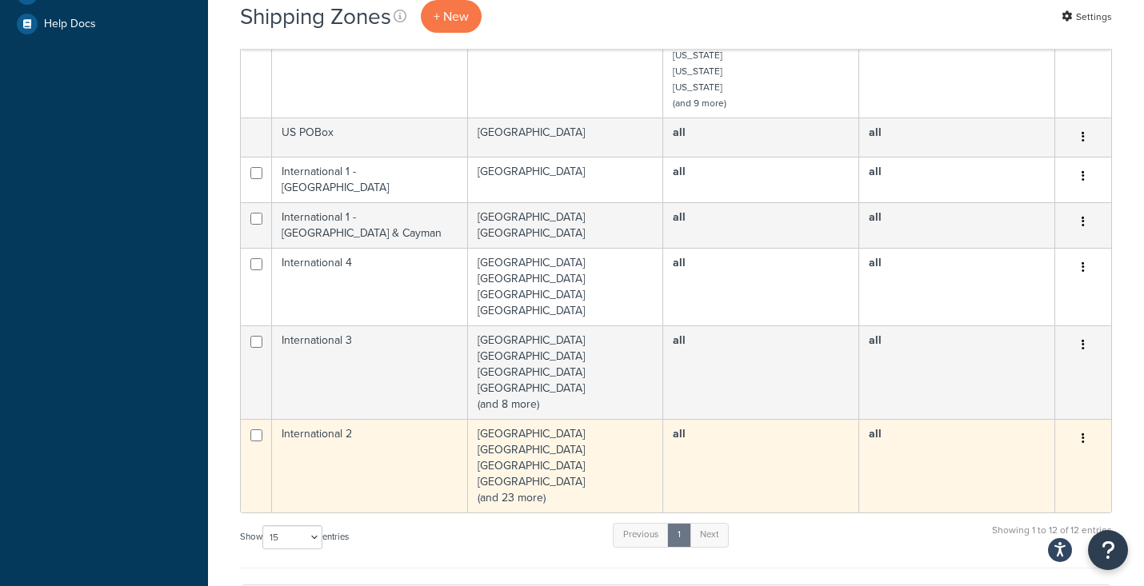
click at [1081, 434] on button "button" at bounding box center [1083, 439] width 22 height 26
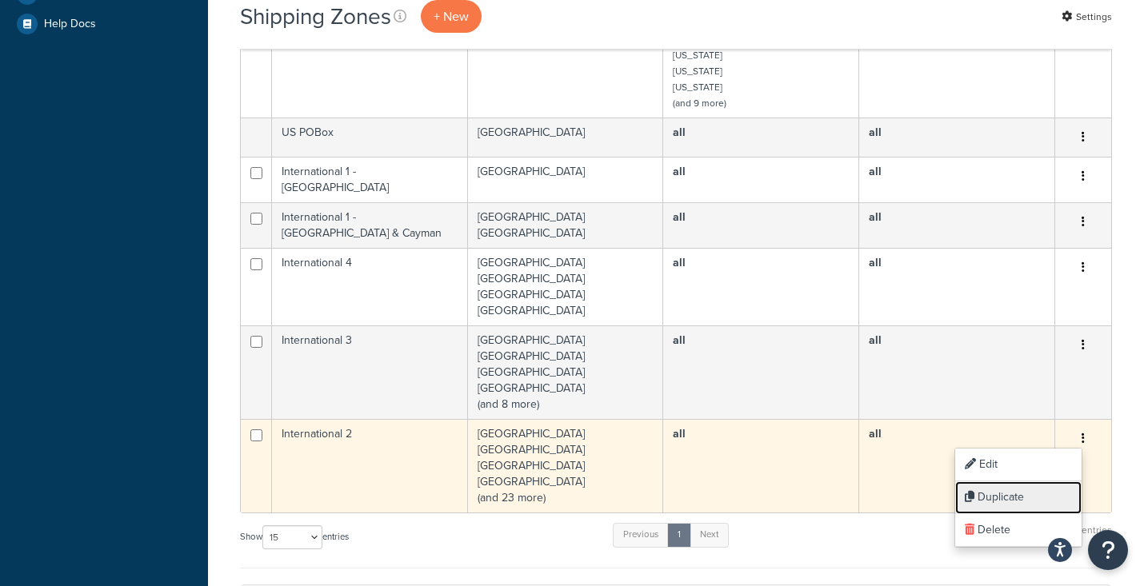
click at [1027, 494] on link "Duplicate" at bounding box center [1018, 498] width 126 height 33
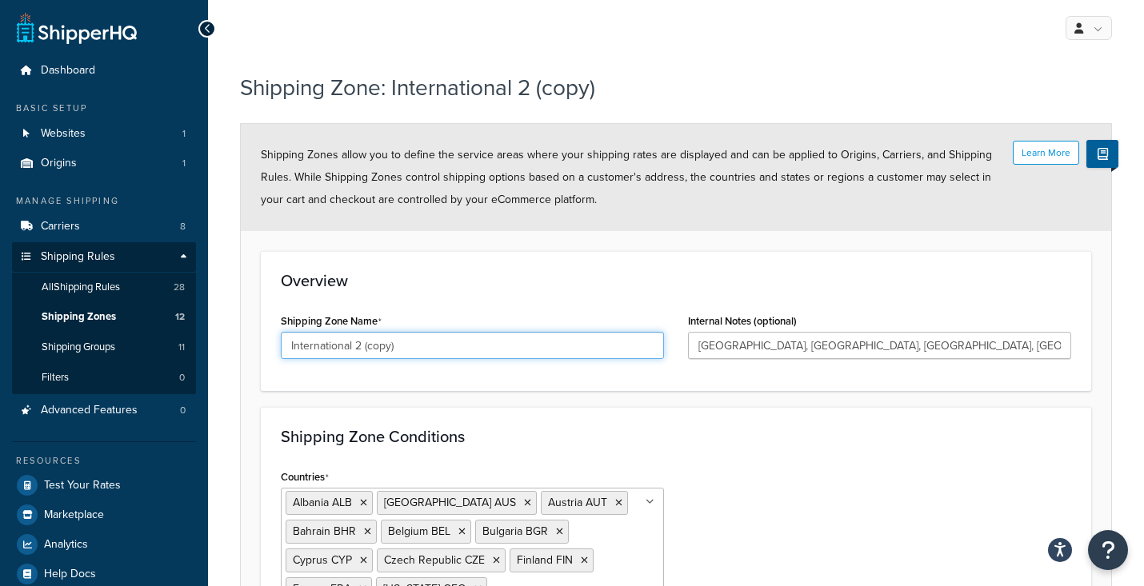
click at [433, 338] on input "International 2 (copy)" at bounding box center [472, 345] width 383 height 27
type input "International 2 - Spain & Portugal"
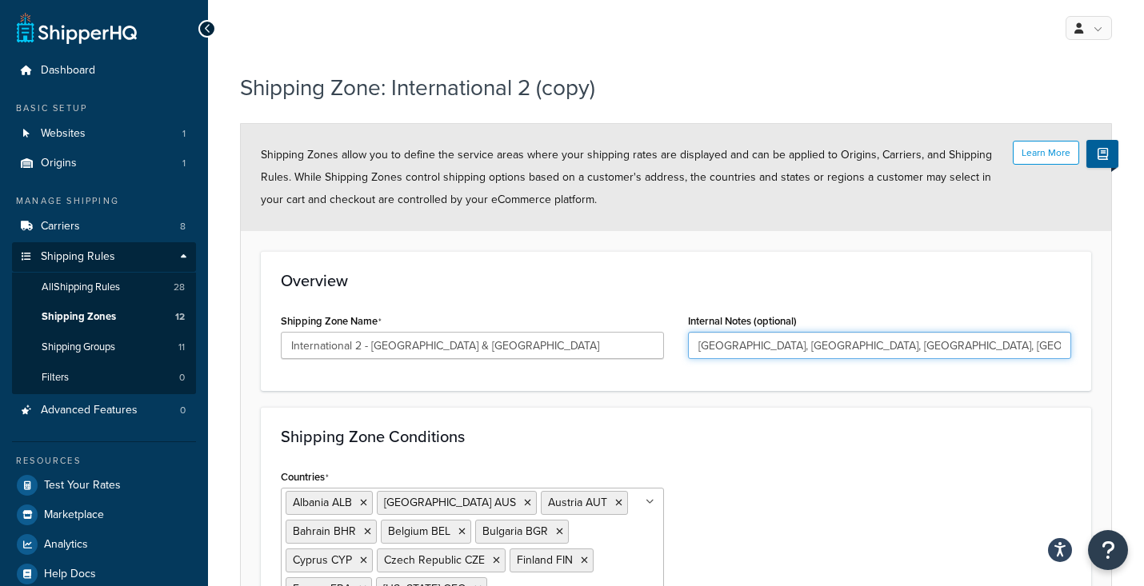
click at [844, 346] on input "Australia, Austria, Bahrain, Bulgaria, France, Georgia, Germany, Greece, Israel…" at bounding box center [879, 345] width 383 height 27
type input "Spain, Portugal"
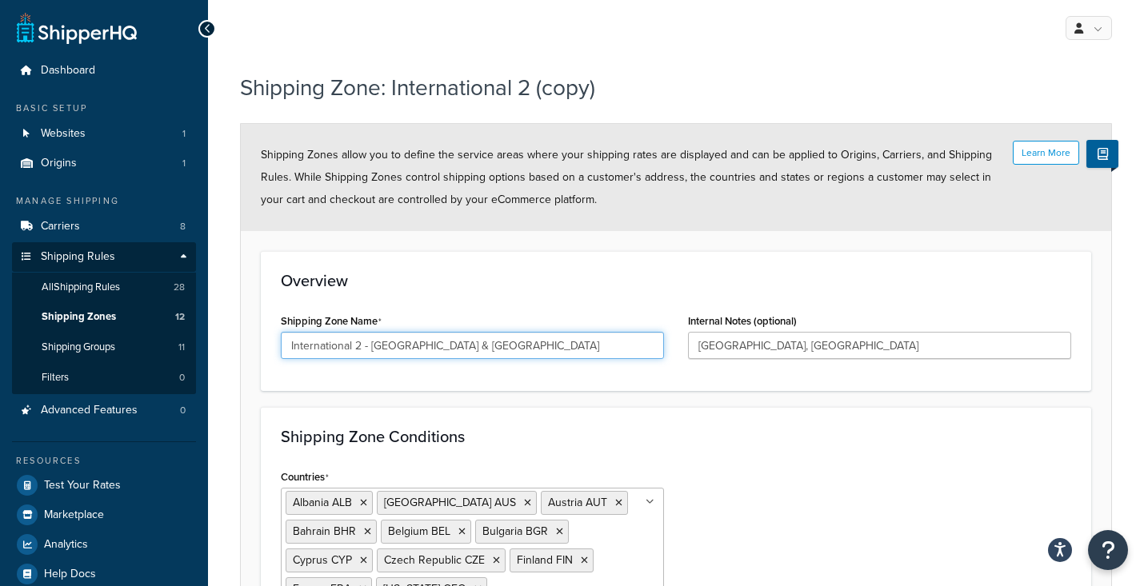
click at [415, 342] on input "International 2 - Spain & Portugal" at bounding box center [472, 345] width 383 height 27
drag, startPoint x: 457, startPoint y: 344, endPoint x: 374, endPoint y: 342, distance: 82.4
click at [374, 342] on input "International 2 - Spain & Portugal" at bounding box center [472, 345] width 383 height 27
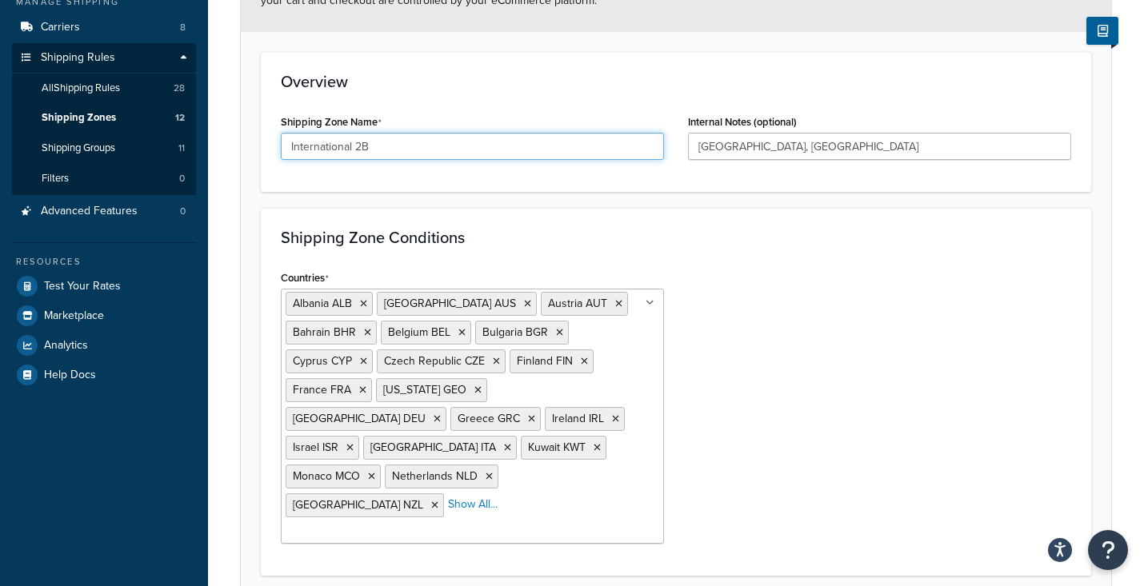
scroll to position [283, 0]
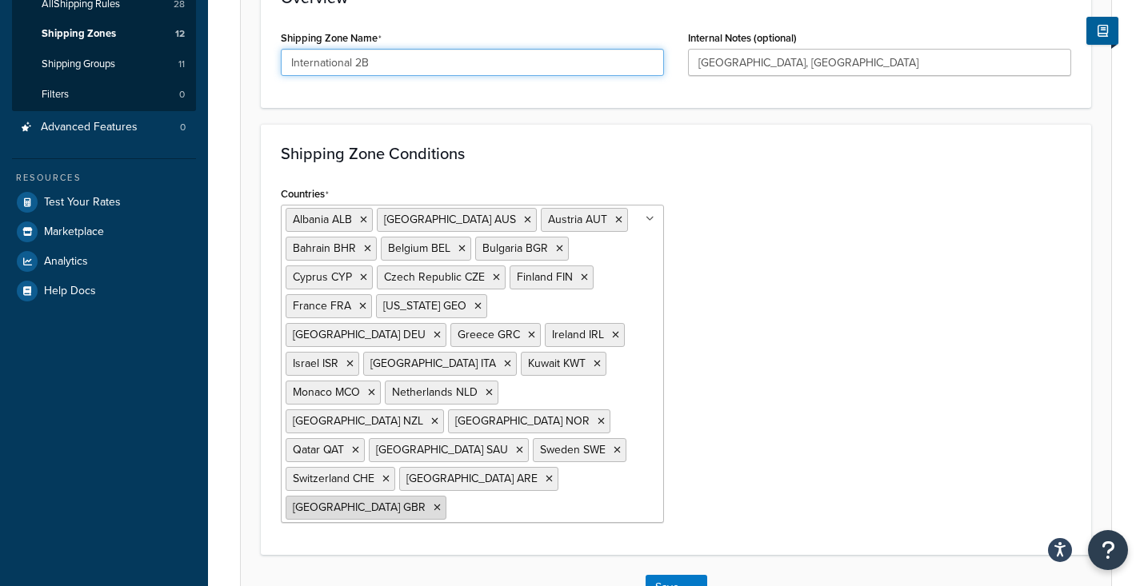
type input "International 2B"
click at [441, 503] on icon at bounding box center [437, 508] width 7 height 10
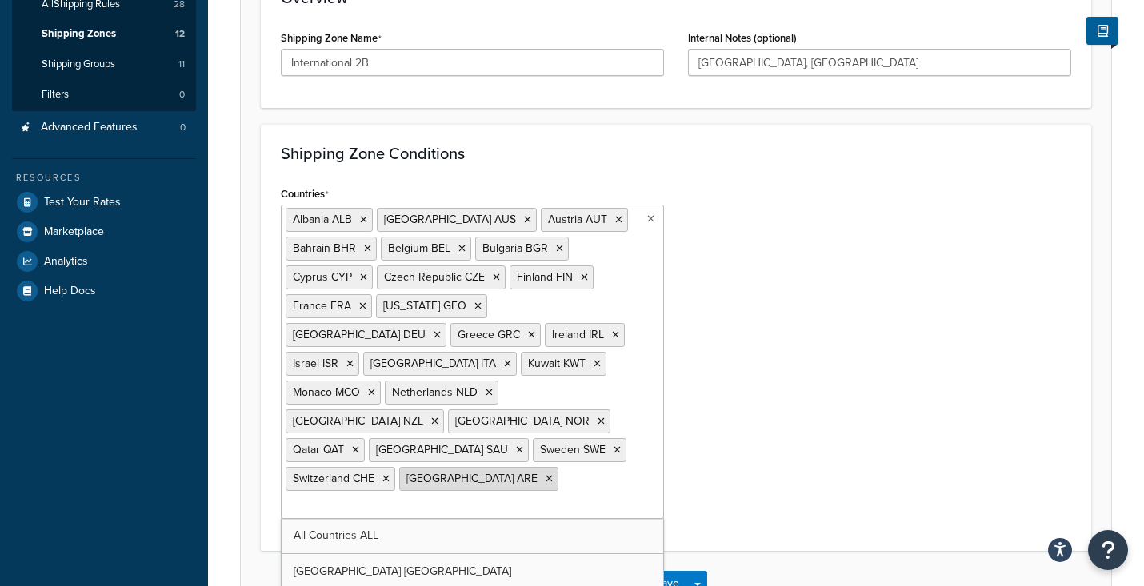
click at [546, 474] on icon at bounding box center [549, 479] width 7 height 10
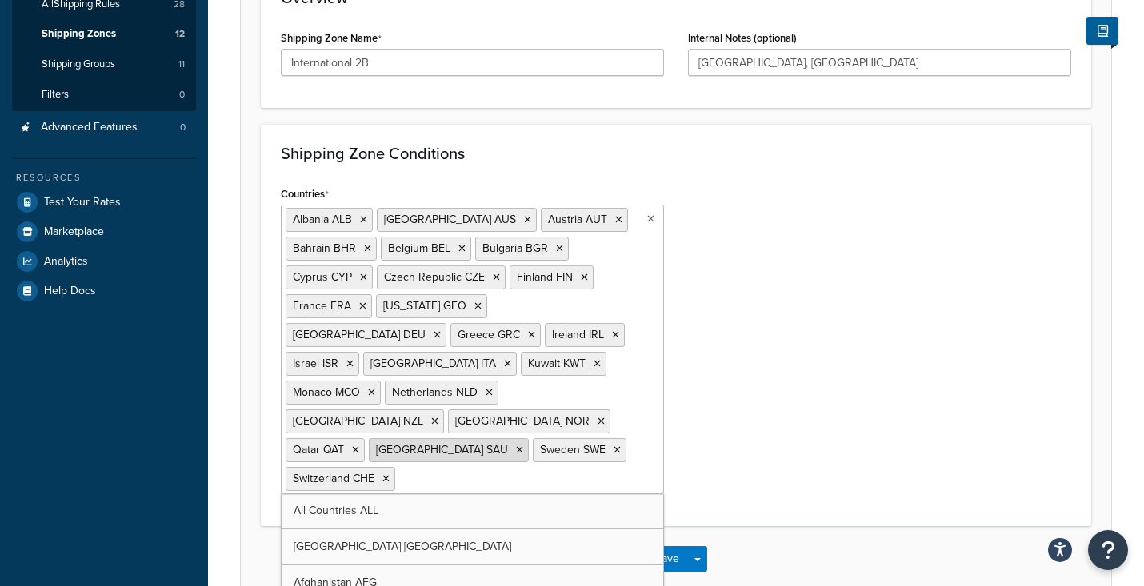
click at [516, 446] on icon at bounding box center [519, 451] width 7 height 10
click at [563, 446] on icon at bounding box center [566, 451] width 7 height 10
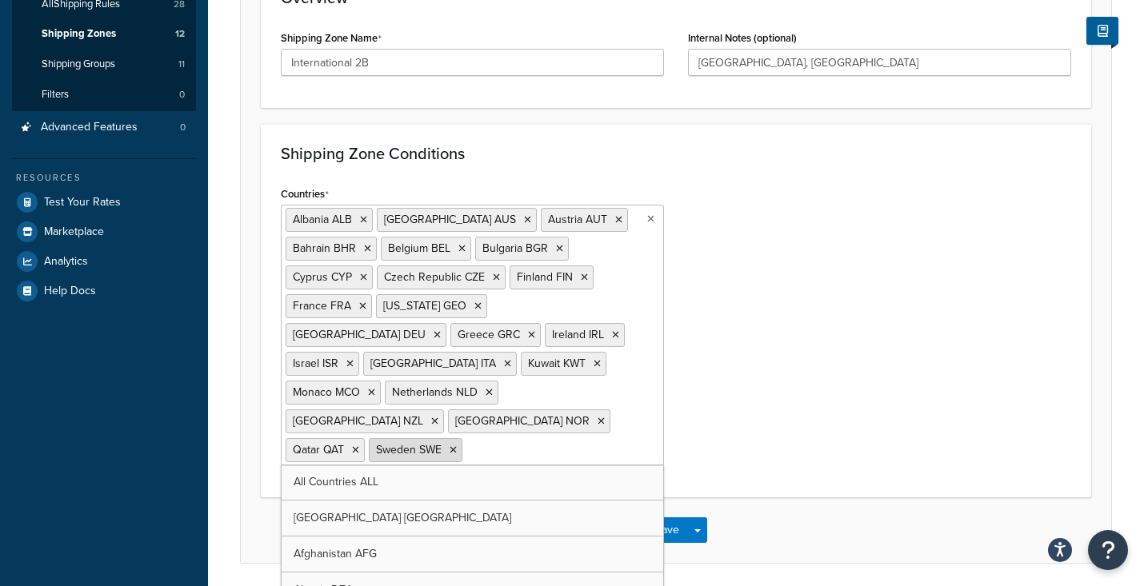
click at [450, 446] on icon at bounding box center [453, 451] width 7 height 10
click at [431, 417] on icon at bounding box center [434, 422] width 7 height 10
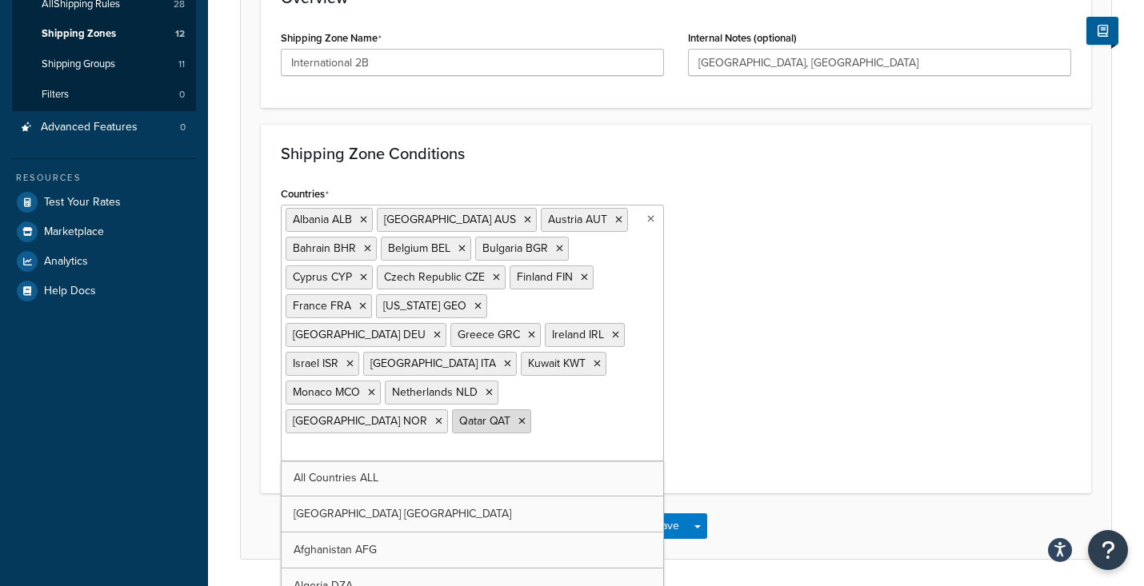
click at [455, 410] on li "Qatar QAT" at bounding box center [491, 422] width 79 height 24
click at [518, 417] on icon at bounding box center [521, 422] width 7 height 10
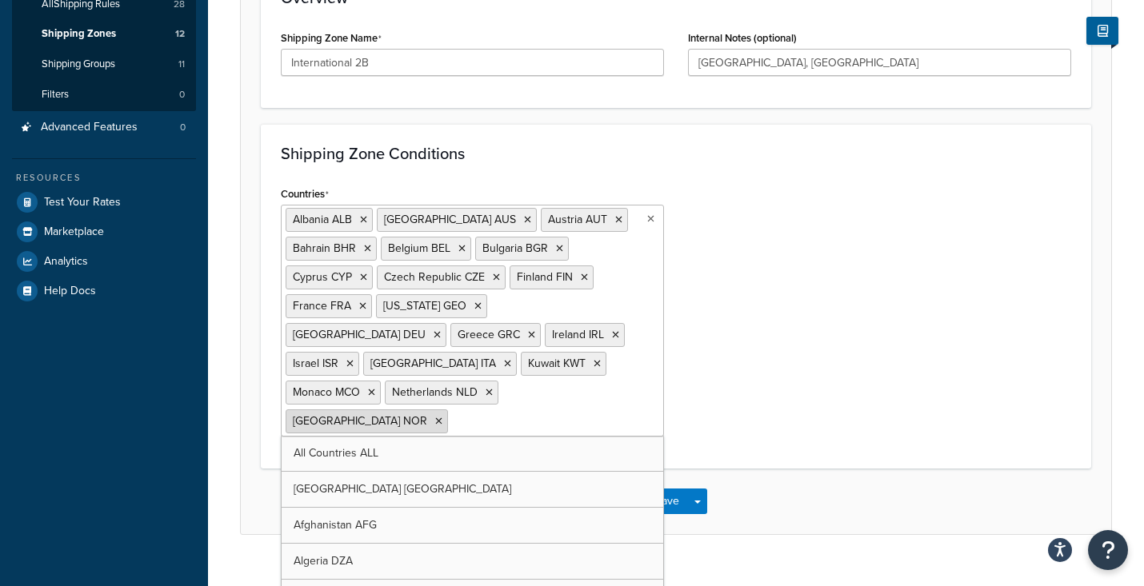
click at [435, 417] on icon at bounding box center [438, 422] width 7 height 10
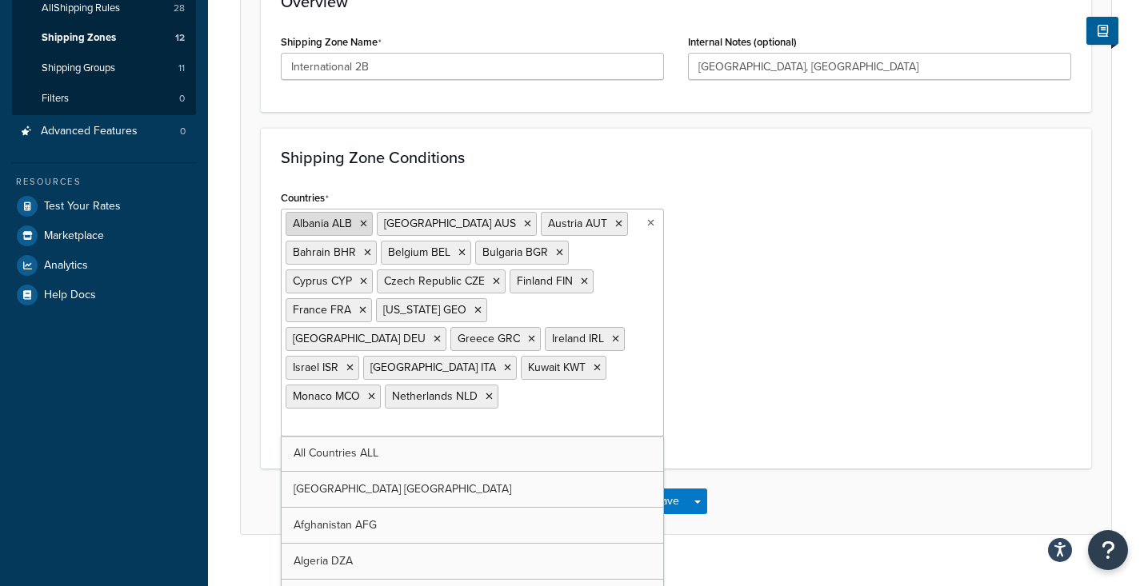
click at [362, 230] on li "Albania ALB" at bounding box center [329, 224] width 87 height 24
click at [363, 225] on icon at bounding box center [363, 224] width 7 height 10
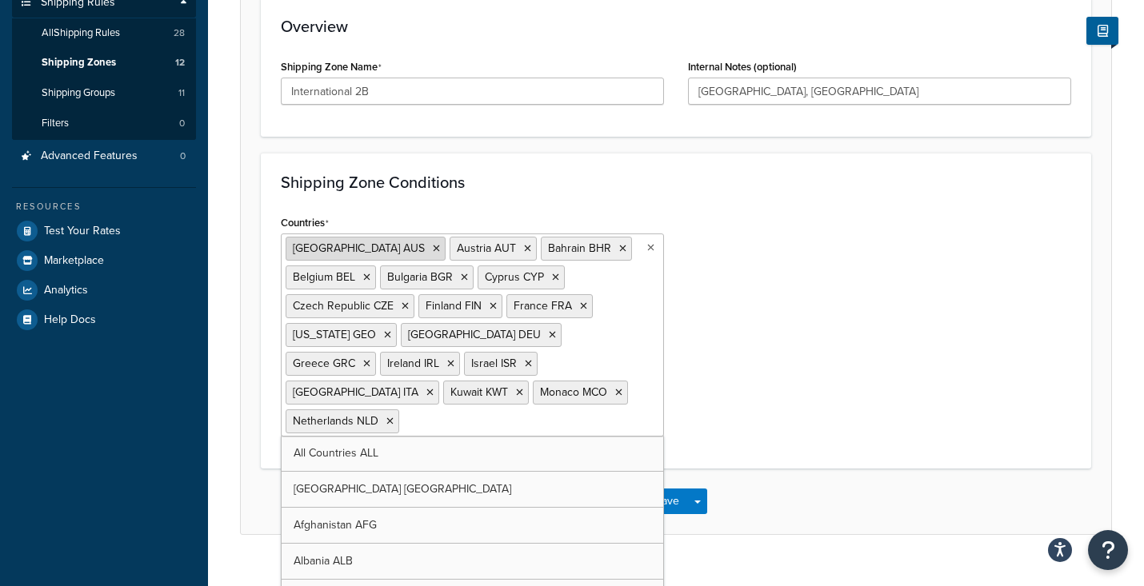
click at [433, 247] on icon at bounding box center [436, 249] width 7 height 10
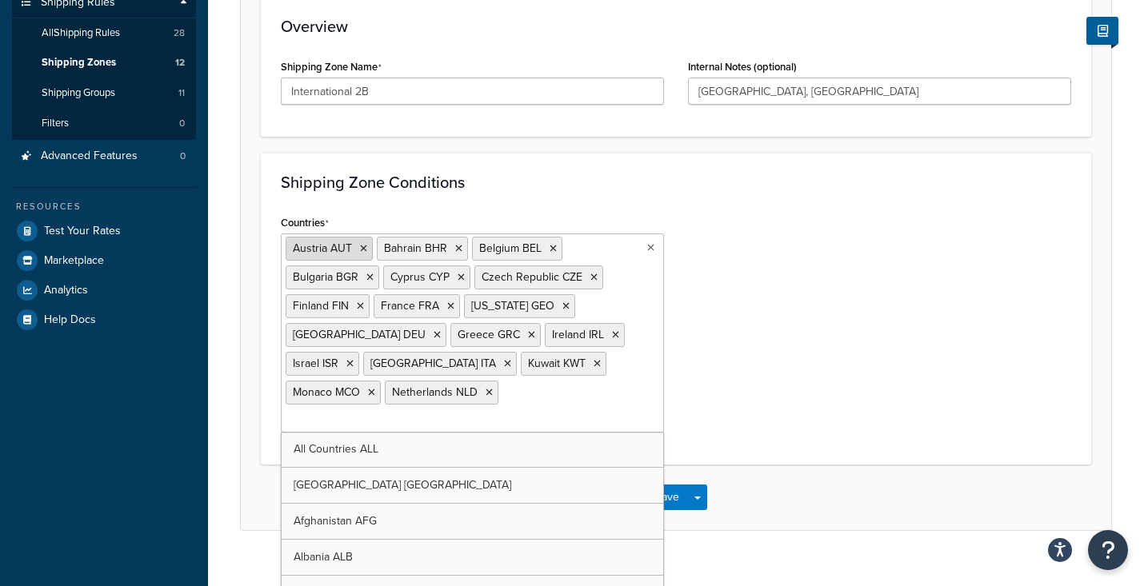
click at [362, 247] on icon at bounding box center [363, 249] width 7 height 10
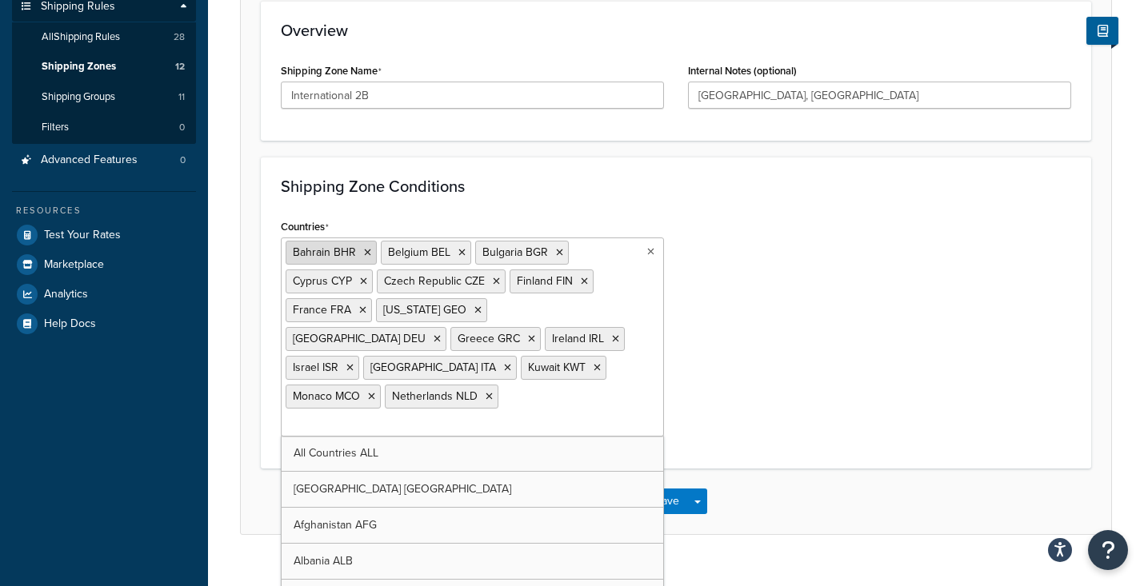
click at [365, 249] on icon at bounding box center [367, 253] width 7 height 10
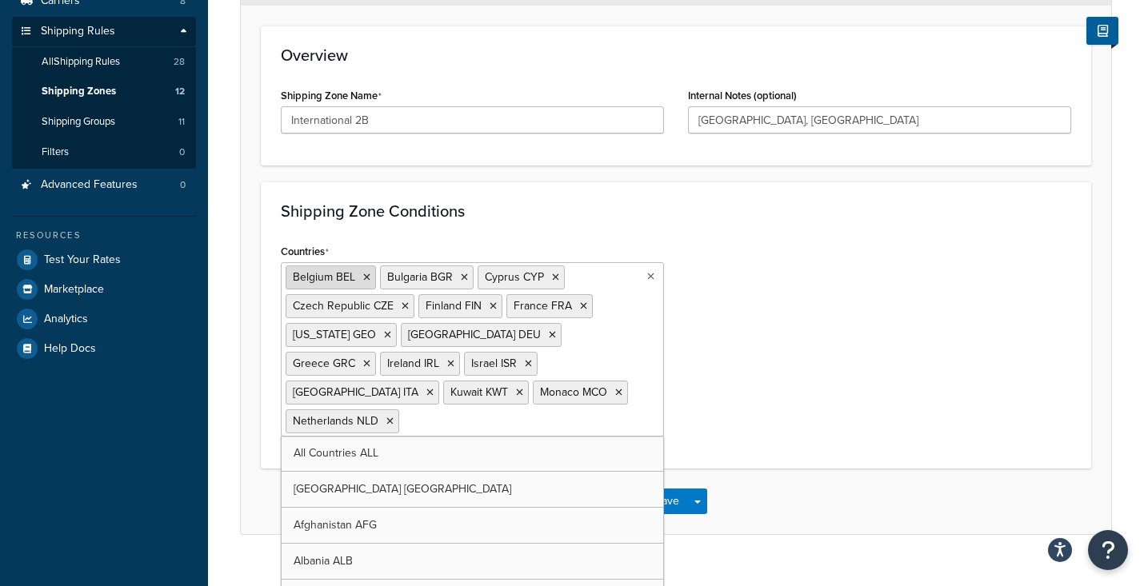
click at [368, 271] on li "Belgium BEL" at bounding box center [331, 278] width 90 height 24
click at [367, 279] on icon at bounding box center [366, 278] width 7 height 10
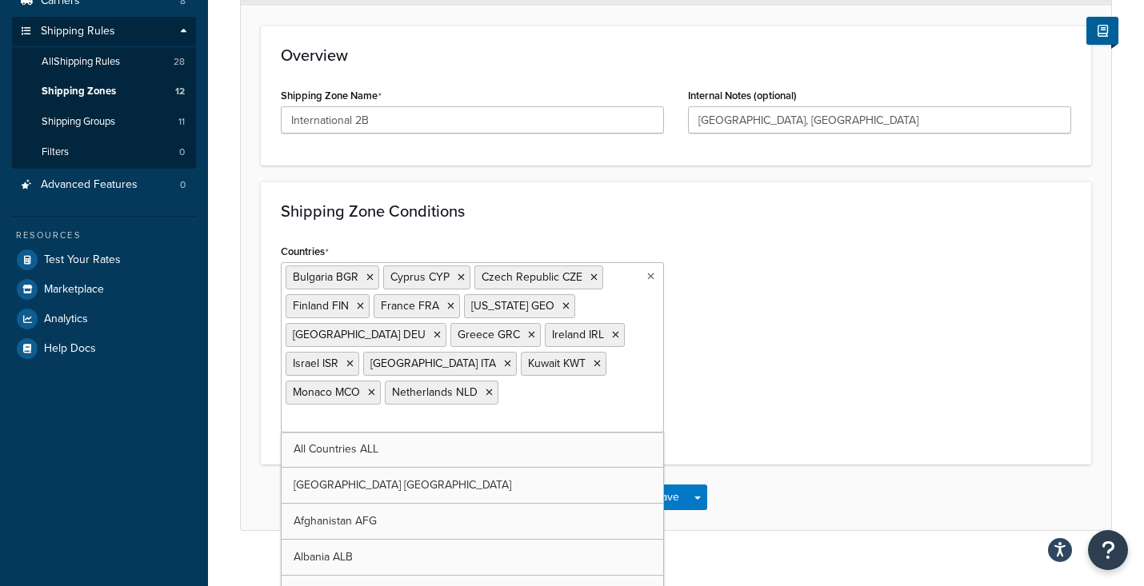
click at [367, 279] on icon at bounding box center [369, 278] width 7 height 10
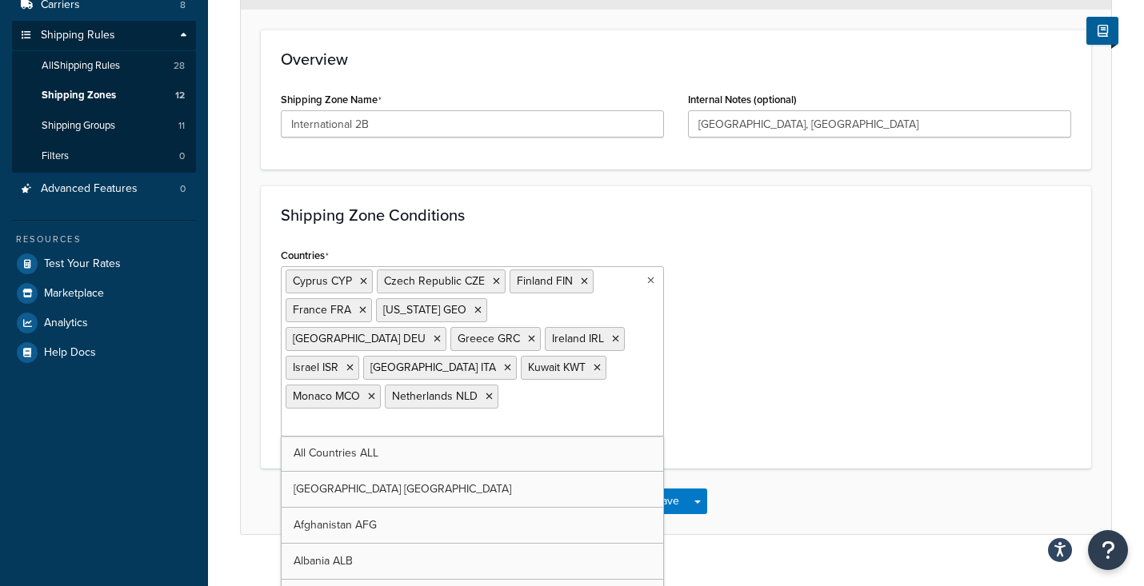
click at [367, 279] on li "Cyprus CYP" at bounding box center [329, 282] width 87 height 24
click at [363, 280] on icon at bounding box center [363, 282] width 7 height 10
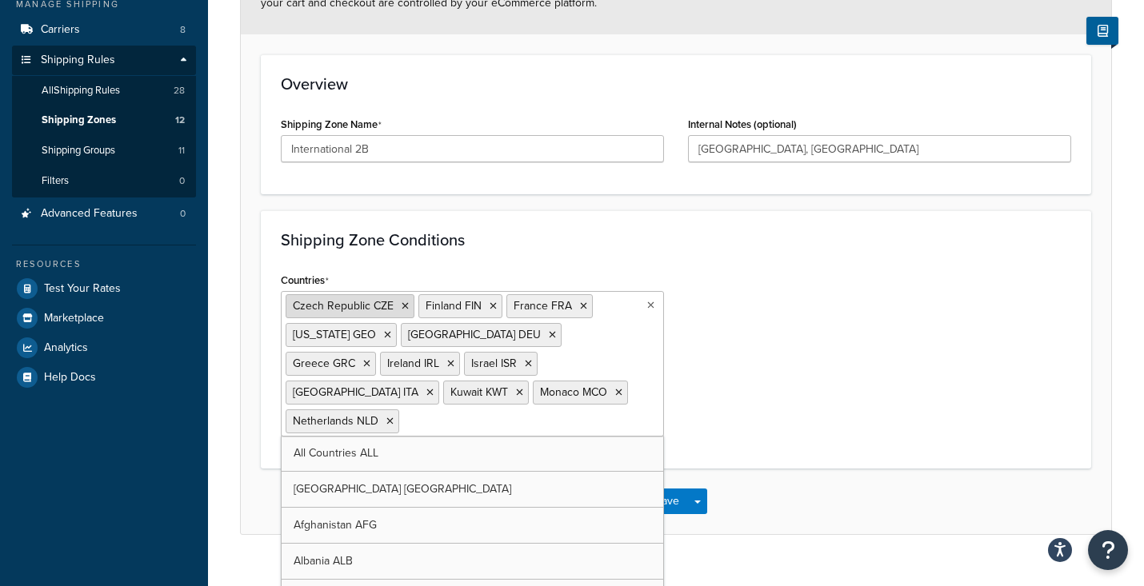
click at [407, 309] on icon at bounding box center [405, 307] width 7 height 10
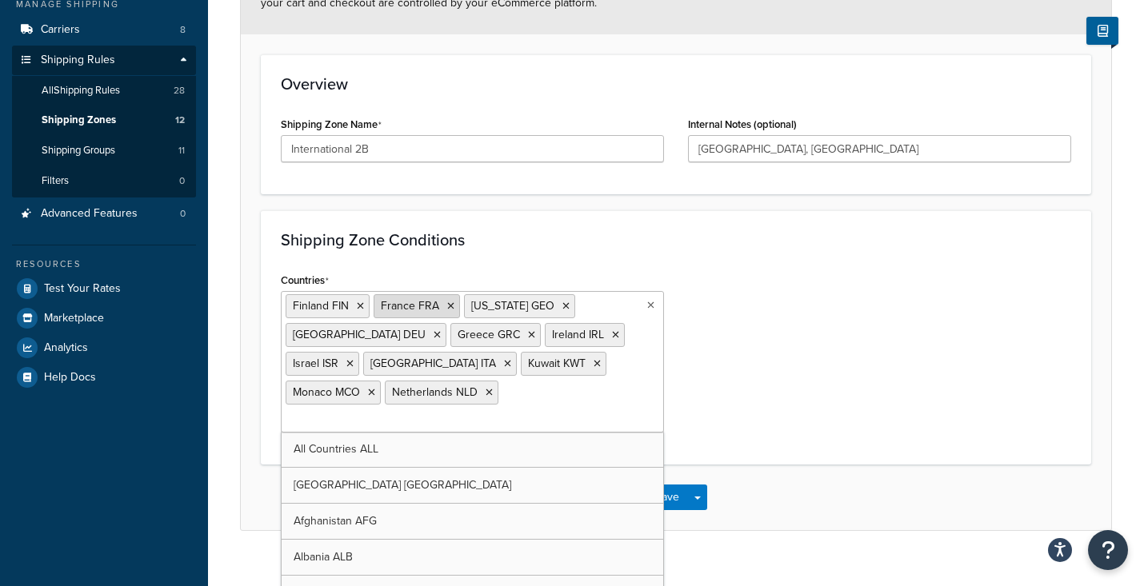
click at [447, 306] on icon at bounding box center [450, 307] width 7 height 10
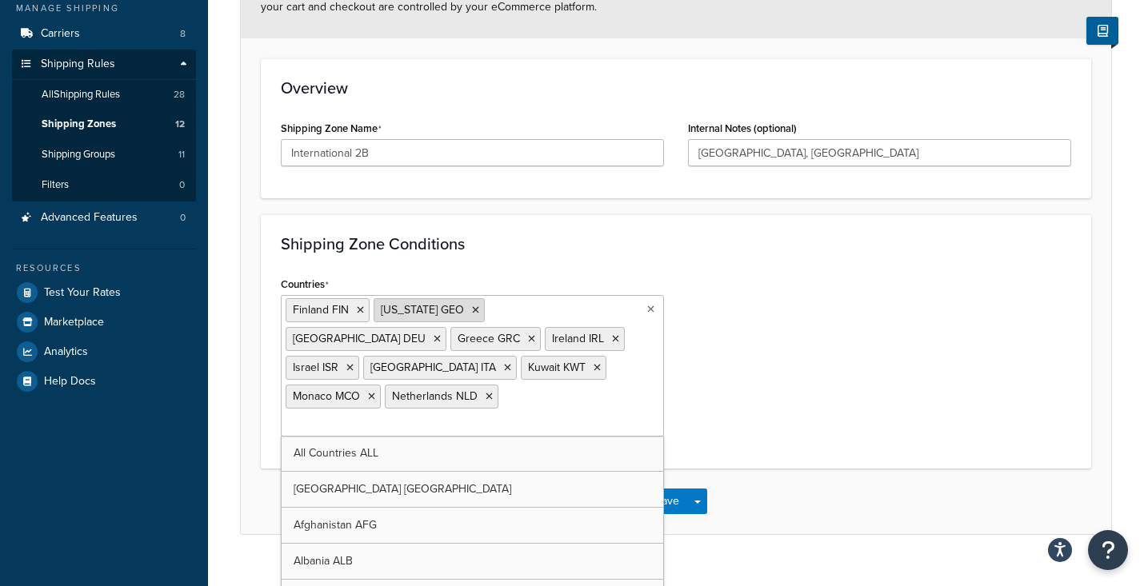
click at [472, 309] on icon at bounding box center [475, 311] width 7 height 10
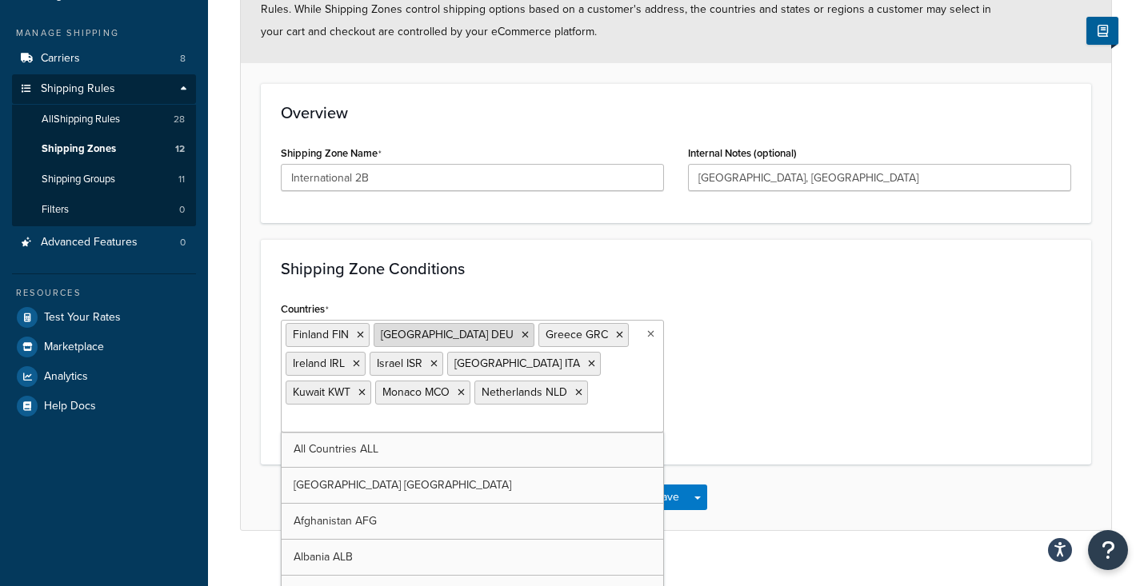
click at [522, 332] on icon at bounding box center [525, 335] width 7 height 10
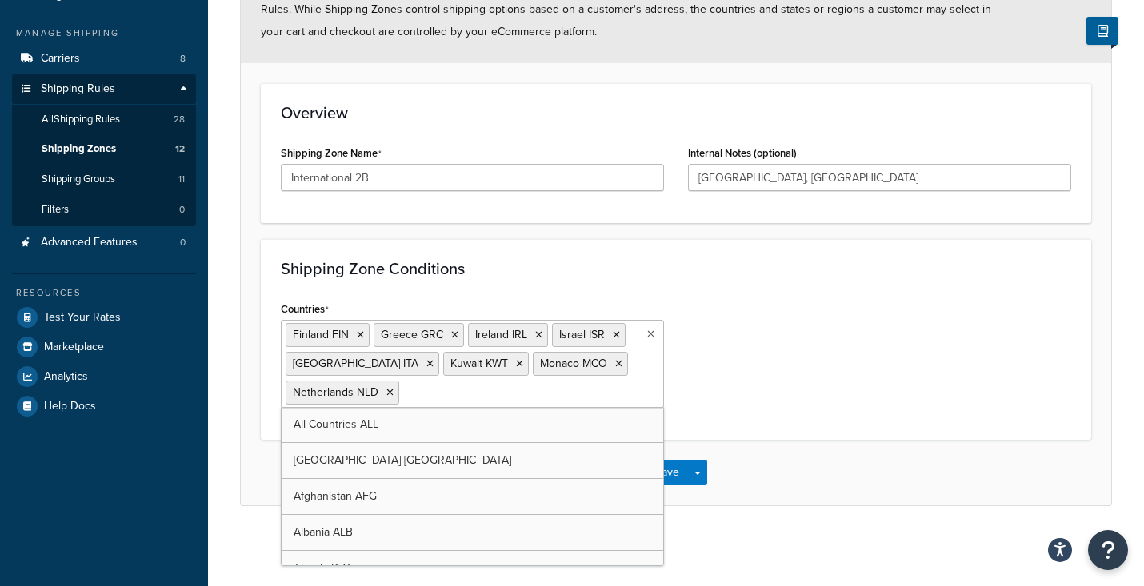
click at [458, 332] on li "Greece GRC" at bounding box center [419, 335] width 90 height 24
click at [454, 334] on icon at bounding box center [454, 335] width 7 height 10
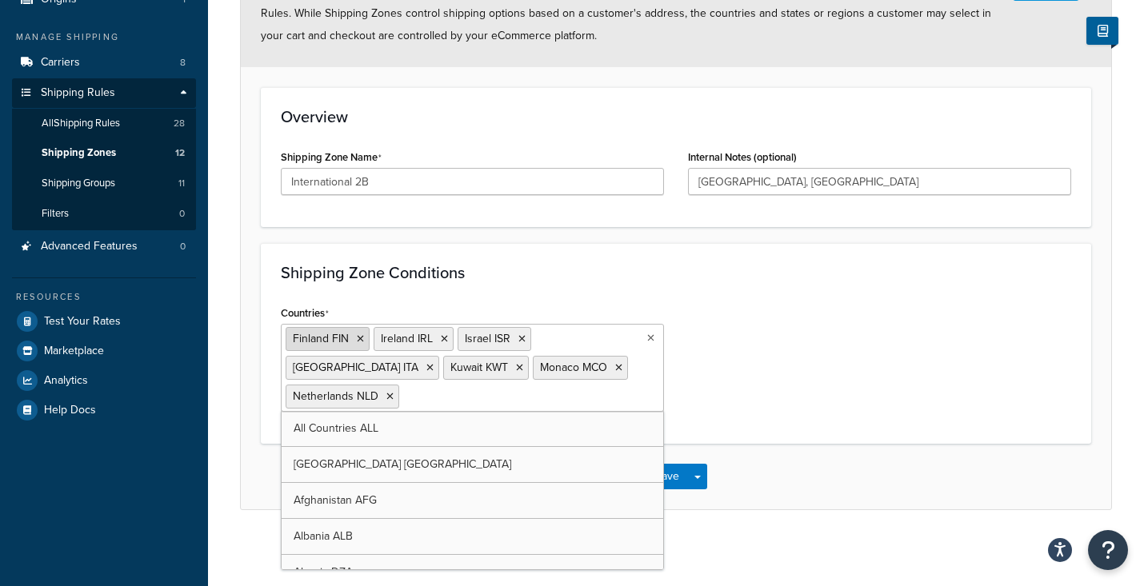
click at [362, 337] on icon at bounding box center [360, 339] width 7 height 10
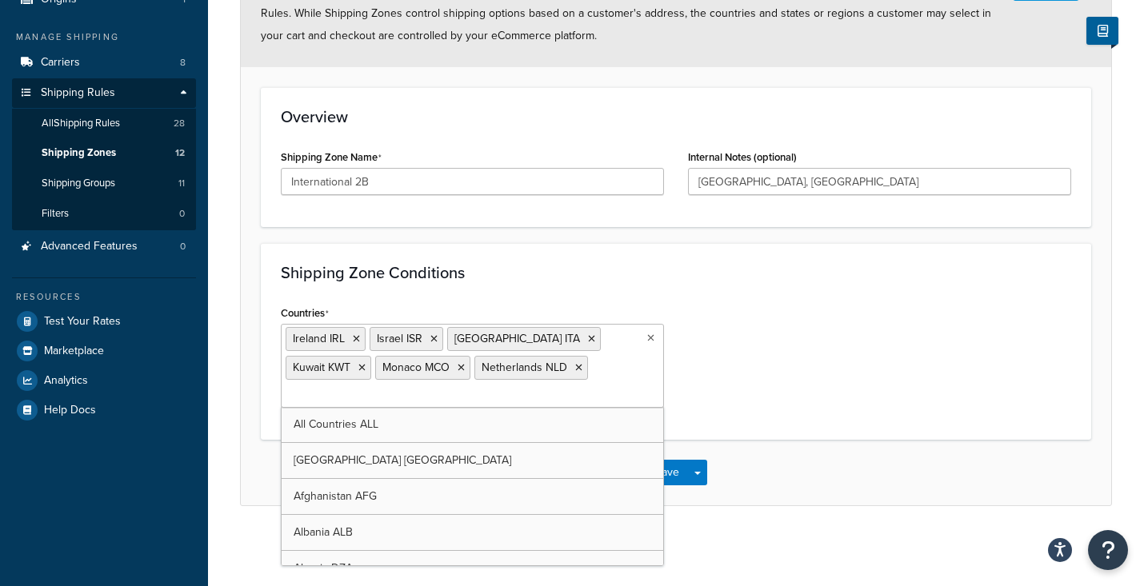
scroll to position [139, 0]
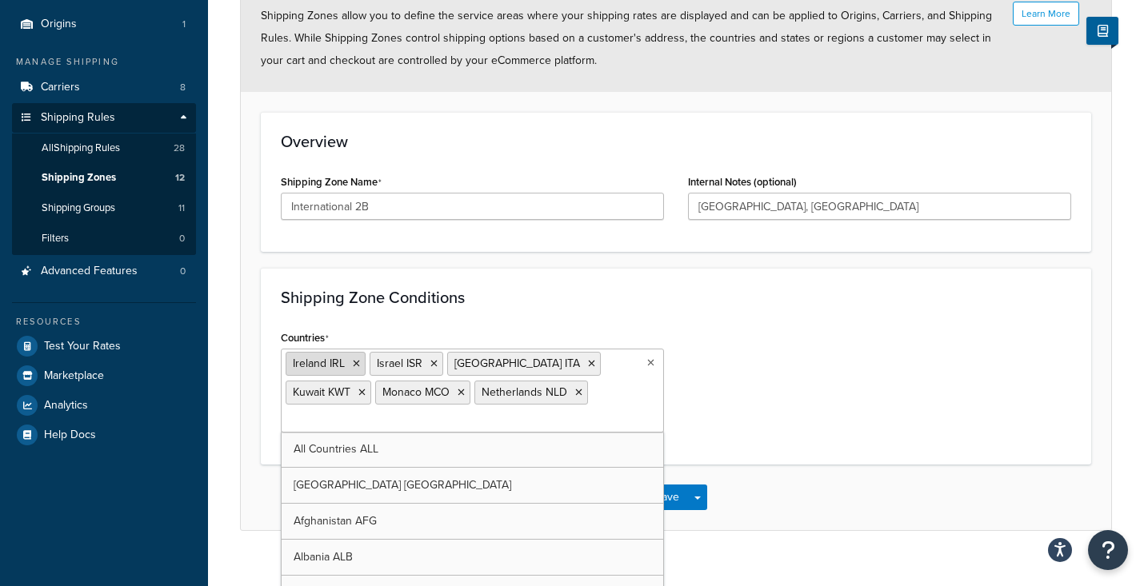
click at [358, 362] on icon at bounding box center [356, 364] width 7 height 10
click at [350, 362] on icon at bounding box center [349, 364] width 7 height 10
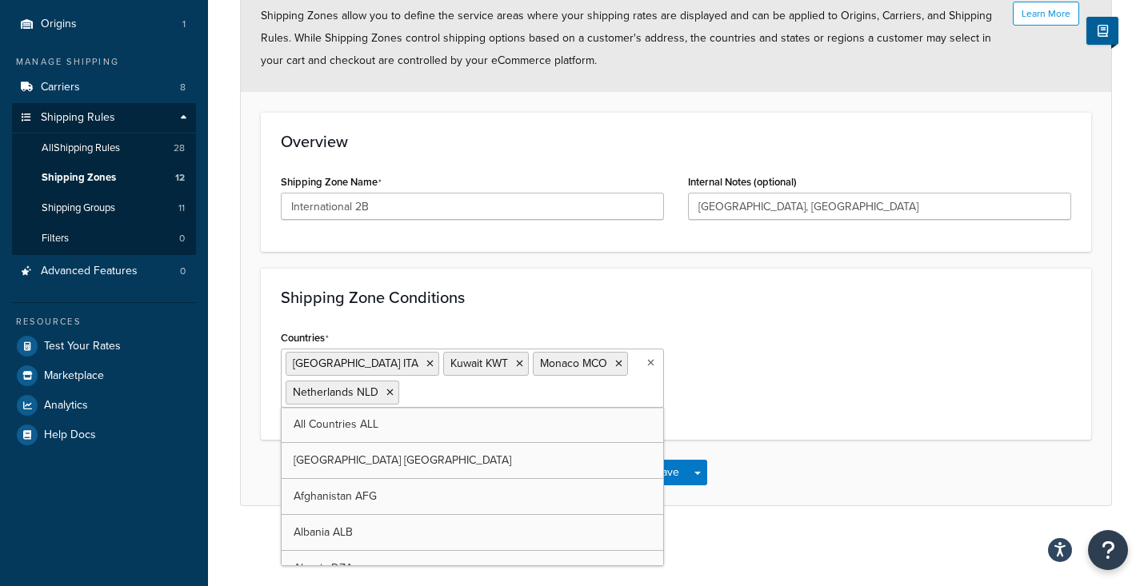
click at [350, 362] on li "Italy ITA" at bounding box center [363, 364] width 154 height 24
click at [426, 362] on icon at bounding box center [429, 364] width 7 height 10
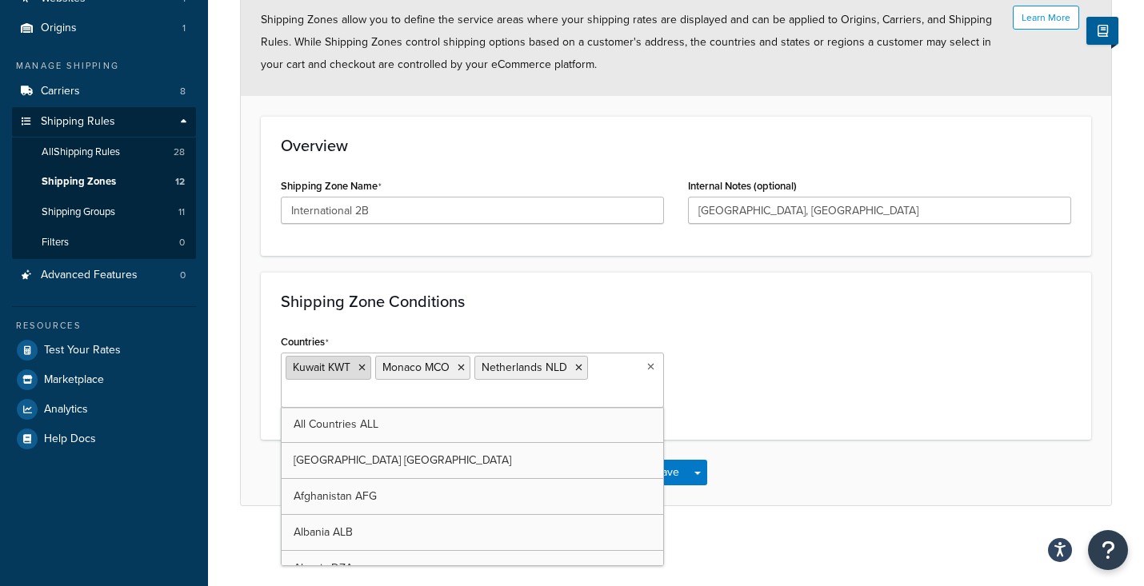
click at [362, 368] on icon at bounding box center [361, 368] width 7 height 10
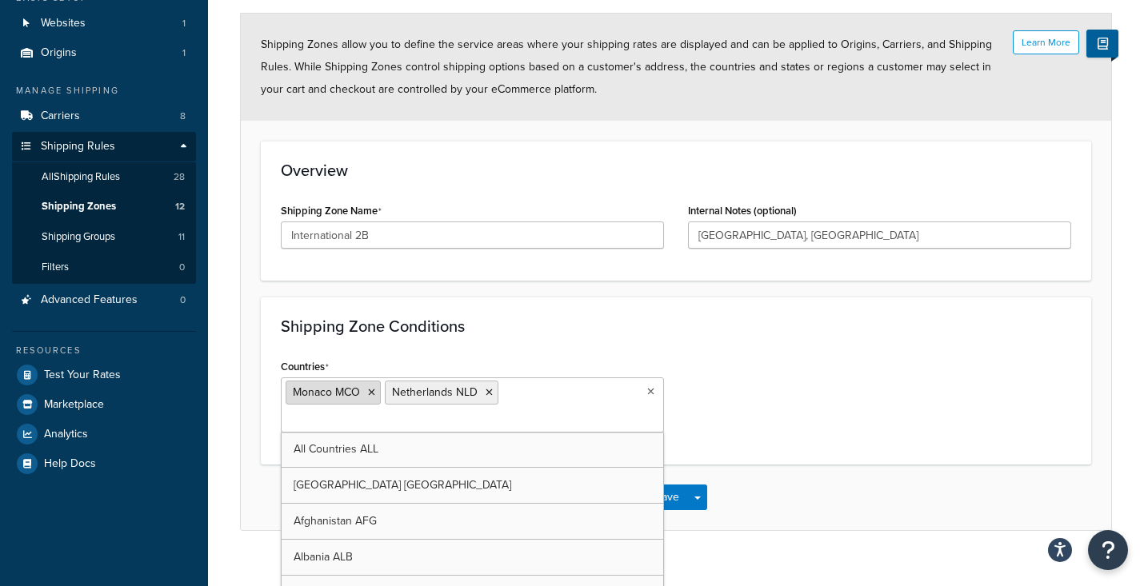
click at [373, 390] on icon at bounding box center [371, 393] width 7 height 10
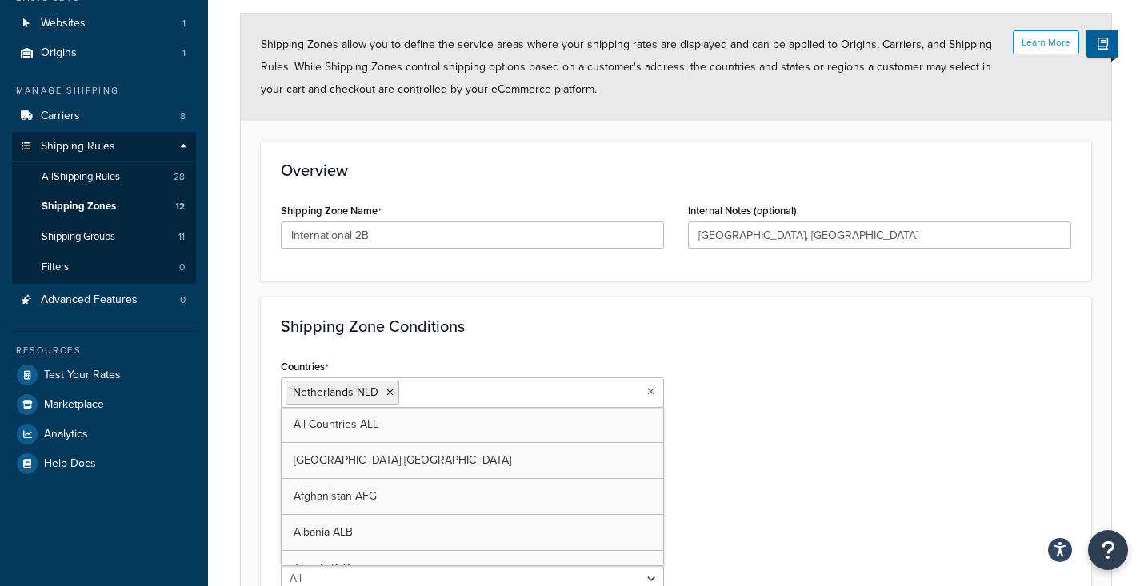
scroll to position [283, 0]
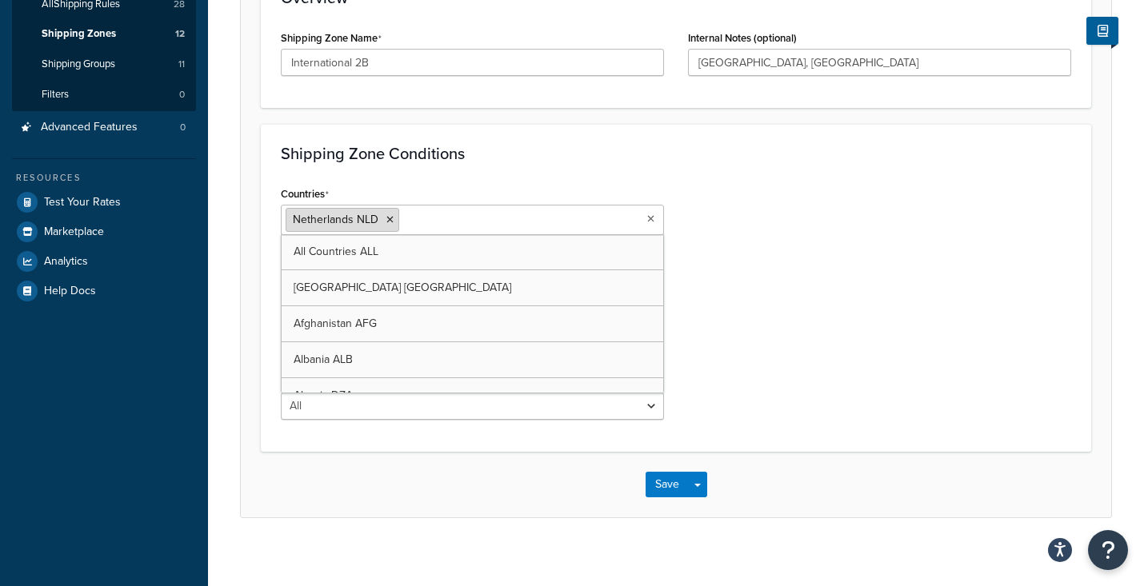
click at [390, 223] on icon at bounding box center [389, 220] width 7 height 10
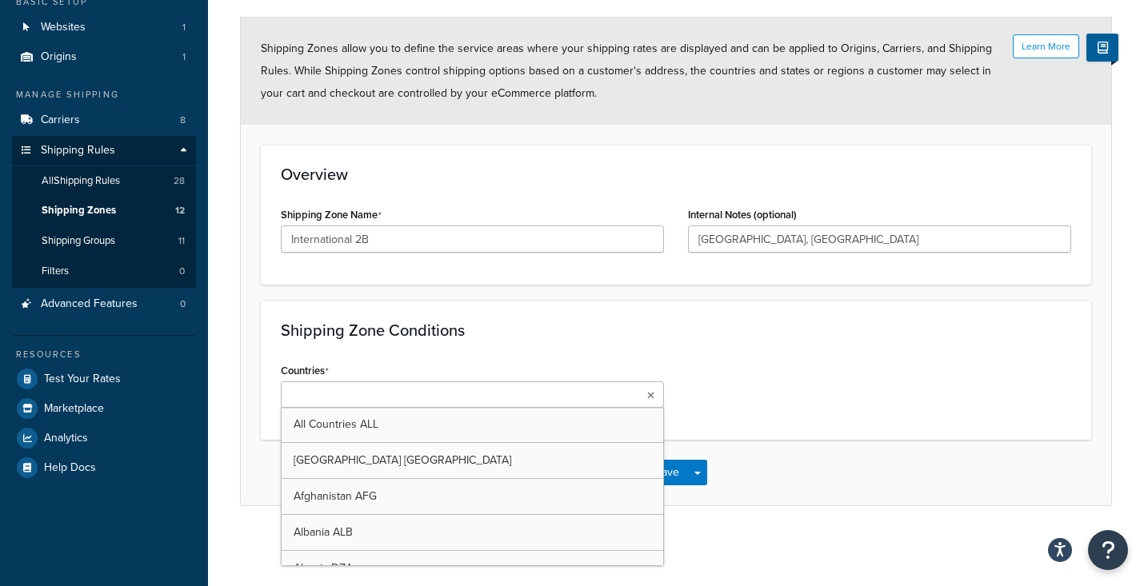
scroll to position [106, 0]
click at [342, 397] on input "Countries" at bounding box center [357, 396] width 142 height 18
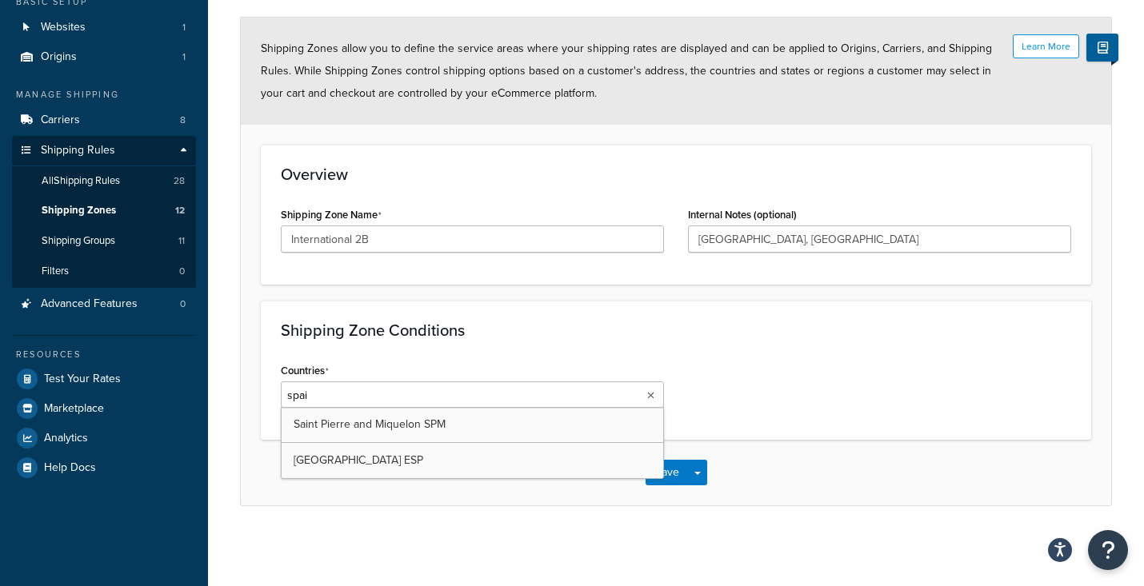
type input "spain"
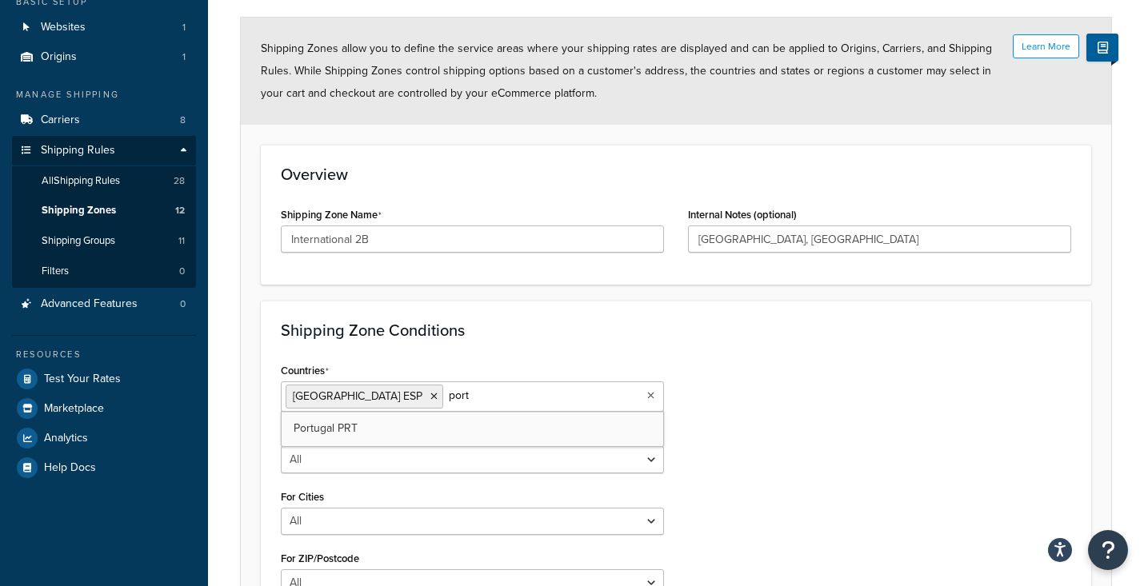
type input "portu"
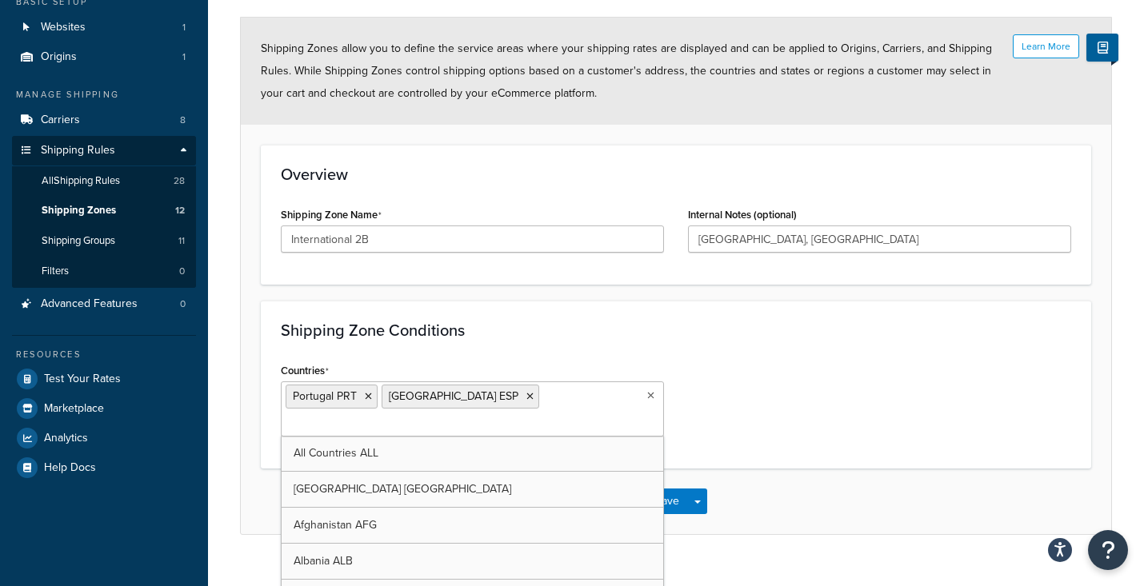
click at [555, 350] on div "Shipping Zone Conditions Countries Portugal PRT Spain ESP All Countries ALL Uni…" at bounding box center [676, 385] width 830 height 168
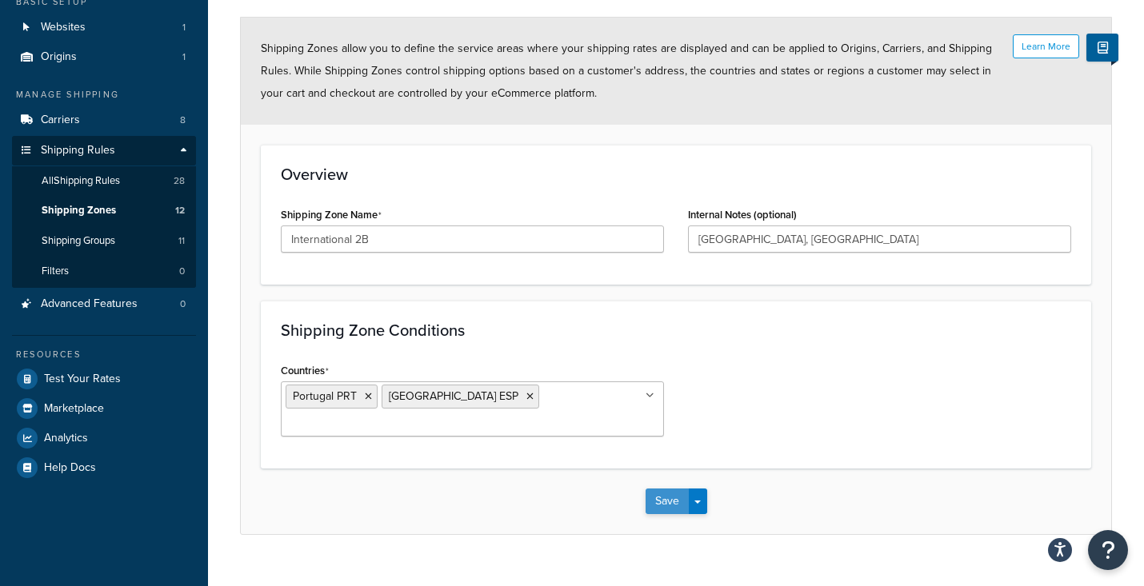
click at [670, 489] on button "Save" at bounding box center [667, 502] width 43 height 26
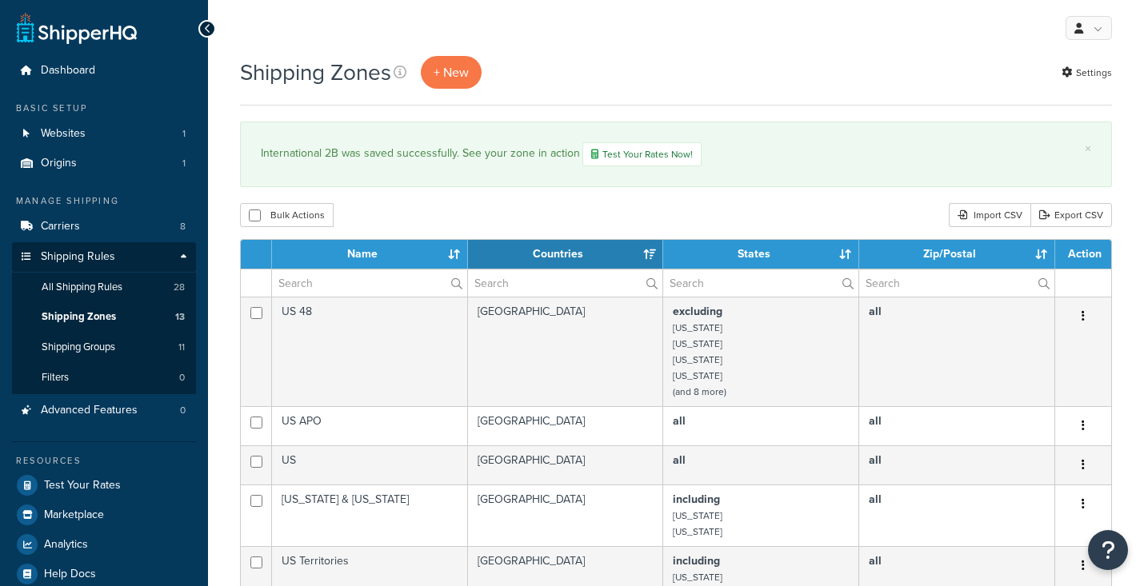
select select "15"
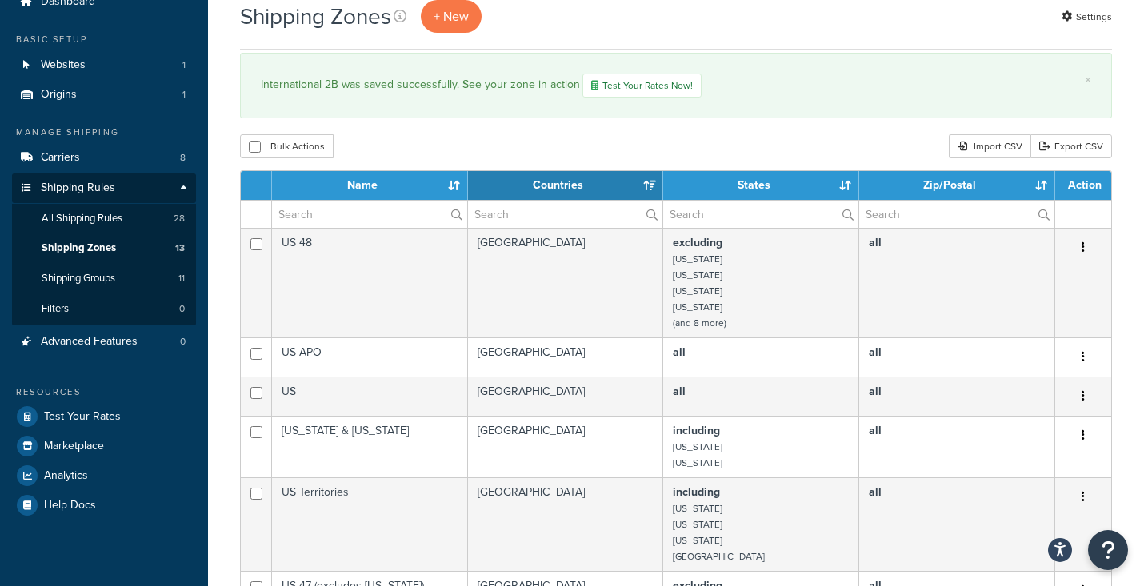
scroll to position [105, 0]
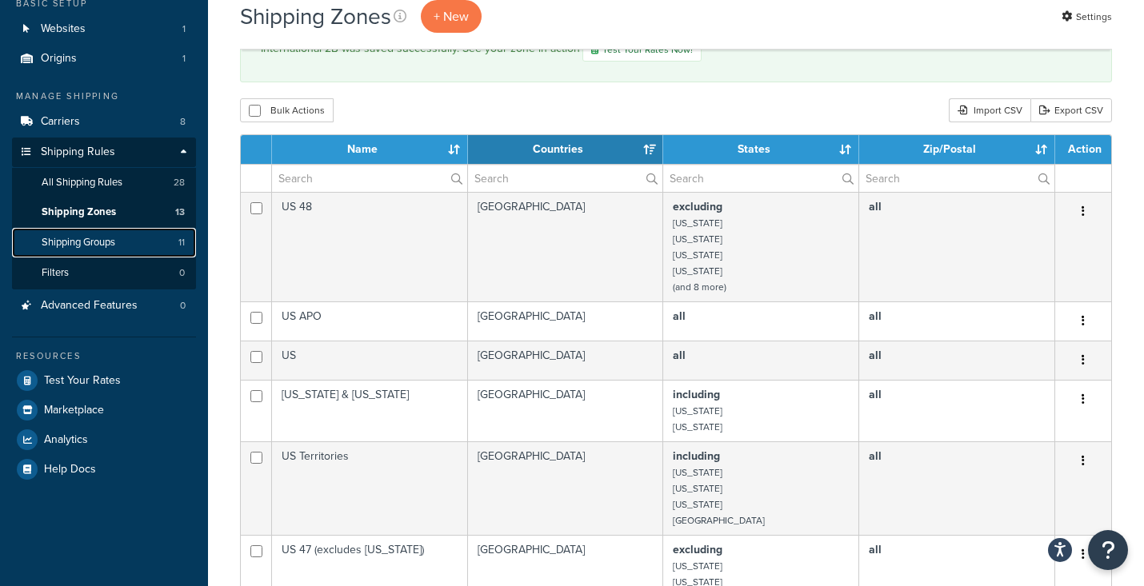
click at [79, 242] on span "Shipping Groups" at bounding box center [79, 243] width 74 height 14
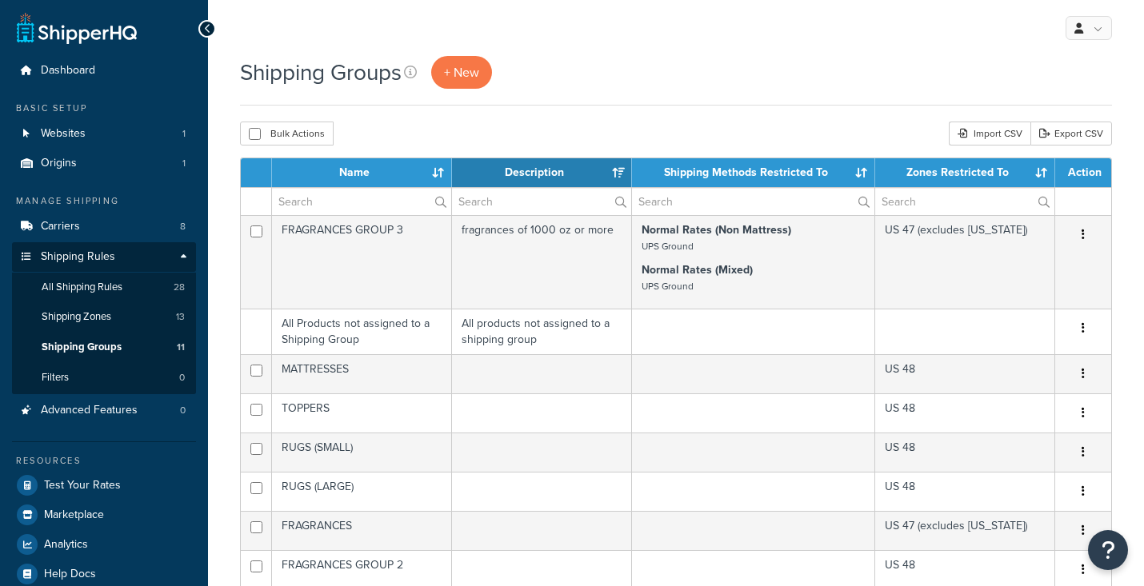
select select "15"
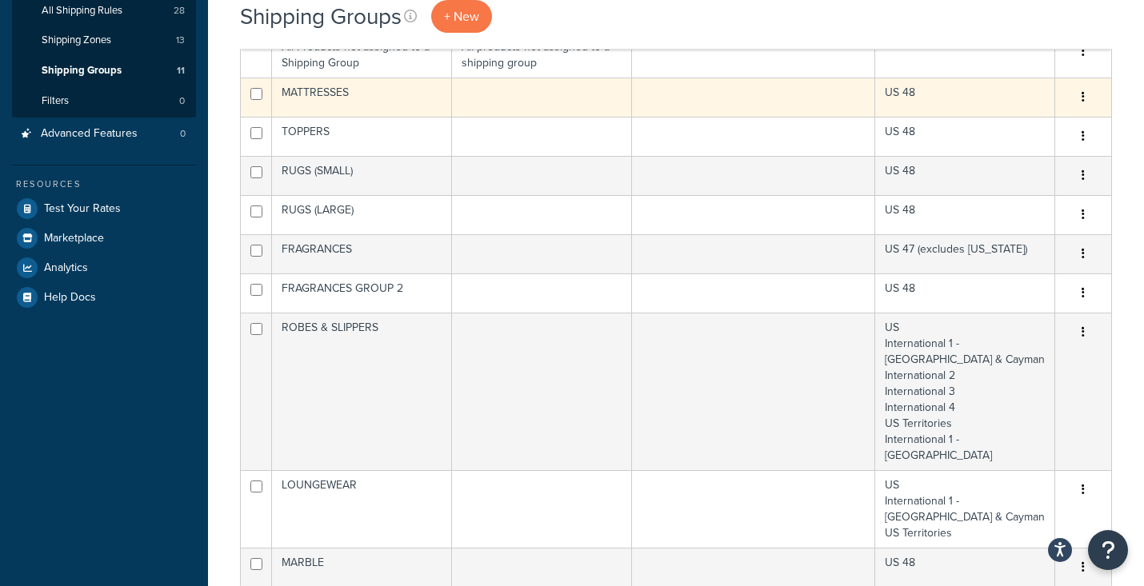
scroll to position [294, 0]
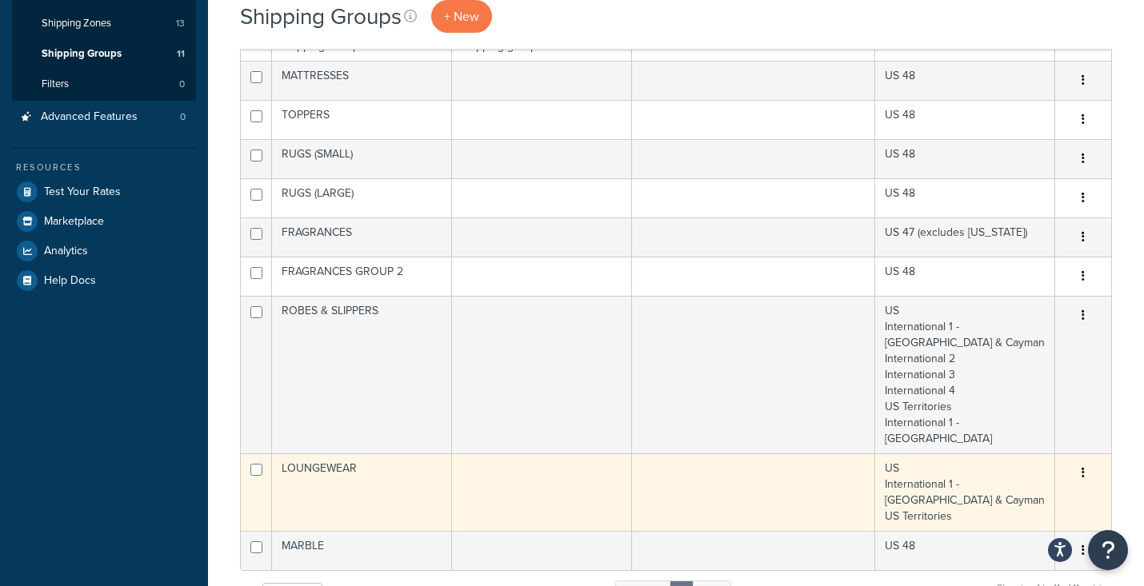
click at [364, 458] on td "LOUNGEWEAR" at bounding box center [362, 493] width 180 height 78
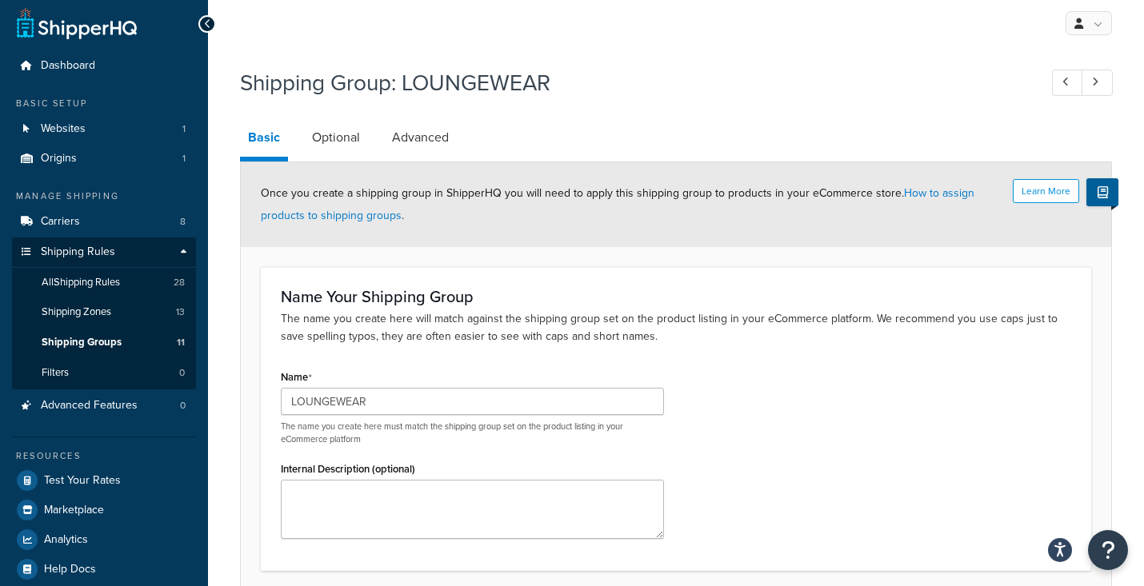
scroll to position [136, 0]
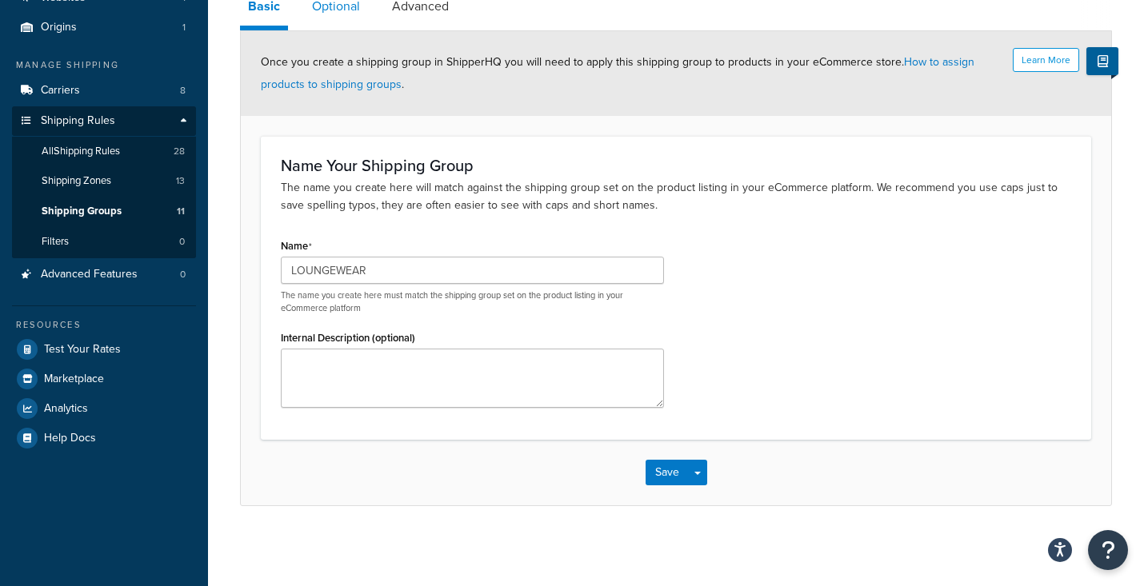
click at [352, 10] on link "Optional" at bounding box center [336, 6] width 64 height 38
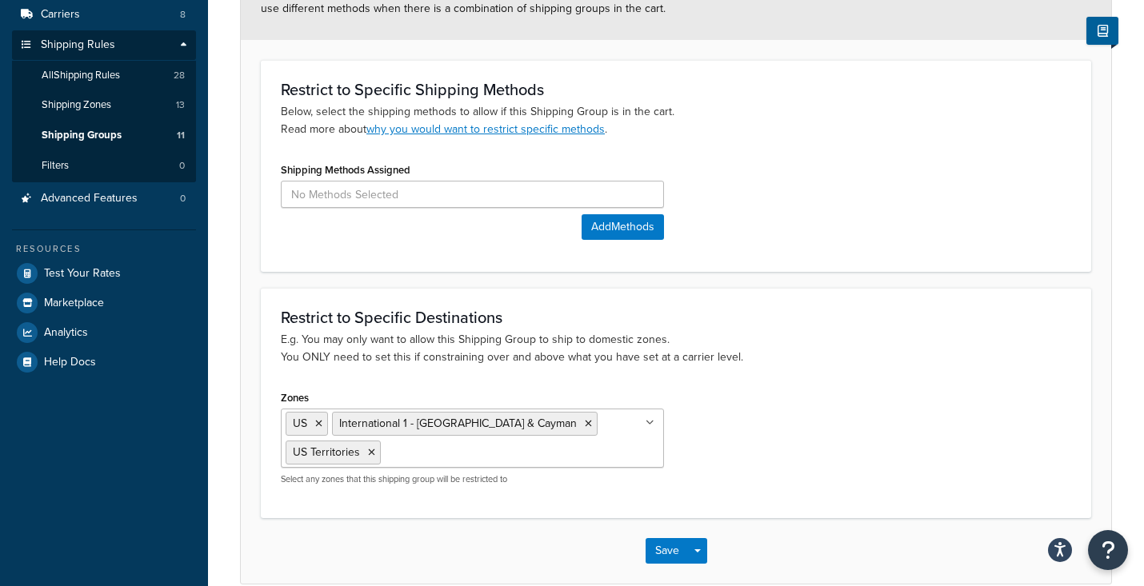
scroll to position [286, 0]
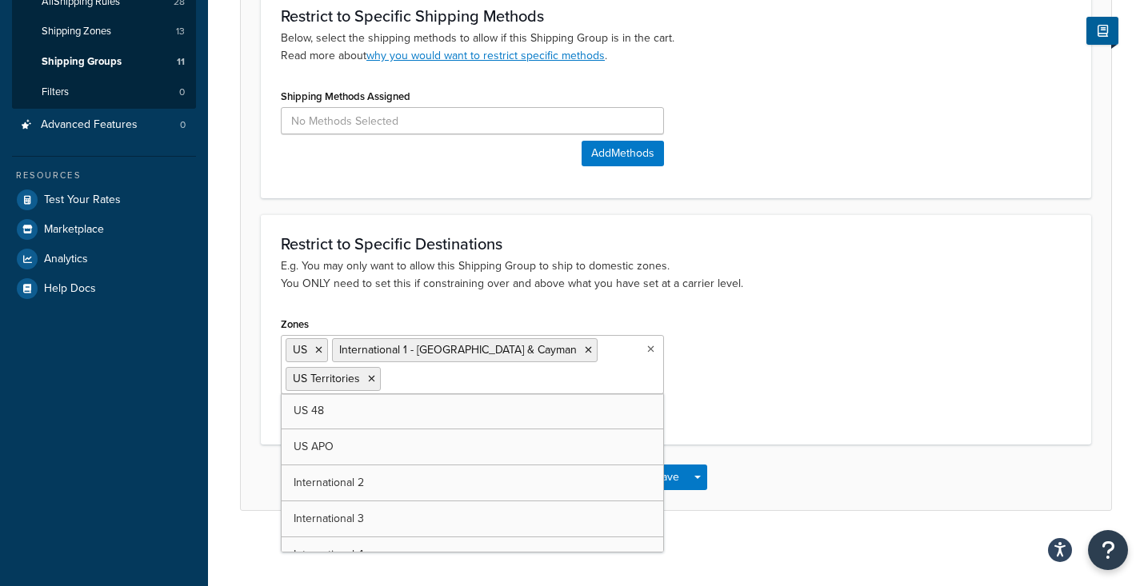
click at [650, 350] on icon at bounding box center [650, 350] width 7 height 10
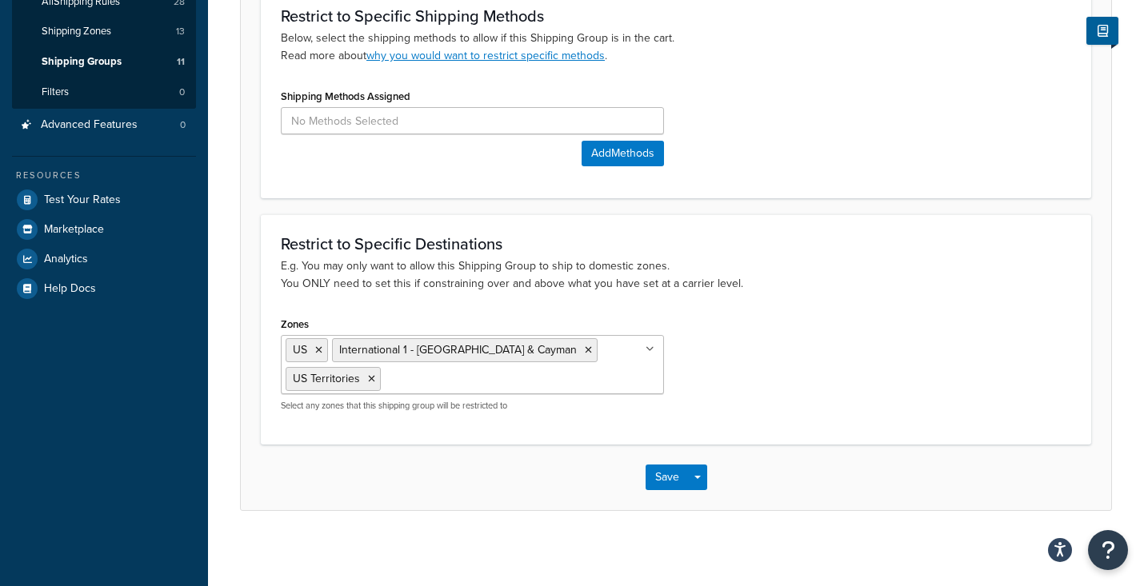
click at [879, 354] on div "Zones US International 1 - [GEOGRAPHIC_DATA] & Cayman [GEOGRAPHIC_DATA] Territo…" at bounding box center [676, 368] width 814 height 111
click at [654, 350] on icon at bounding box center [650, 350] width 9 height 10
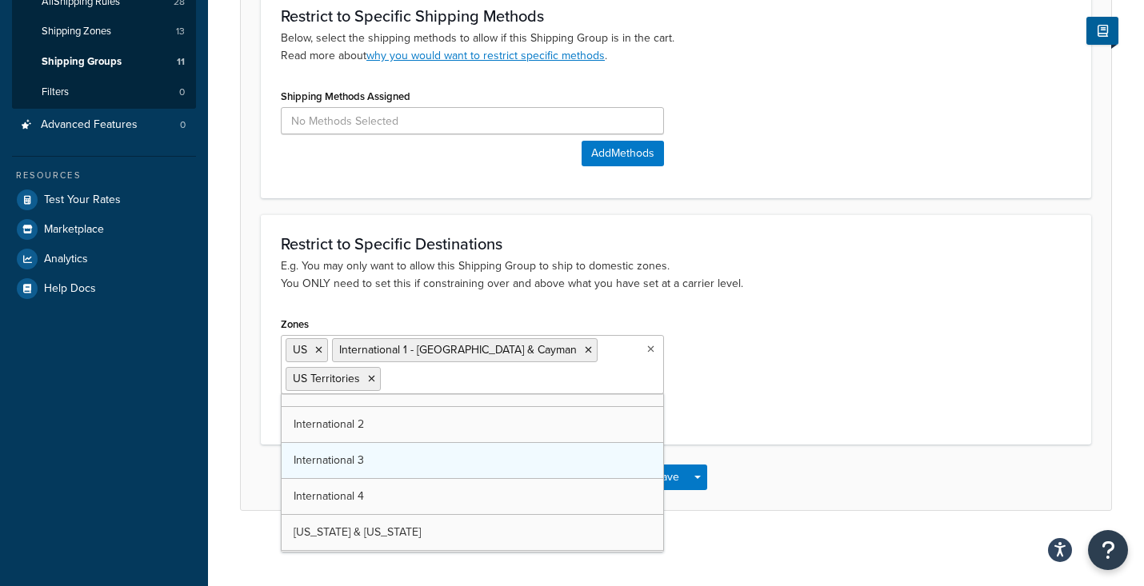
scroll to position [59, 0]
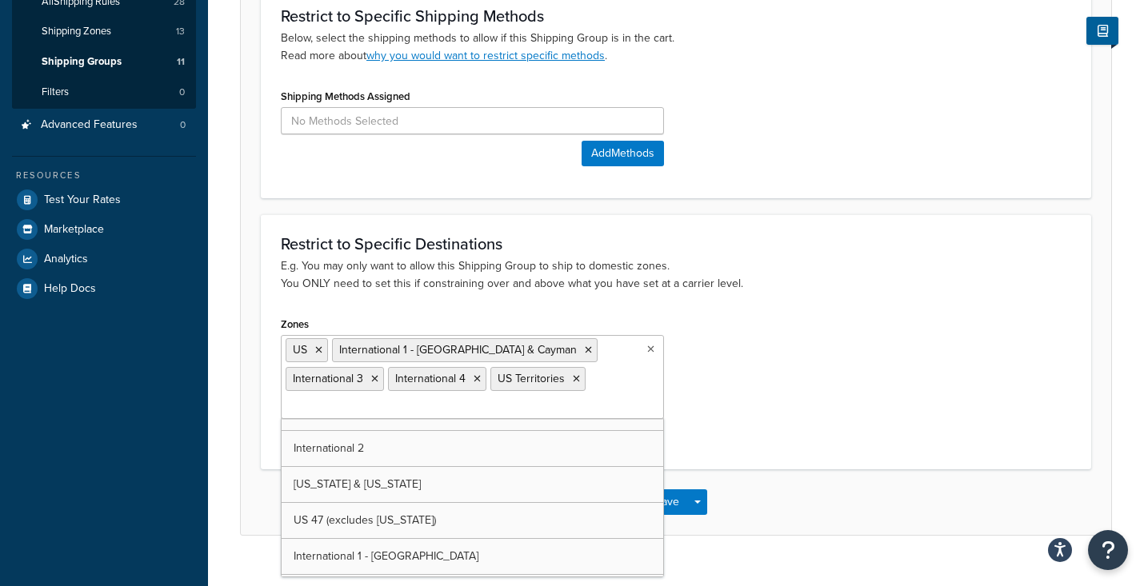
click at [427, 398] on input "Zones" at bounding box center [357, 407] width 142 height 18
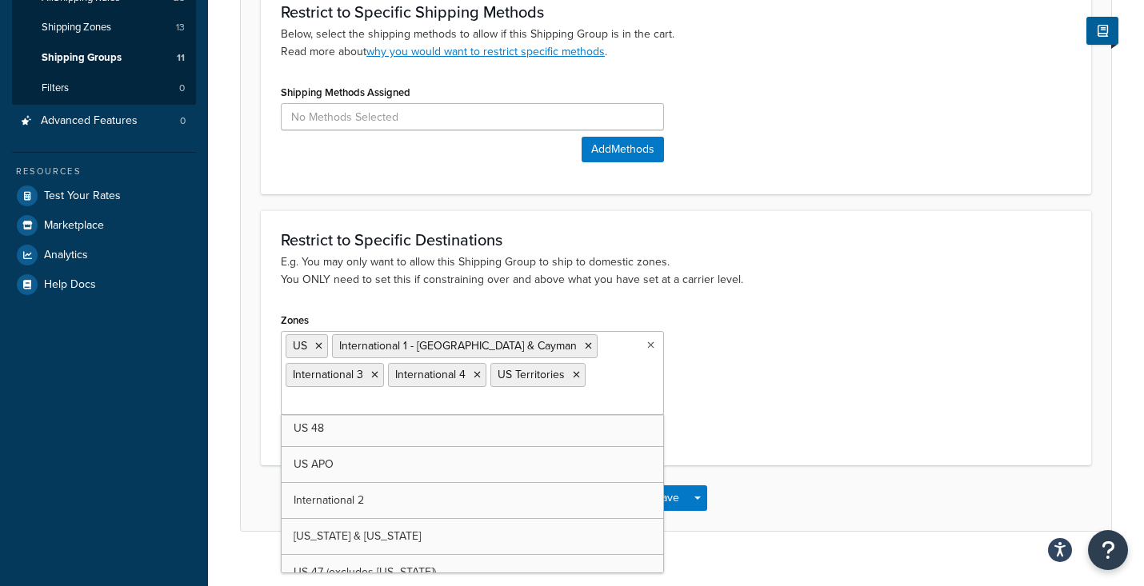
scroll to position [0, 0]
click at [427, 394] on input "Zones" at bounding box center [357, 403] width 142 height 18
click at [778, 356] on div "Zones US International 1 - [GEOGRAPHIC_DATA] & Cayman International 3 Internati…" at bounding box center [676, 377] width 814 height 136
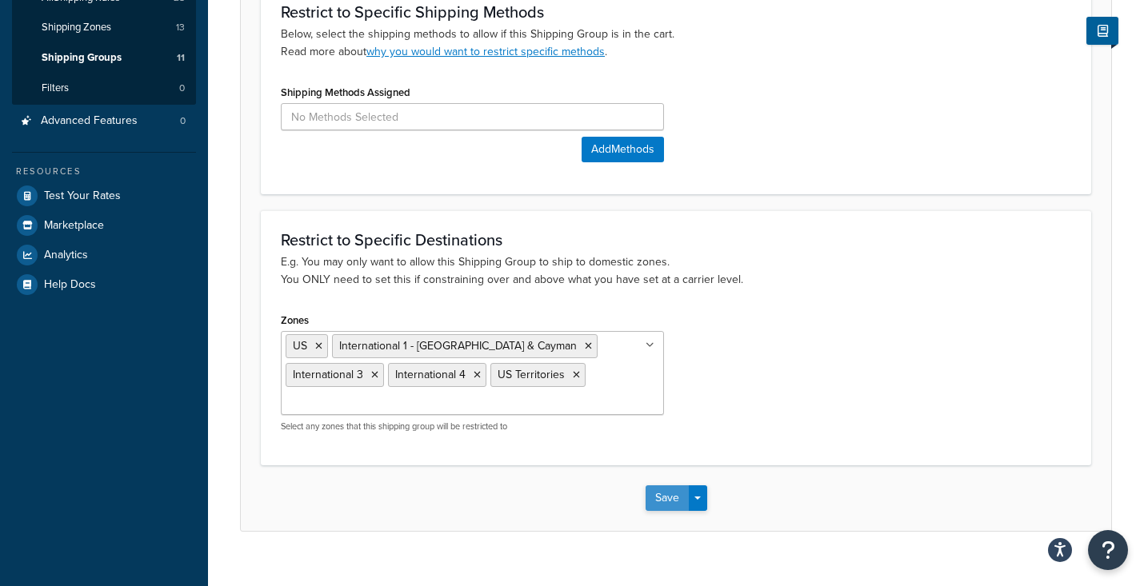
click at [661, 486] on button "Save" at bounding box center [667, 499] width 43 height 26
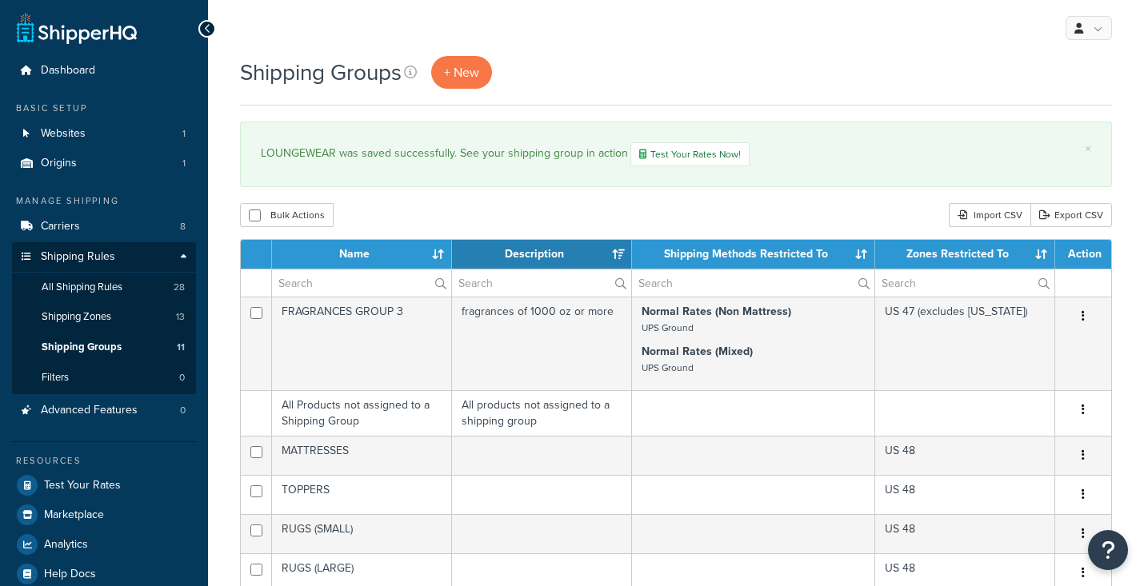
select select "15"
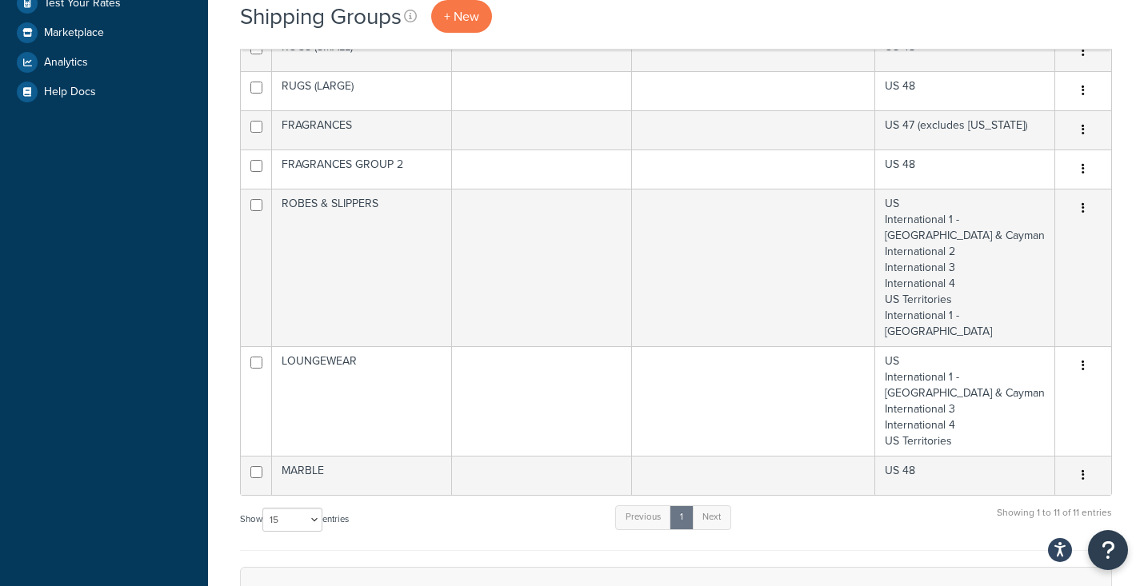
scroll to position [485, 0]
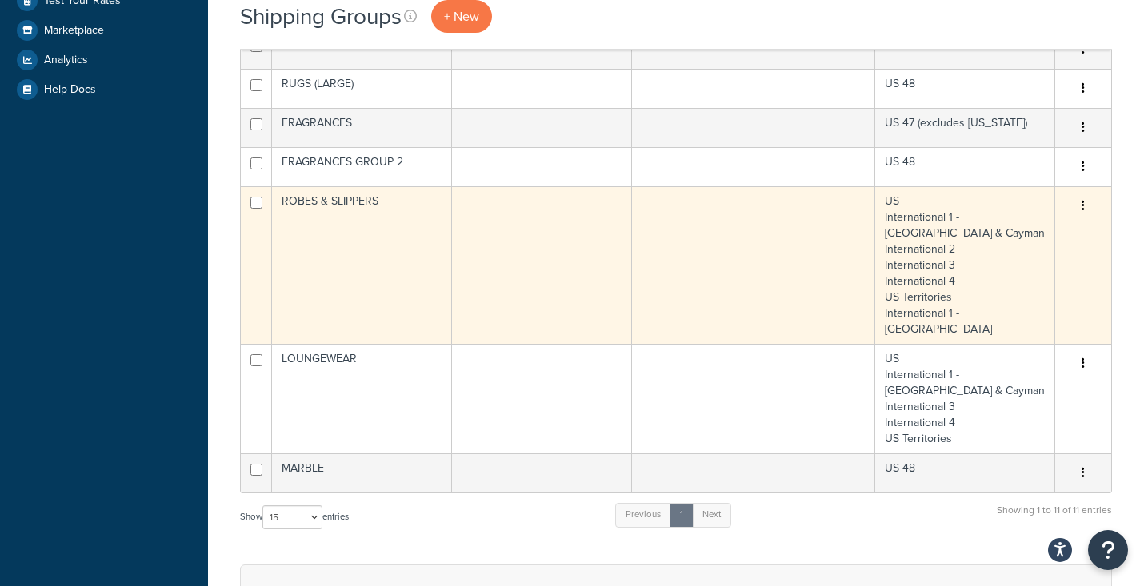
click at [1085, 209] on button "button" at bounding box center [1083, 207] width 22 height 26
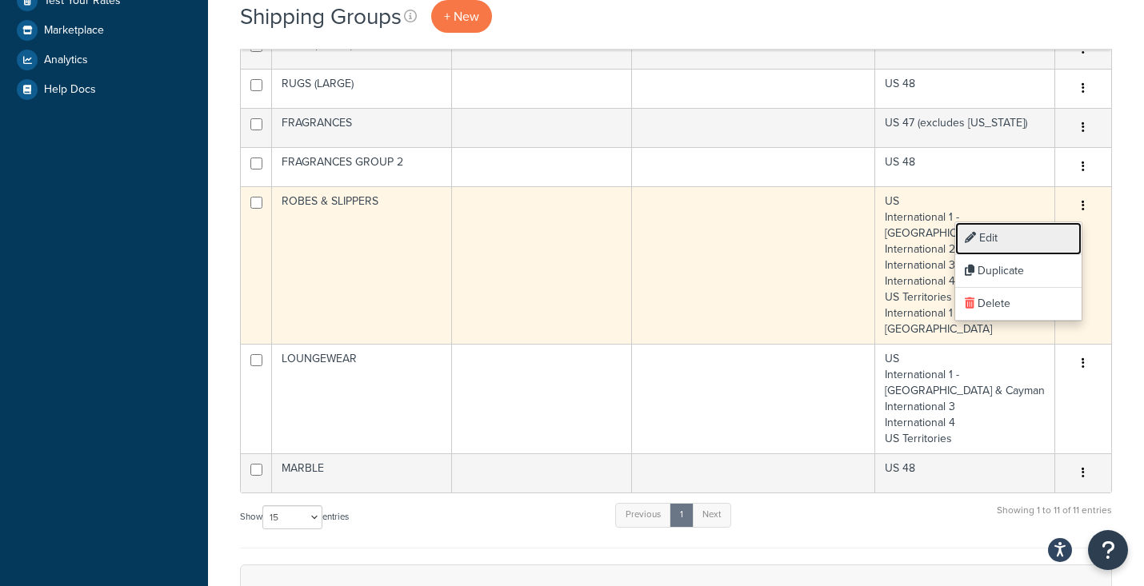
click at [994, 238] on link "Edit" at bounding box center [1018, 238] width 126 height 33
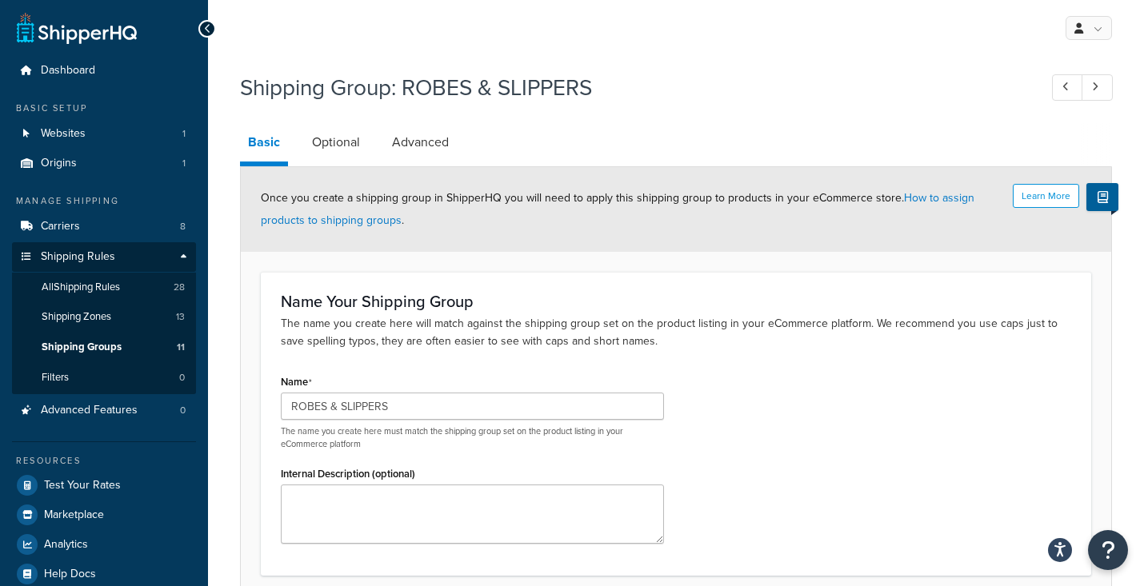
scroll to position [136, 0]
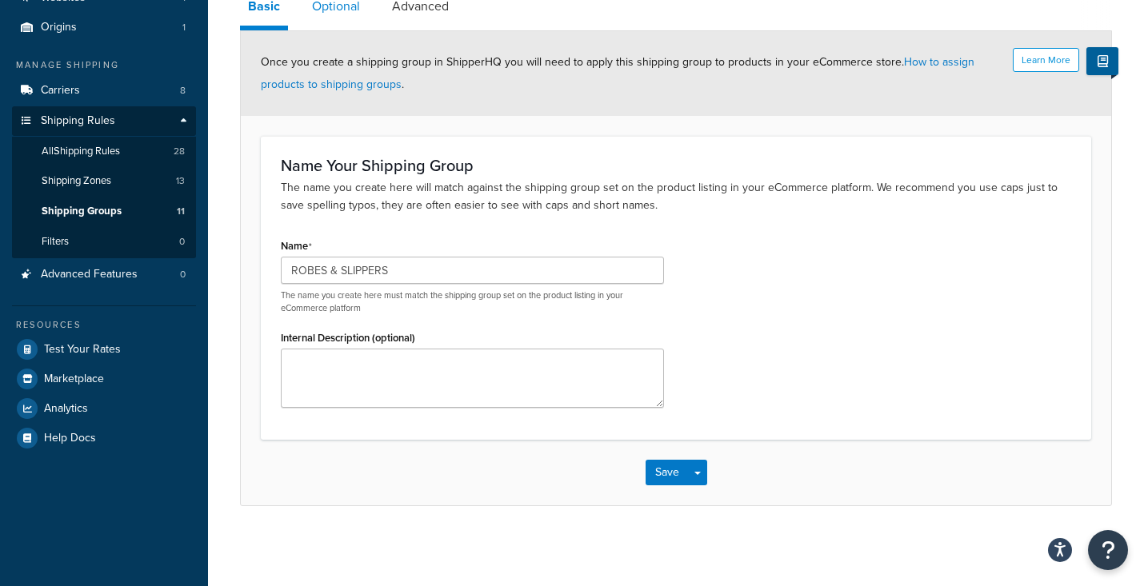
click at [341, 12] on link "Optional" at bounding box center [336, 6] width 64 height 38
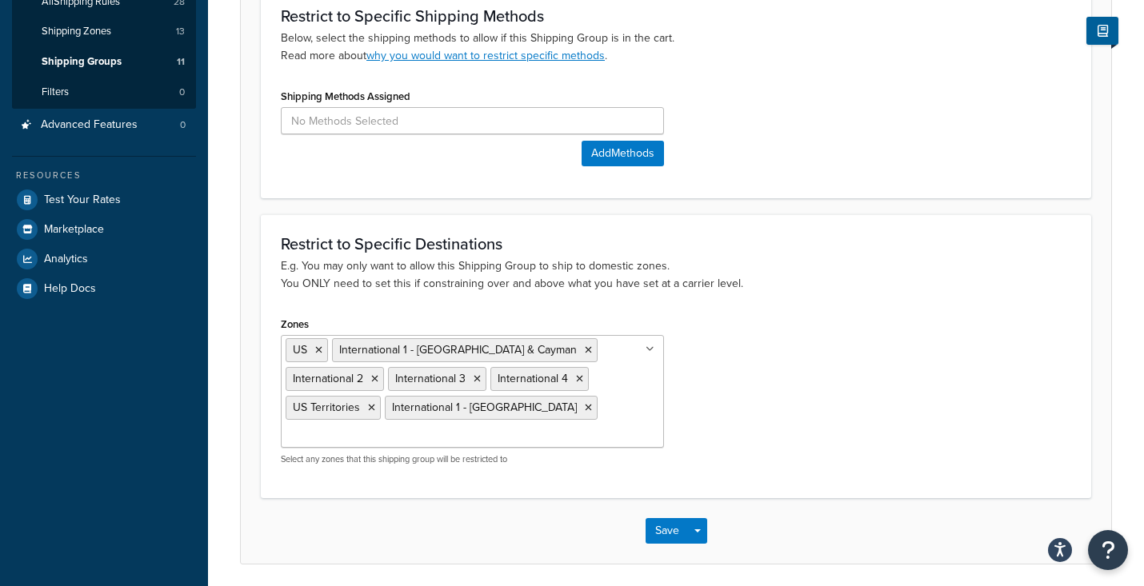
scroll to position [289, 0]
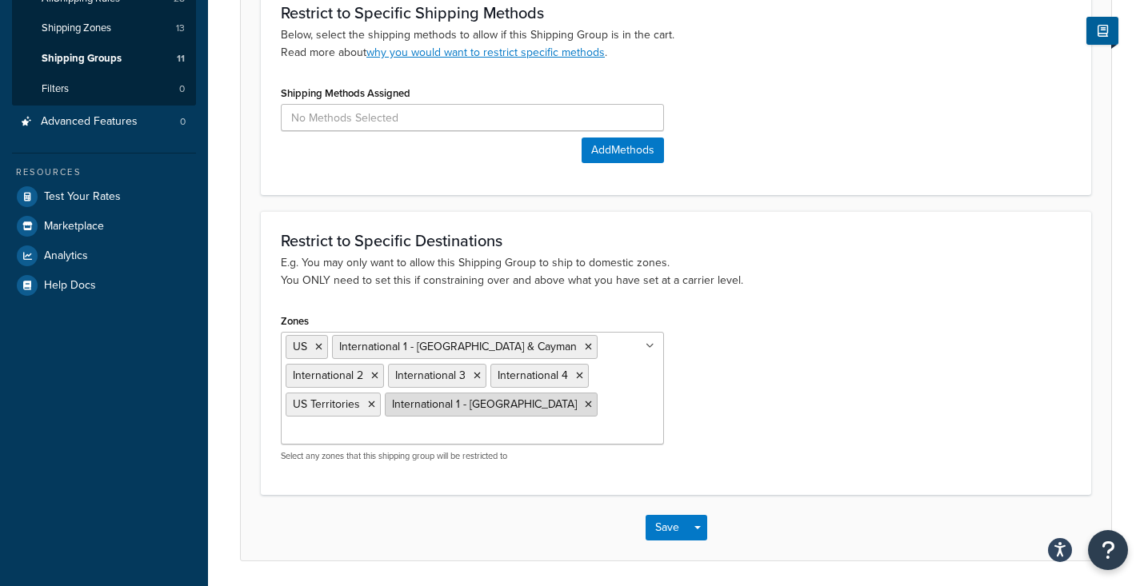
click at [585, 406] on icon at bounding box center [588, 405] width 7 height 10
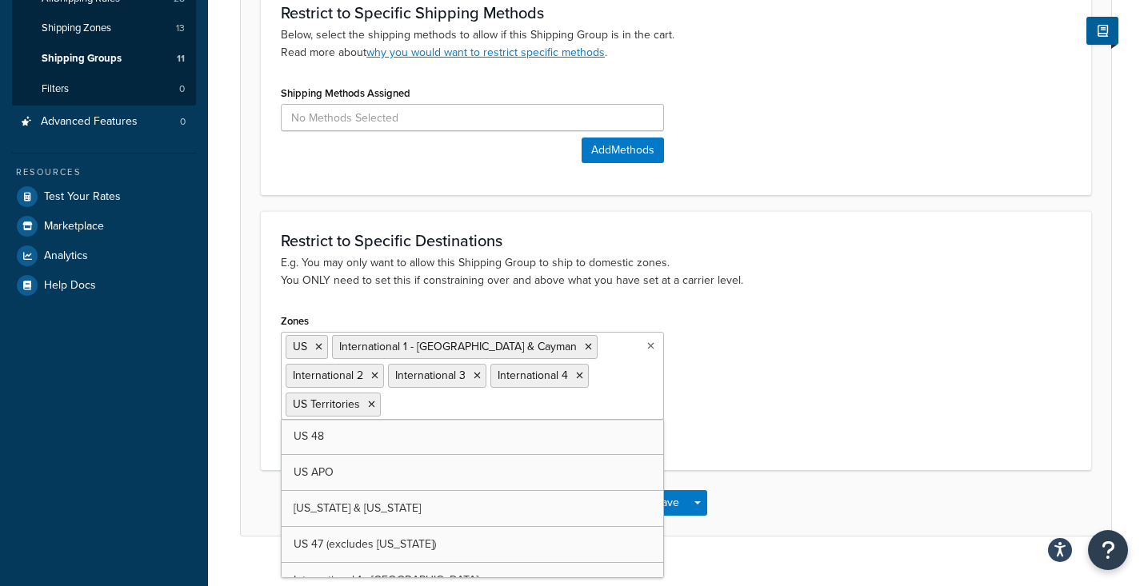
click at [783, 394] on div "Zones US International 1 - Canada & Cayman International 2 International 3 Inte…" at bounding box center [676, 380] width 814 height 140
click at [633, 391] on ul "US International 1 - Canada & Cayman International 2 International 3 Internatio…" at bounding box center [472, 376] width 383 height 88
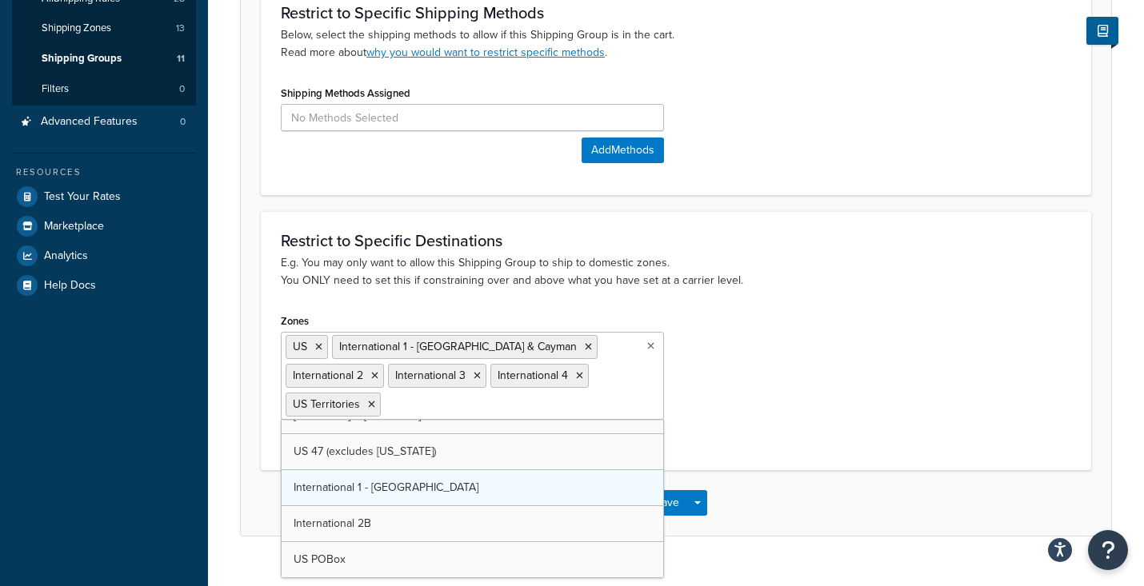
scroll to position [57, 0]
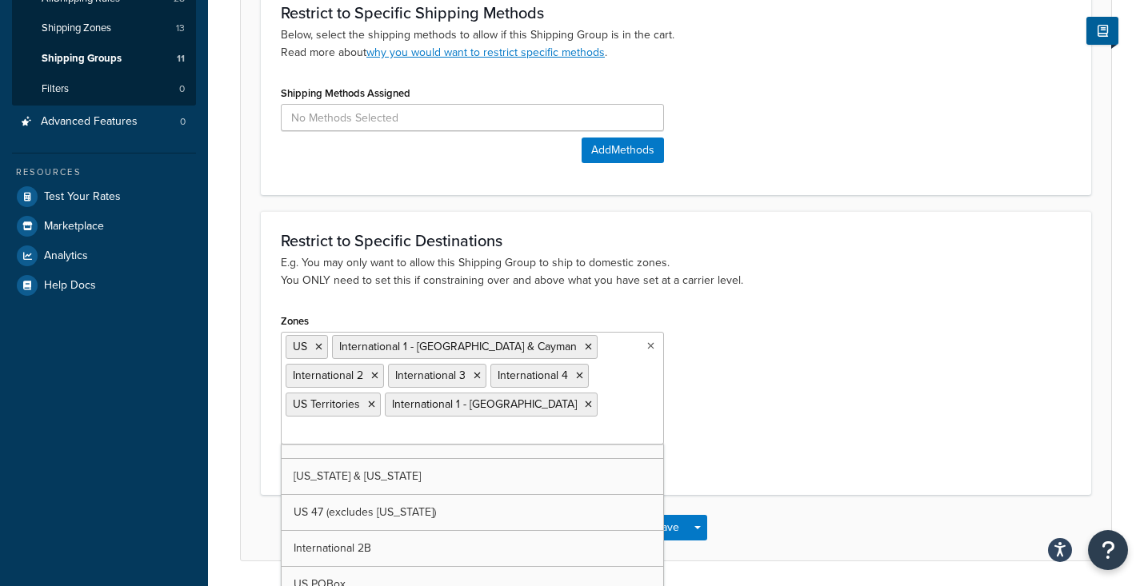
click at [629, 390] on ul "US International 1 - Canada & Cayman International 2 International 3 Internatio…" at bounding box center [472, 388] width 383 height 113
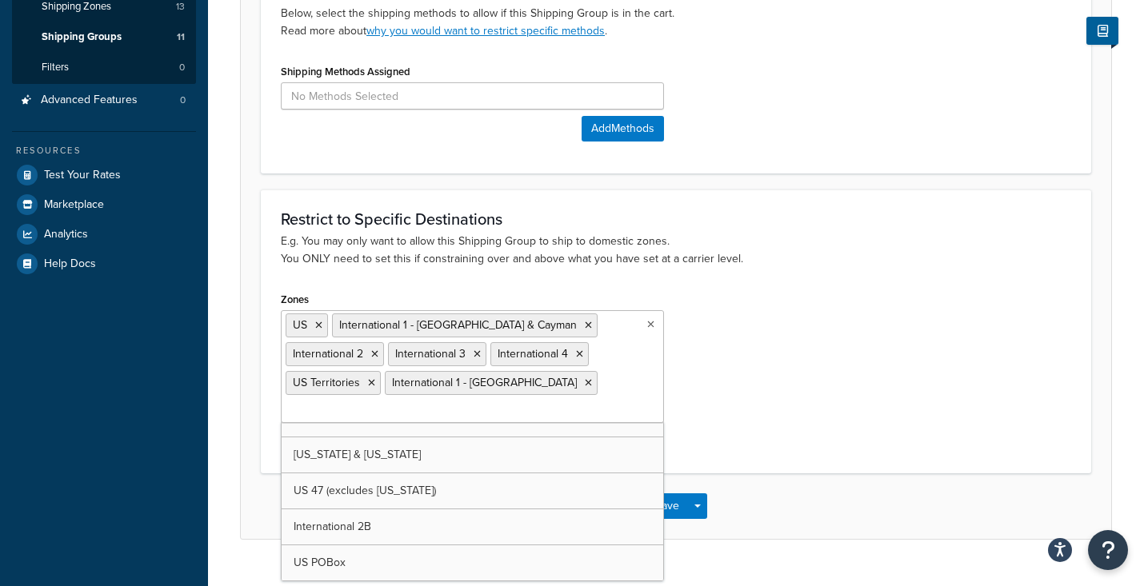
scroll to position [318, 0]
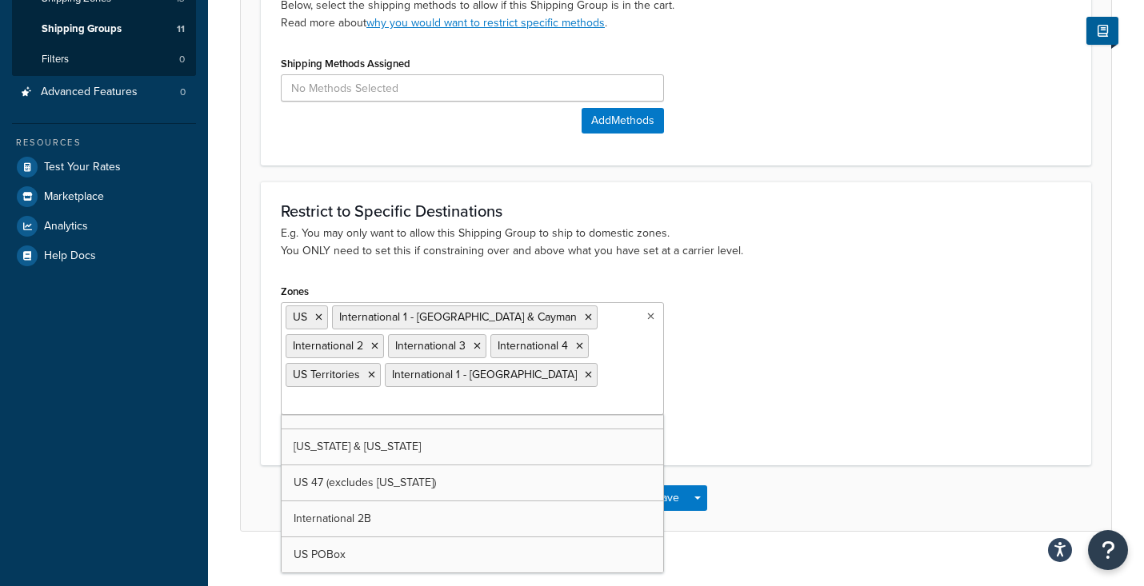
click at [790, 358] on div "Zones US International 1 - Canada & Cayman International 2 International 3 Inte…" at bounding box center [676, 362] width 814 height 165
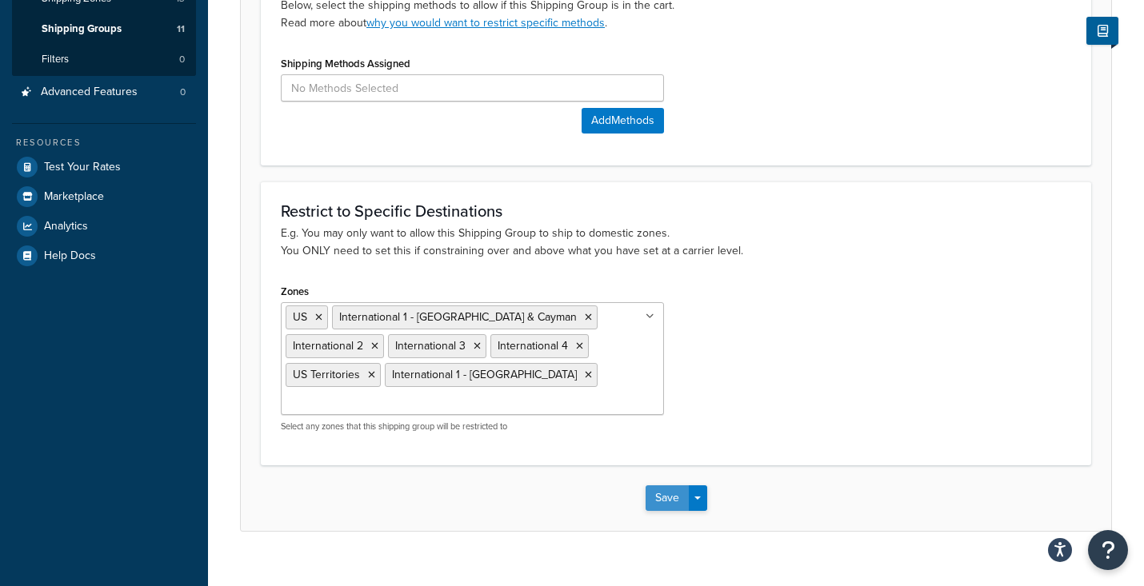
click at [666, 486] on button "Save" at bounding box center [667, 499] width 43 height 26
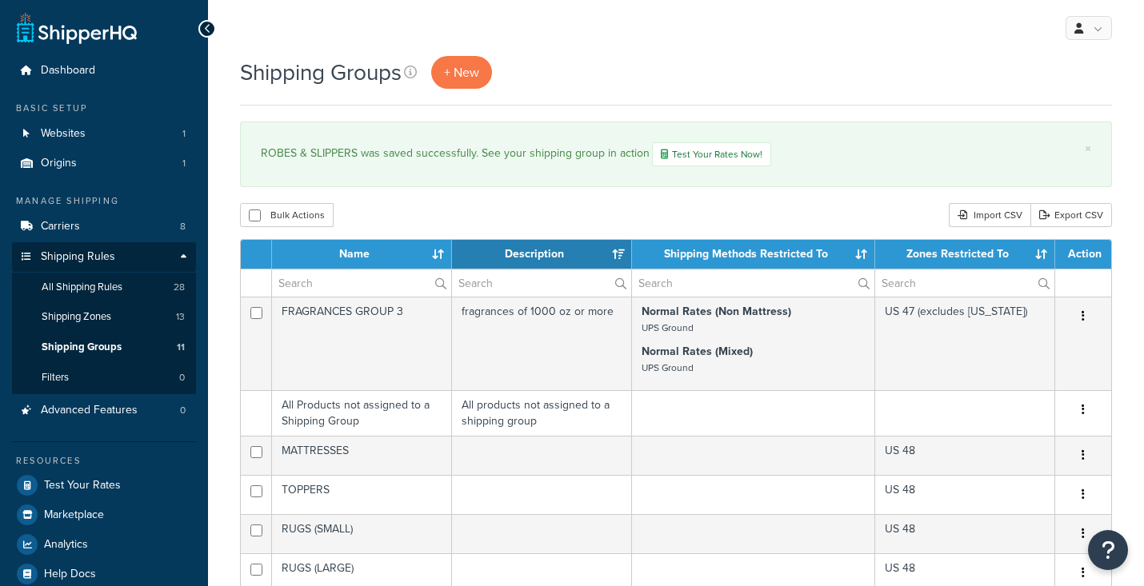
select select "15"
